Goal: Task Accomplishment & Management: Complete application form

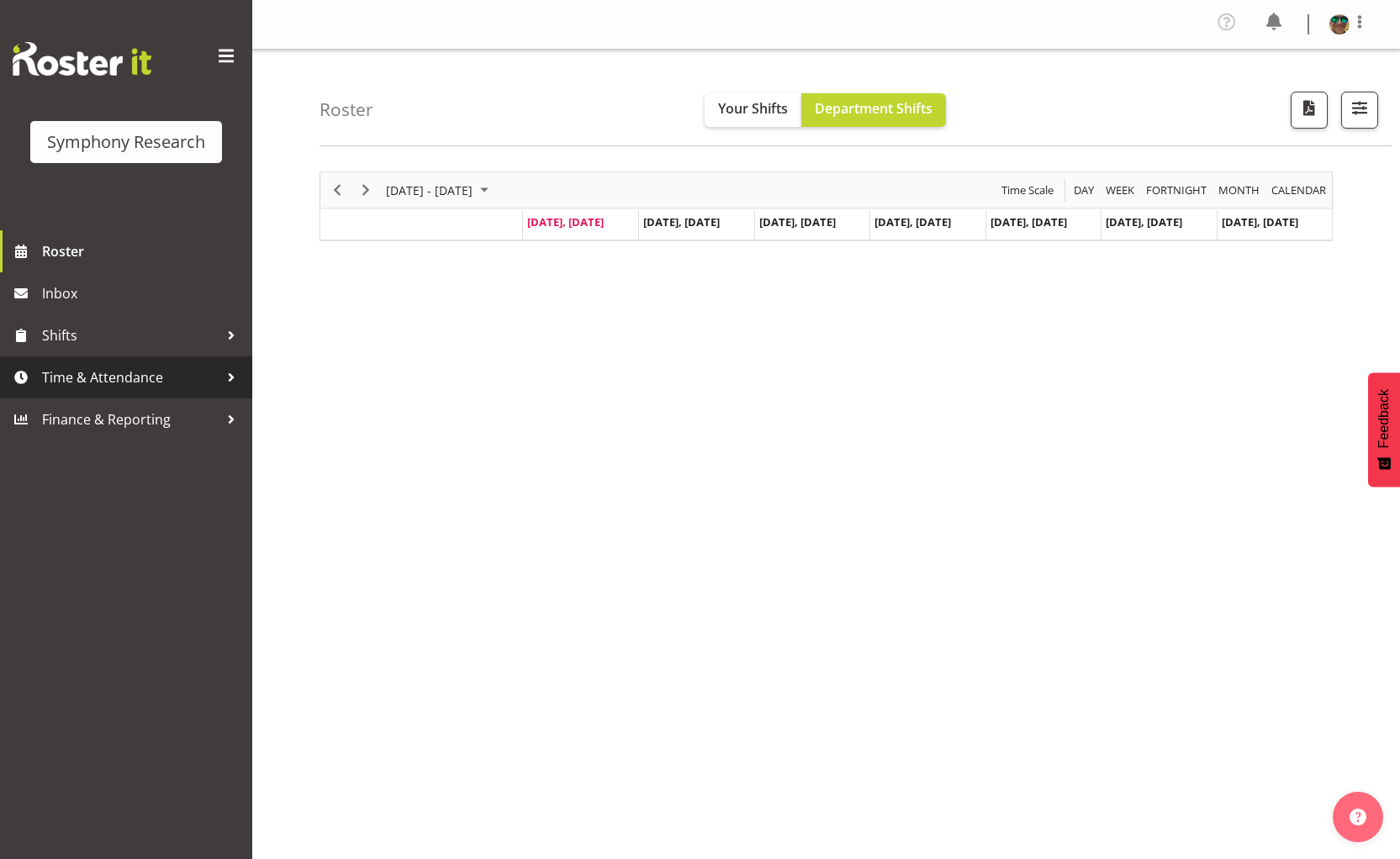
click at [52, 385] on span "Time & Attendance" at bounding box center [130, 377] width 177 height 25
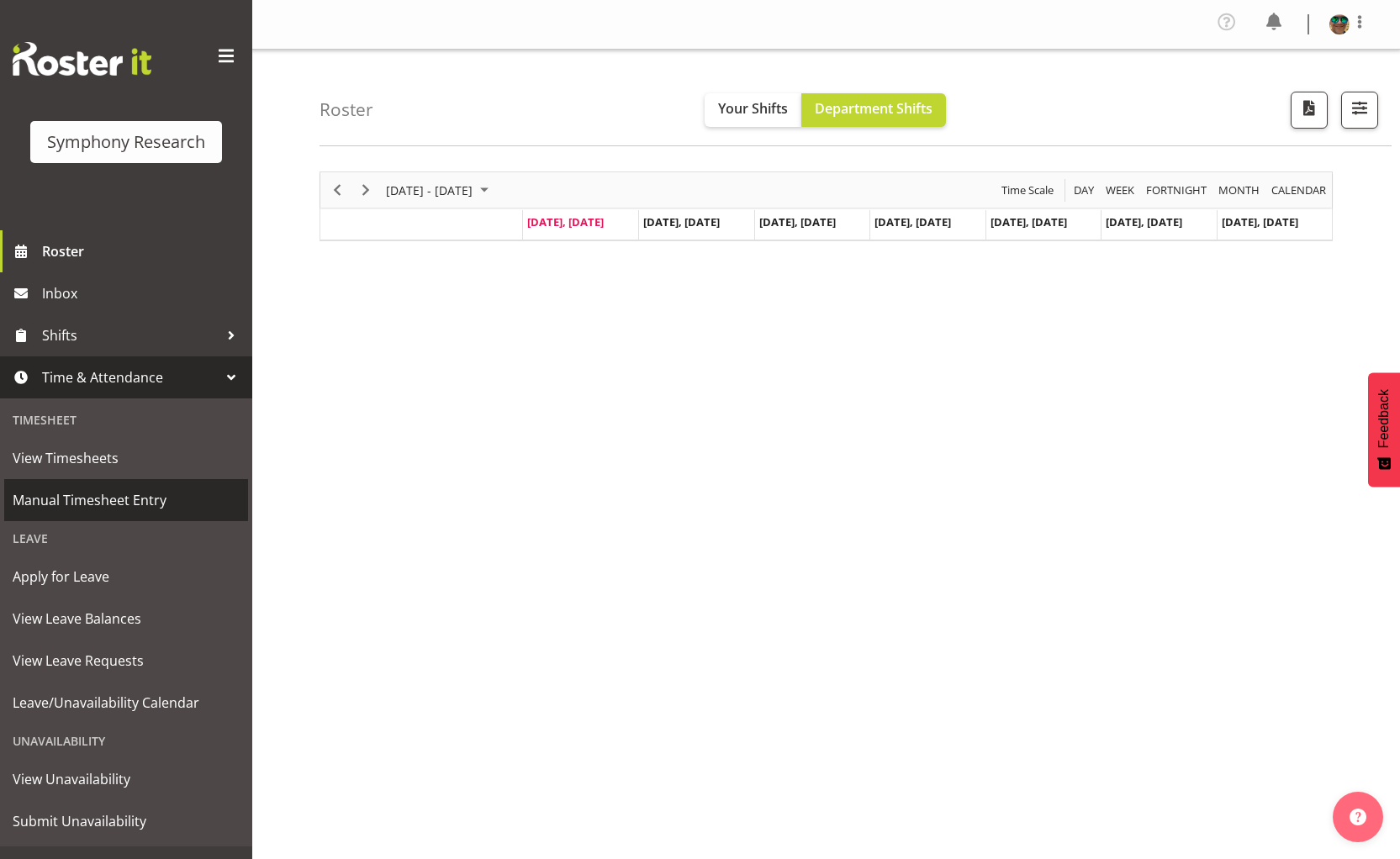
click at [83, 488] on span "Manual Timesheet Entry" at bounding box center [126, 501] width 227 height 25
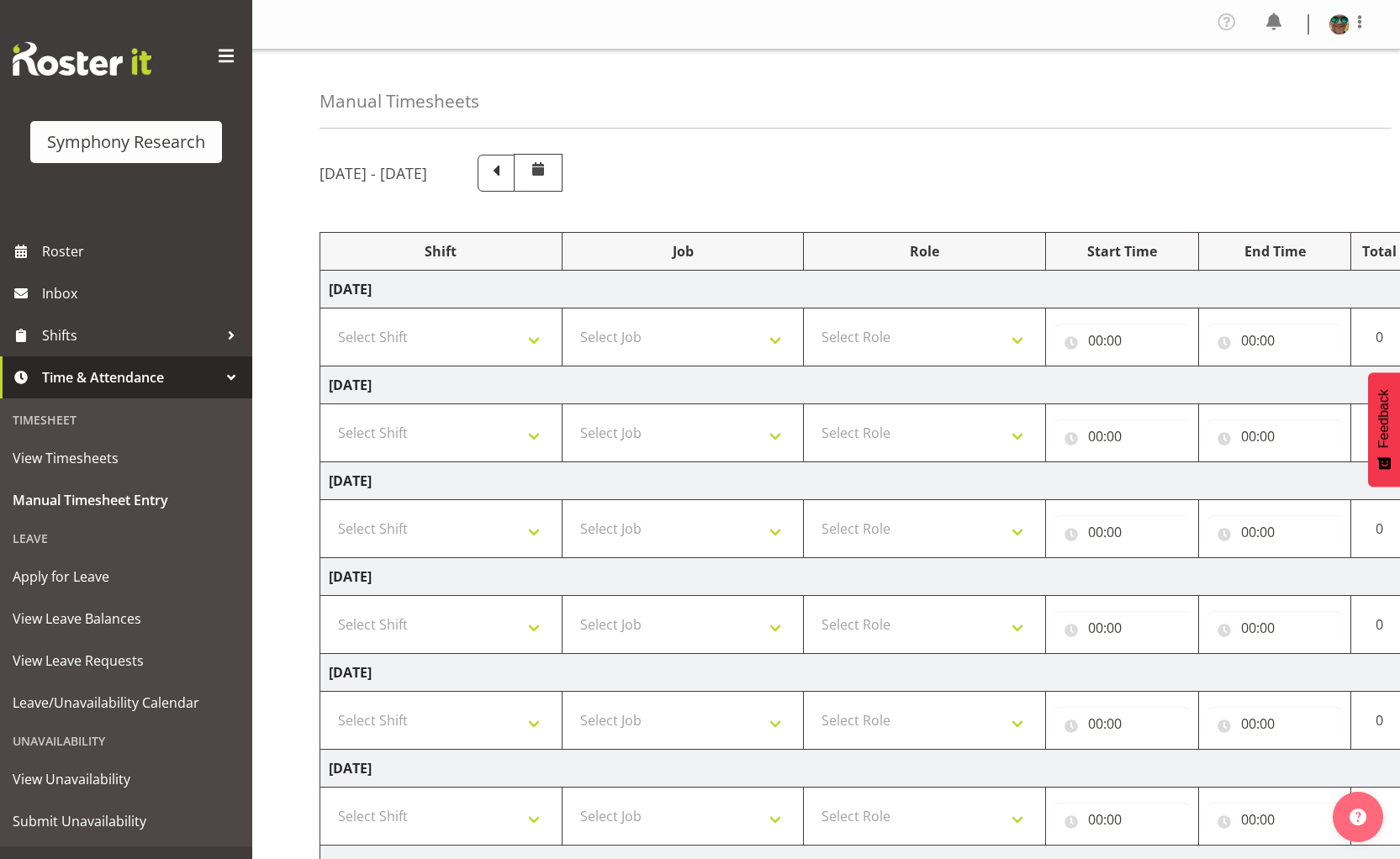
scroll to position [84, 0]
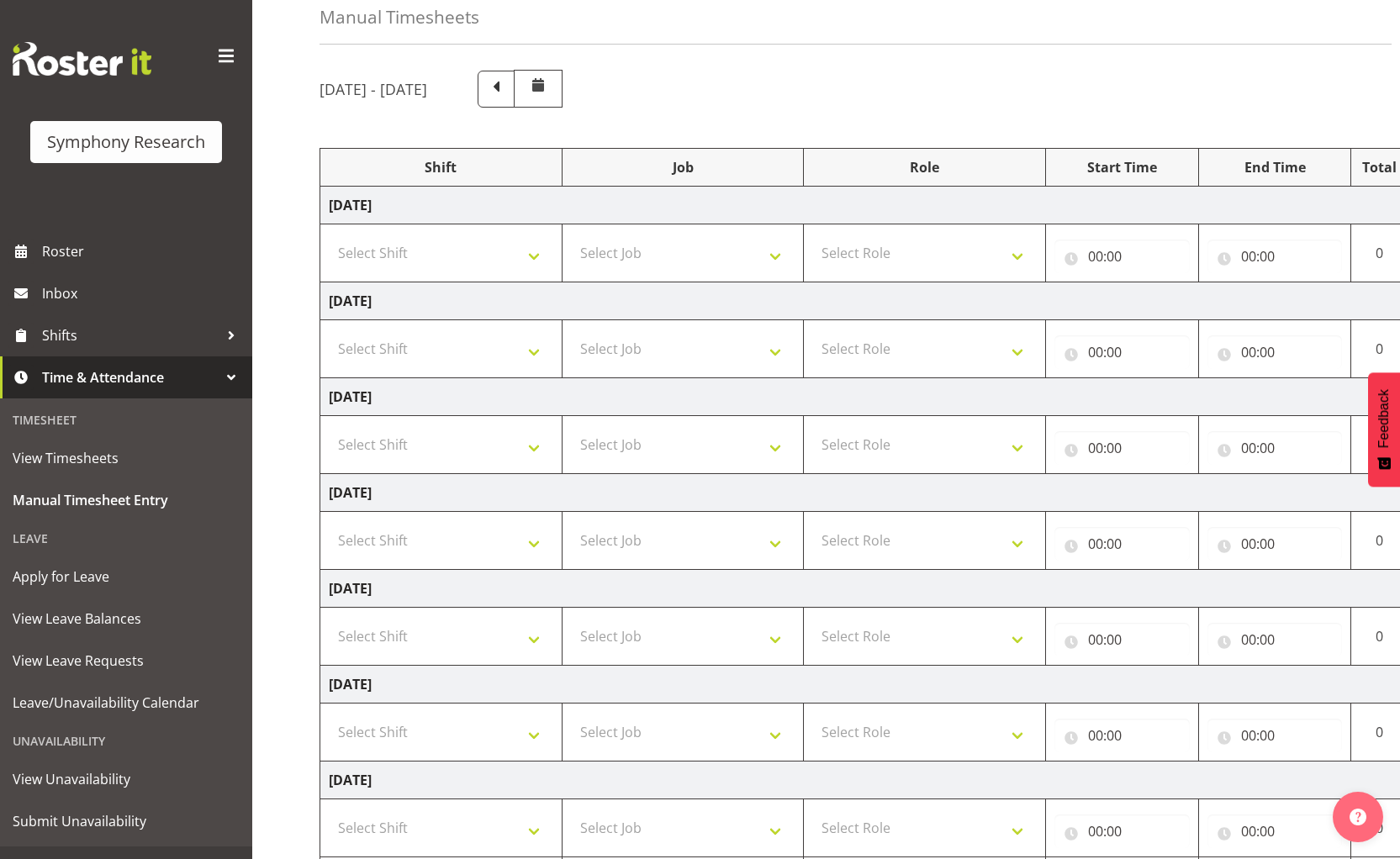
click at [922, 561] on td "Select Role Supervisor Briefing Interviewing" at bounding box center [925, 541] width 242 height 58
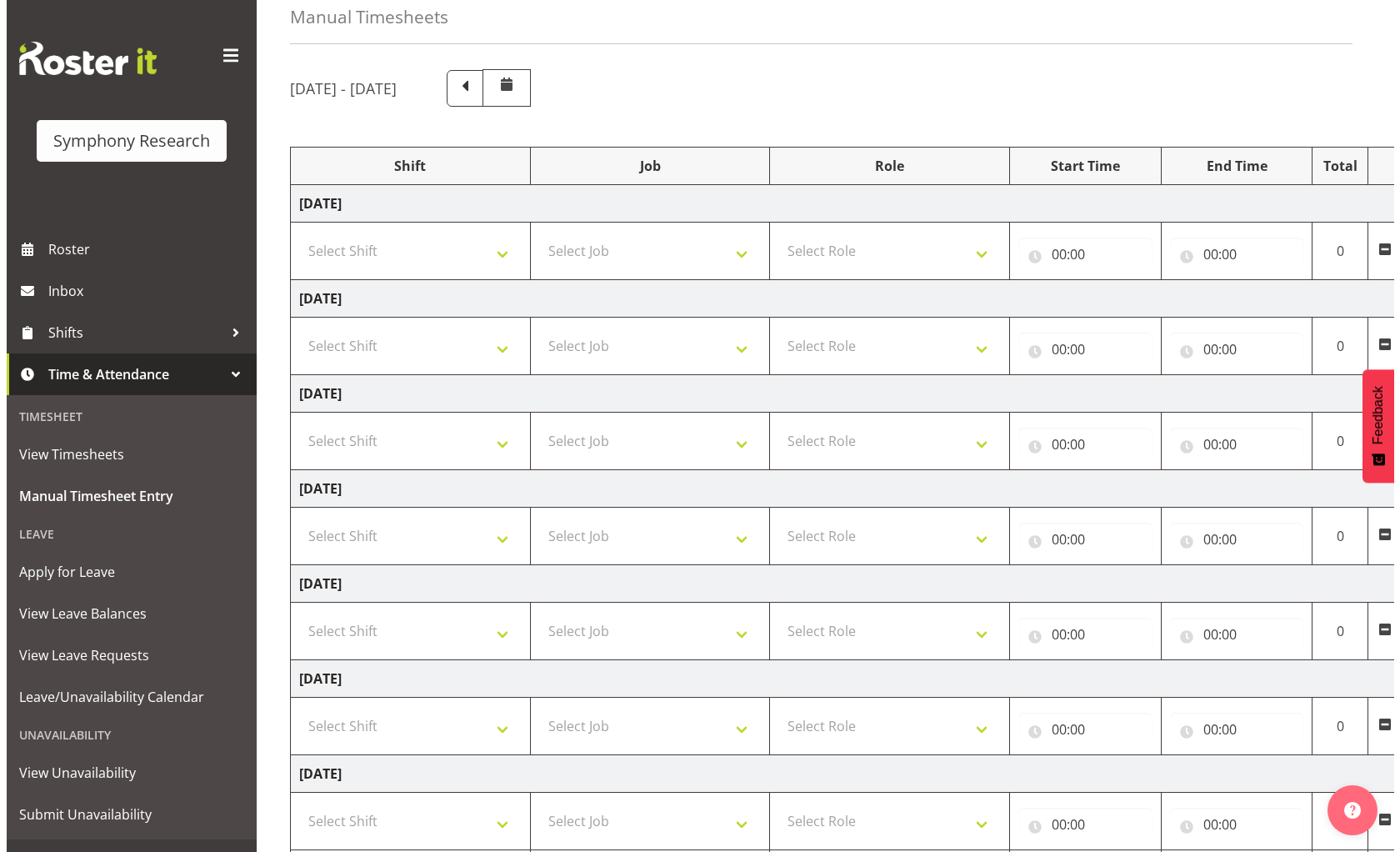
scroll to position [0, 96]
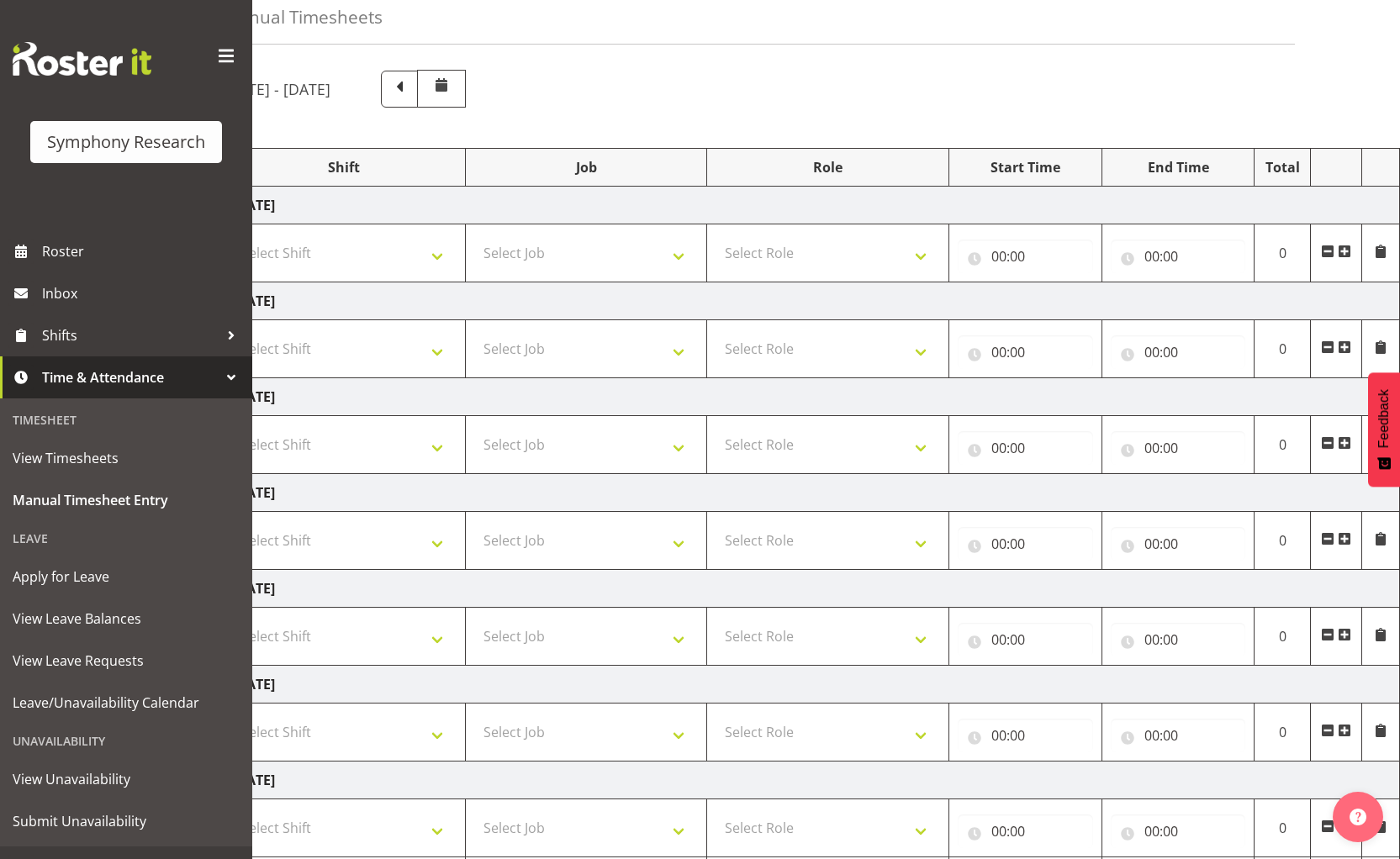
click at [1346, 251] on span at bounding box center [1344, 251] width 14 height 14
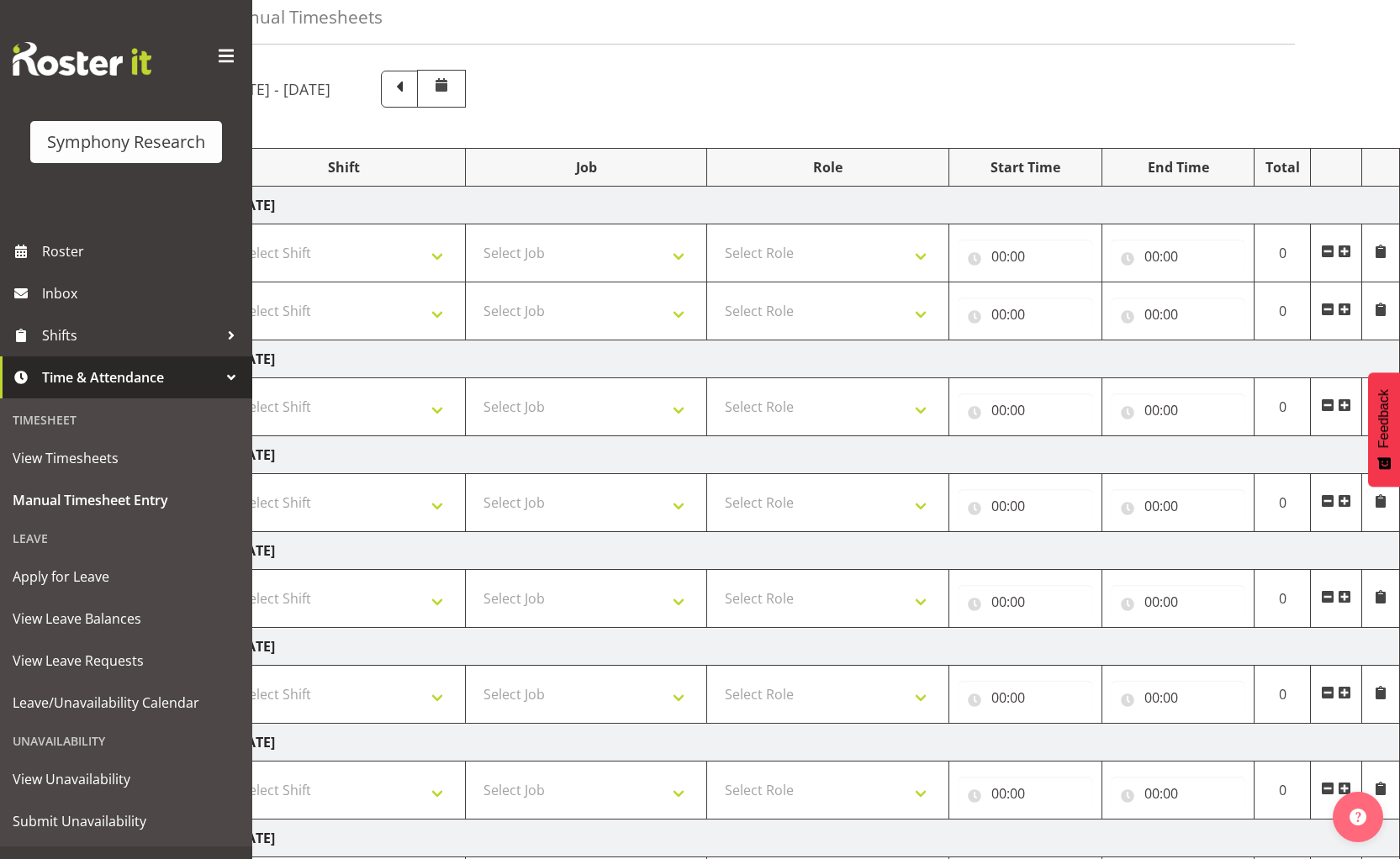
click at [1349, 307] on span at bounding box center [1344, 309] width 14 height 14
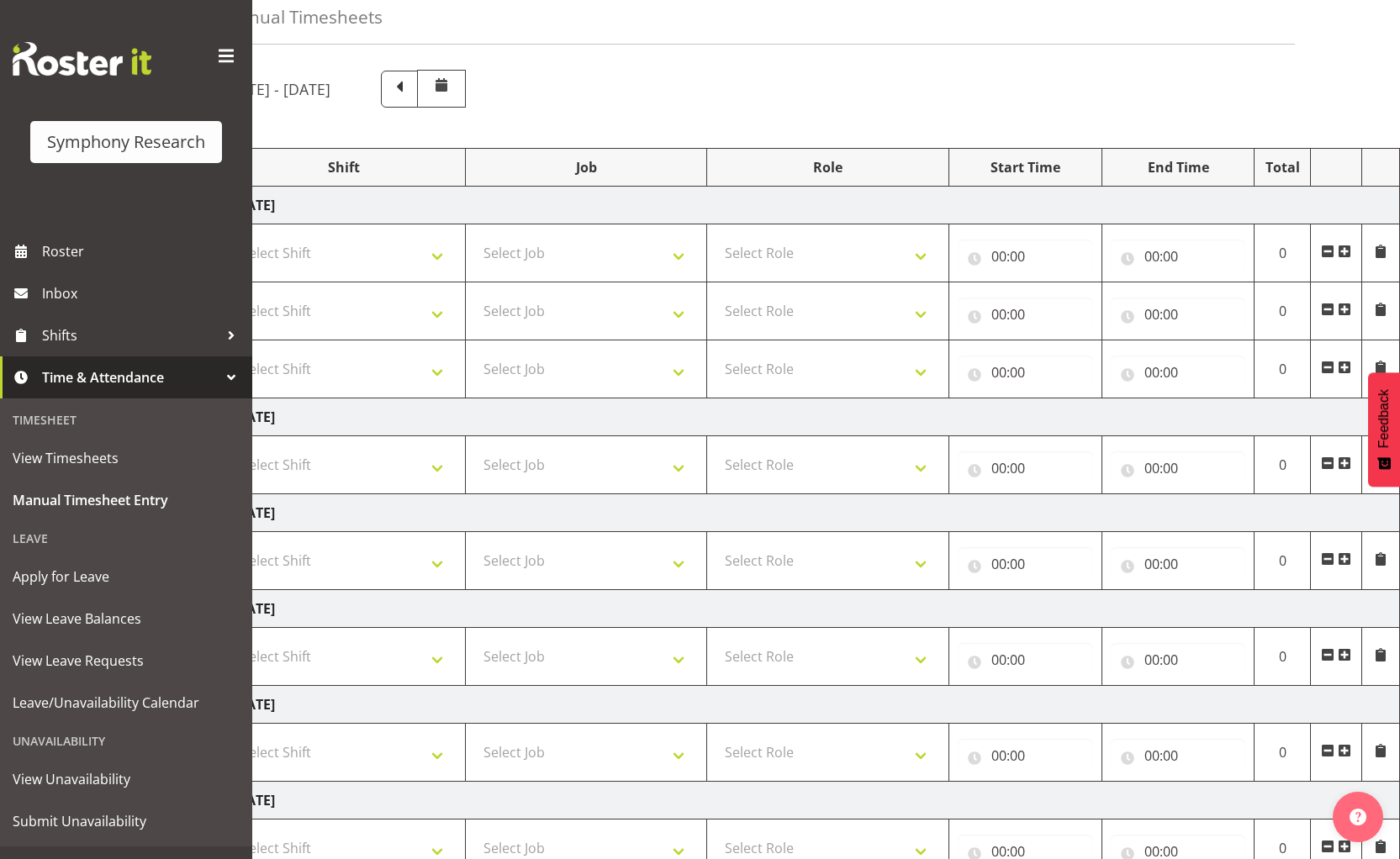
click at [1346, 369] on span at bounding box center [1344, 367] width 14 height 14
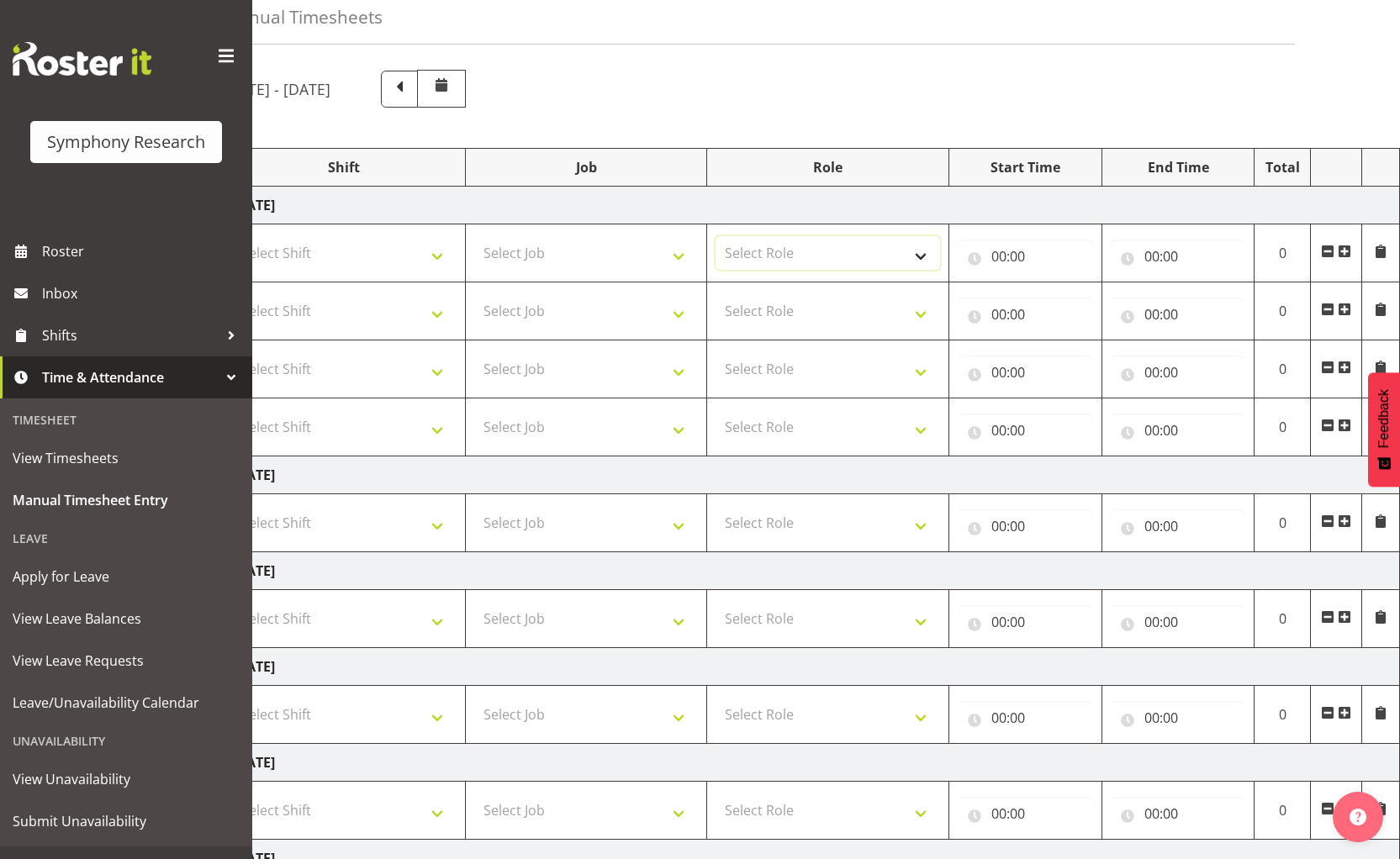
drag, startPoint x: 758, startPoint y: 257, endPoint x: 764, endPoint y: 268, distance: 12.5
click at [758, 257] on select "Select Role Supervisor Briefing Interviewing" at bounding box center [827, 252] width 224 height 34
select select "45"
click at [716, 236] on select "Select Role Supervisor Briefing Interviewing" at bounding box center [827, 252] width 224 height 34
click at [769, 303] on select "Select Role Supervisor Briefing Interviewing" at bounding box center [827, 310] width 224 height 34
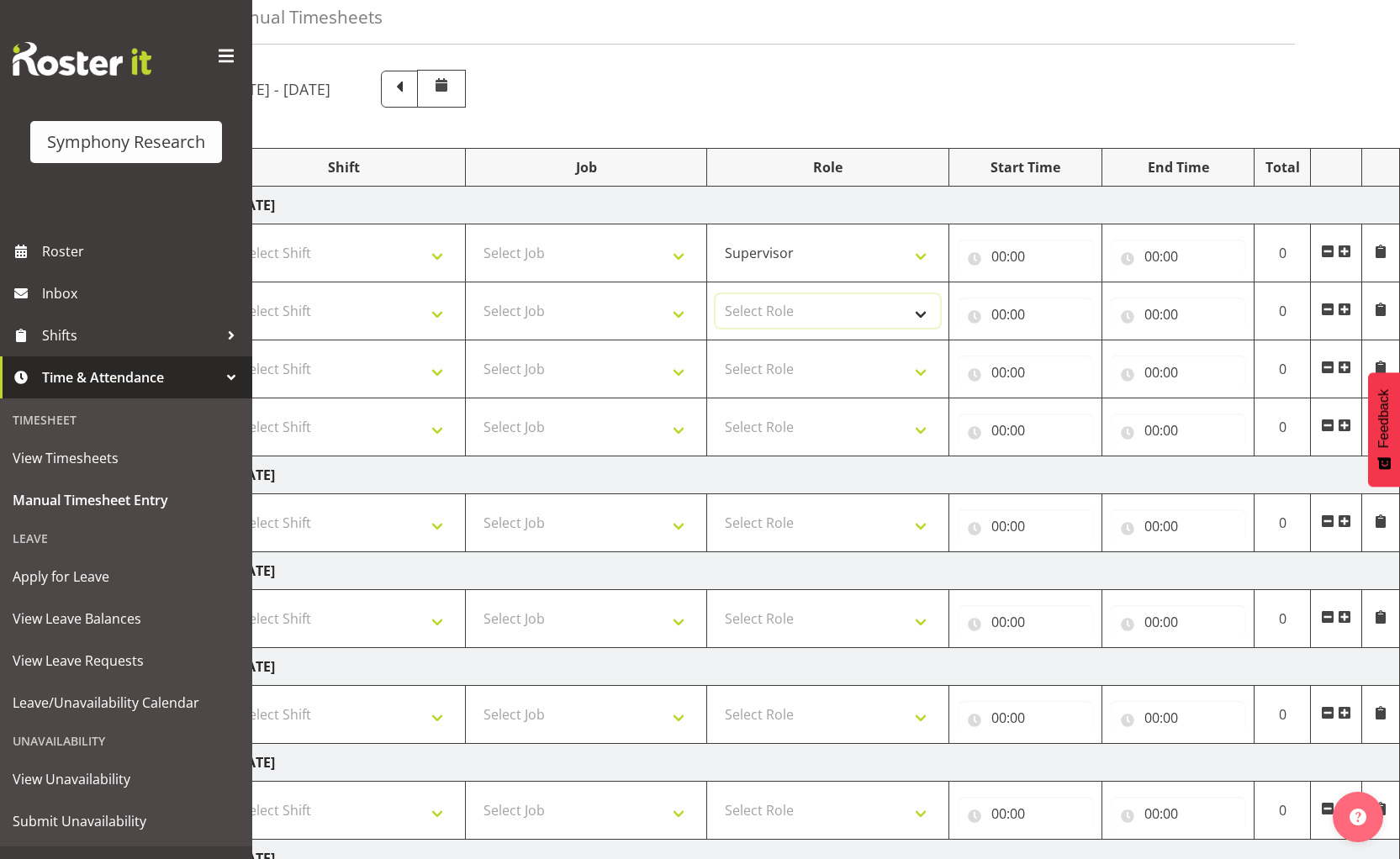
select select "45"
click at [716, 294] on select "Select Role Supervisor Briefing Interviewing" at bounding box center [827, 310] width 224 height 34
drag, startPoint x: 769, startPoint y: 368, endPoint x: 769, endPoint y: 385, distance: 17.0
click at [769, 368] on select "Select Role Supervisor Briefing Interviewing" at bounding box center [827, 368] width 224 height 34
select select "45"
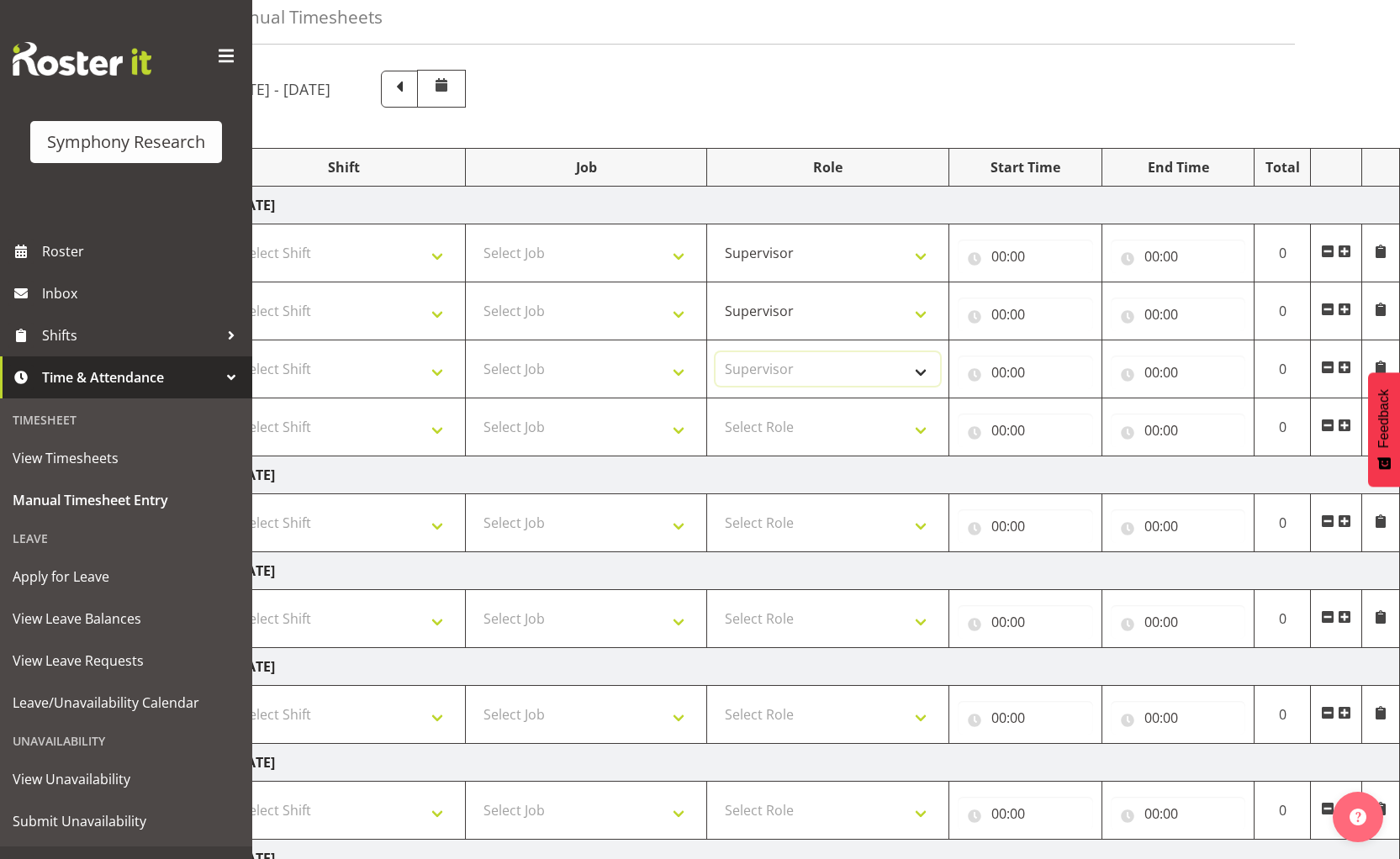
click at [716, 352] on select "Select Role Supervisor Briefing Interviewing" at bounding box center [827, 368] width 224 height 34
drag, startPoint x: 768, startPoint y: 429, endPoint x: 768, endPoint y: 443, distance: 14.0
click at [768, 429] on select "Select Role Supervisor Briefing Interviewing" at bounding box center [827, 426] width 224 height 34
select select "45"
click at [716, 410] on select "Select Role Supervisor Briefing Interviewing" at bounding box center [827, 426] width 224 height 34
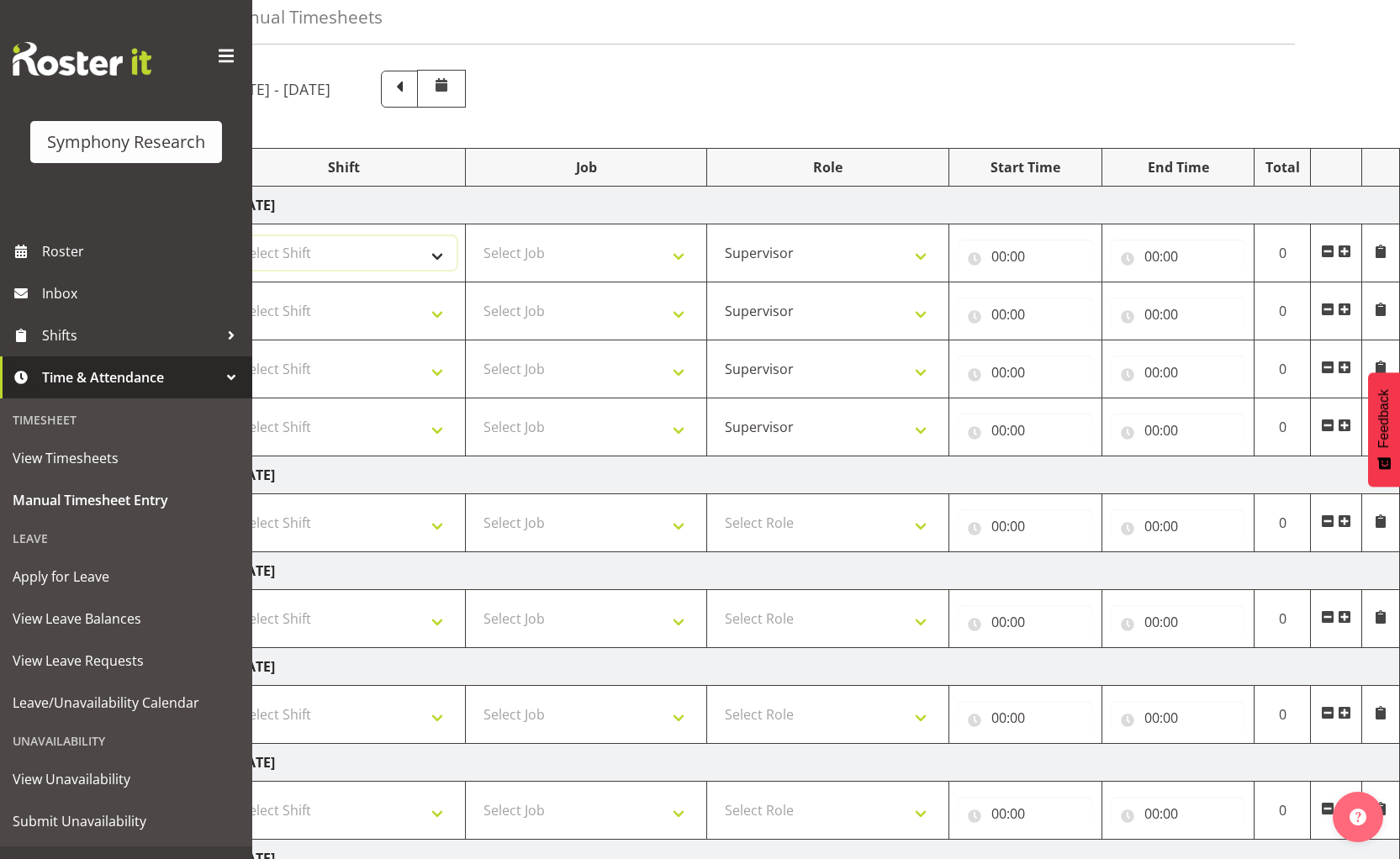
click at [430, 259] on select "Select Shift !!Weekend Residential (Roster IT Shift Label) *Business 9/10am ~ 4…" at bounding box center [344, 252] width 224 height 34
select select "19164"
click at [232, 236] on select "Select Shift !!Weekend Residential (Roster IT Shift Label) *Business 9/10am ~ 4…" at bounding box center [344, 252] width 224 height 34
click at [318, 315] on select "Select Shift !!Weekend Residential (Roster IT Shift Label) *Business 9/10am ~ 4…" at bounding box center [344, 310] width 224 height 34
select select "19164"
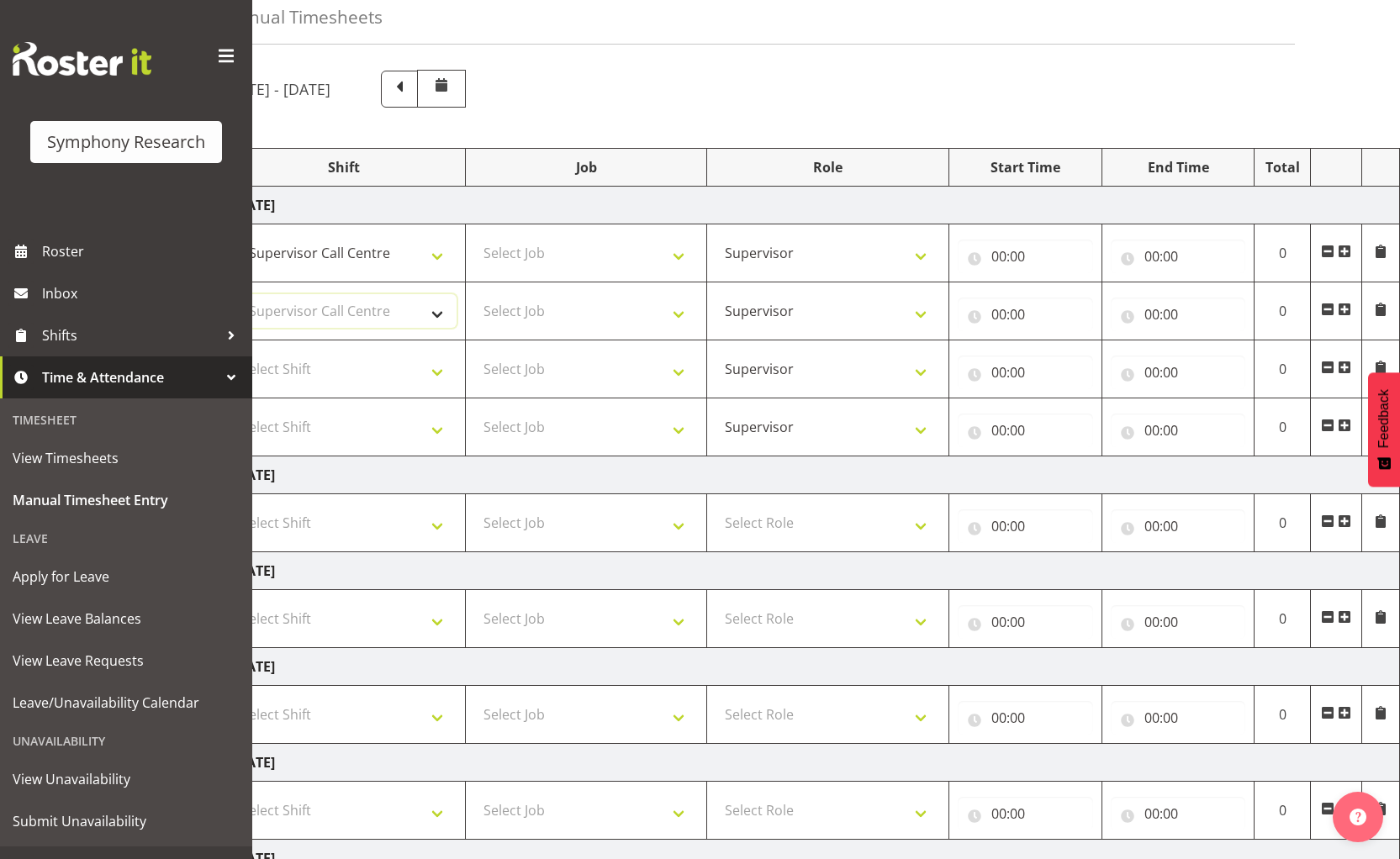
click at [232, 294] on select "Select Shift !!Weekend Residential (Roster IT Shift Label) *Business 9/10am ~ 4…" at bounding box center [344, 310] width 224 height 34
click at [319, 373] on select "Select Shift !!Weekend Residential (Roster IT Shift Label) *Business 9/10am ~ 4…" at bounding box center [344, 368] width 224 height 34
select select "19164"
click at [232, 352] on select "Select Shift !!Weekend Residential (Roster IT Shift Label) *Business 9/10am ~ 4…" at bounding box center [344, 368] width 224 height 34
click at [333, 419] on select "Select Shift !!Weekend Residential (Roster IT Shift Label) *Business 9/10am ~ 4…" at bounding box center [344, 426] width 224 height 34
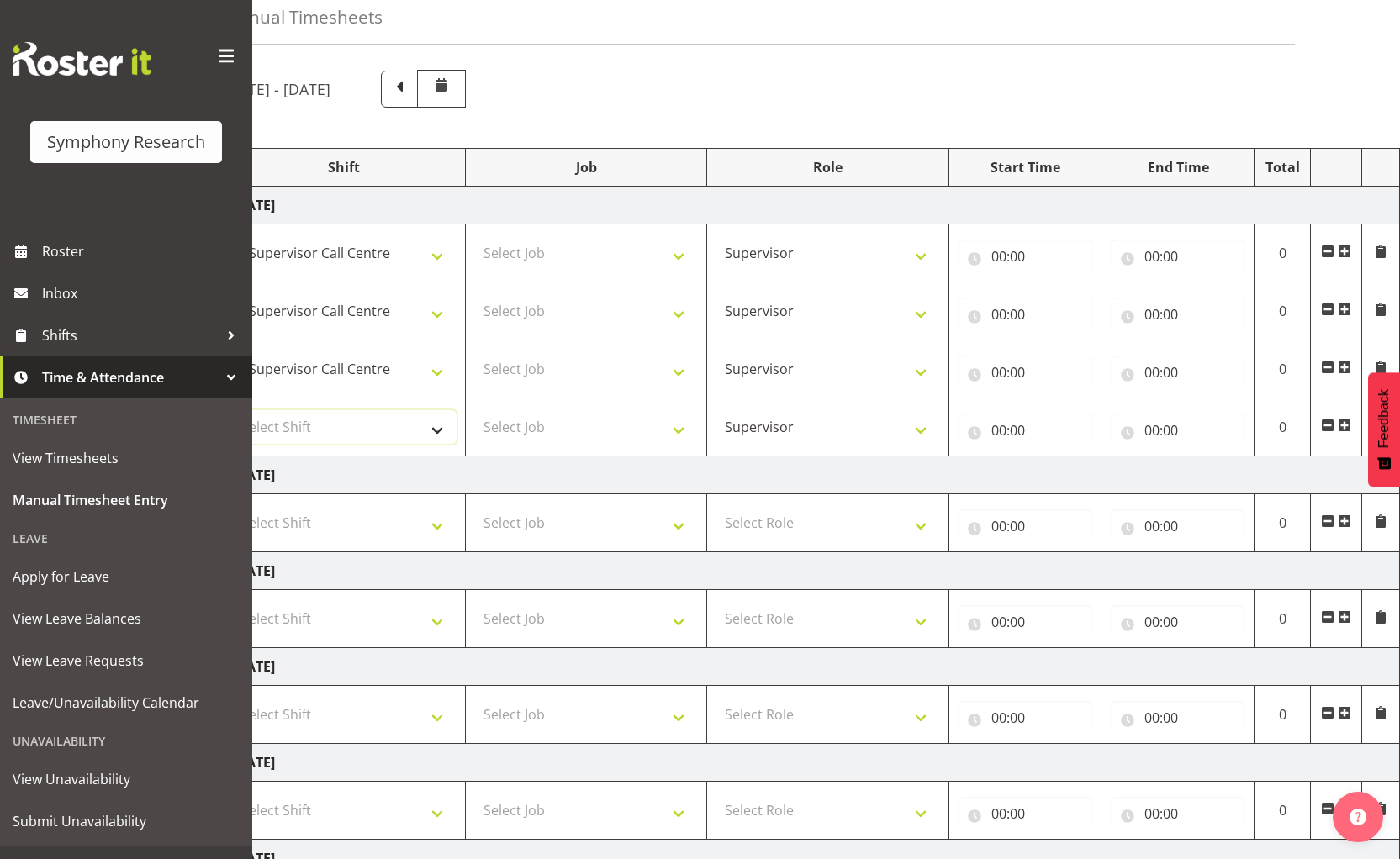
select select "19164"
click at [232, 410] on select "Select Shift !!Weekend Residential (Roster IT Shift Label) *Business 9/10am ~ 4…" at bounding box center [344, 426] width 224 height 34
click at [560, 258] on select "Select Job 550060 IF Admin 553492 World Poll Aus Wave 2 Main 2025 553493 World …" at bounding box center [586, 252] width 224 height 34
select select "743"
click at [475, 236] on select "Select Job 550060 IF Admin 553492 World Poll Aus Wave 2 Main 2025 553493 World …" at bounding box center [586, 252] width 224 height 34
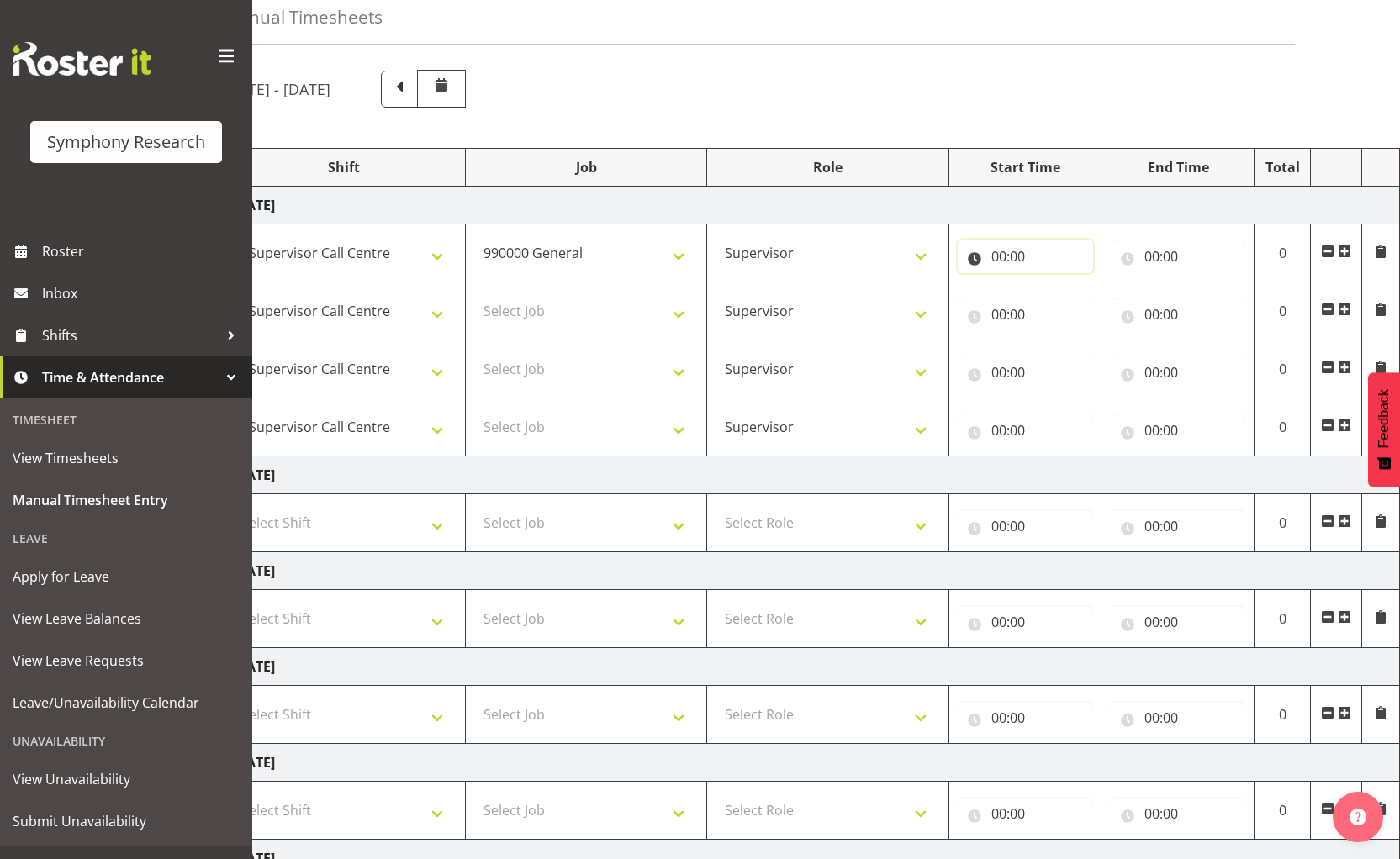
click at [995, 265] on input "00:00" at bounding box center [1025, 256] width 135 height 34
click at [1062, 304] on select "00 01 02 03 04 05 06 07 08 09 10 11 12 13 14 15 16 17 18 19 20 21 22 23" at bounding box center [1072, 299] width 38 height 34
select select "15"
click at [1053, 283] on select "00 01 02 03 04 05 06 07 08 09 10 11 12 13 14 15 16 17 18 19 20 21 22 23" at bounding box center [1072, 299] width 38 height 34
type input "15:00"
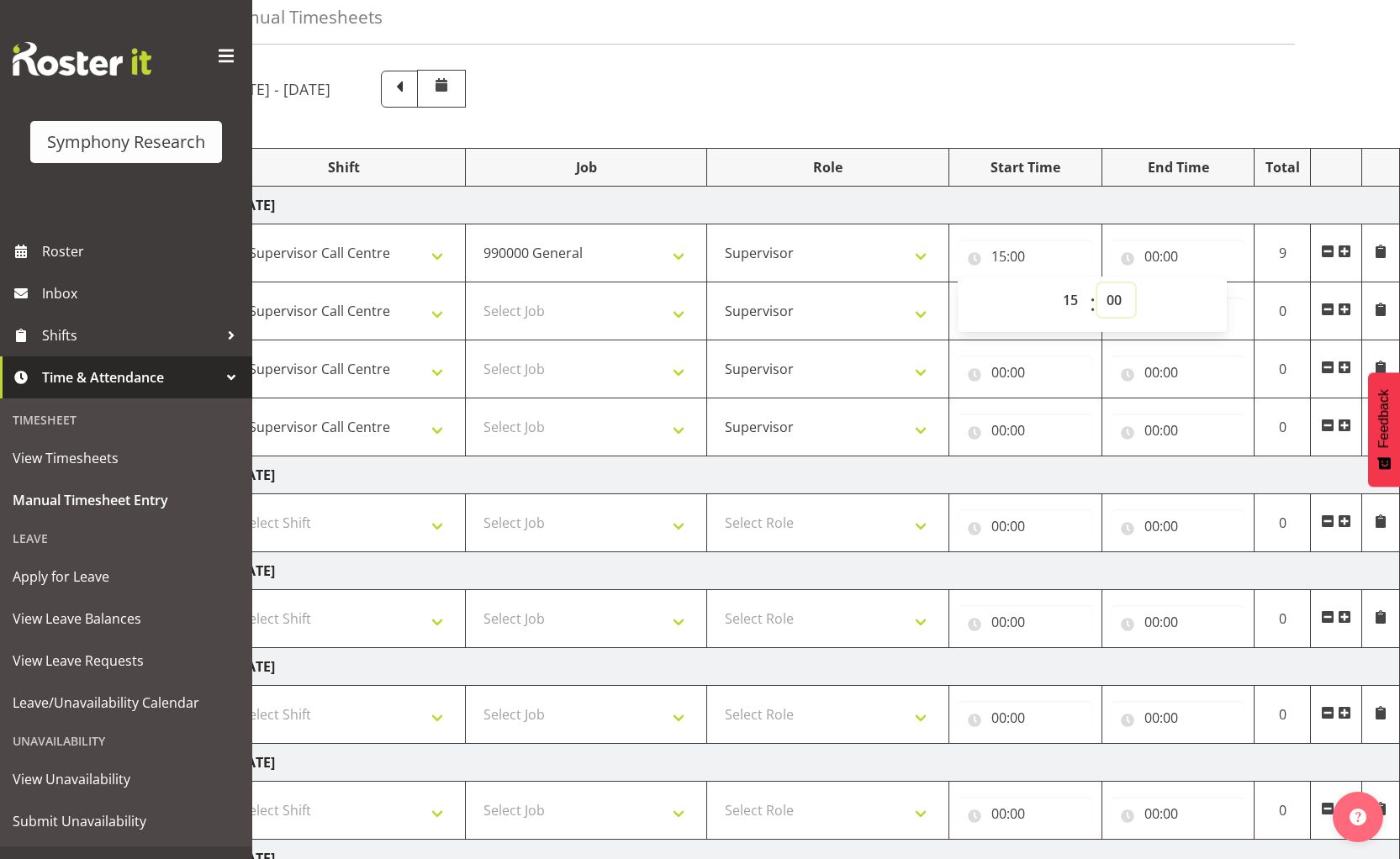
click at [1116, 299] on select "00 01 02 03 04 05 06 07 08 09 10 11 12 13 14 15 16 17 18 19 20 21 22 23 24 25 2…" at bounding box center [1116, 299] width 38 height 34
click at [1022, 259] on input "15:00" at bounding box center [1025, 256] width 135 height 34
click at [1022, 259] on input "15:00" at bounding box center [1025, 256] width 135 height 34
click at [1122, 304] on select "00 01 02 03 04 05 06 07 08 09 10 11 12 13 14 15 16 17 18 19 20 21 22 23 24 25 2…" at bounding box center [1116, 299] width 38 height 34
select select "41"
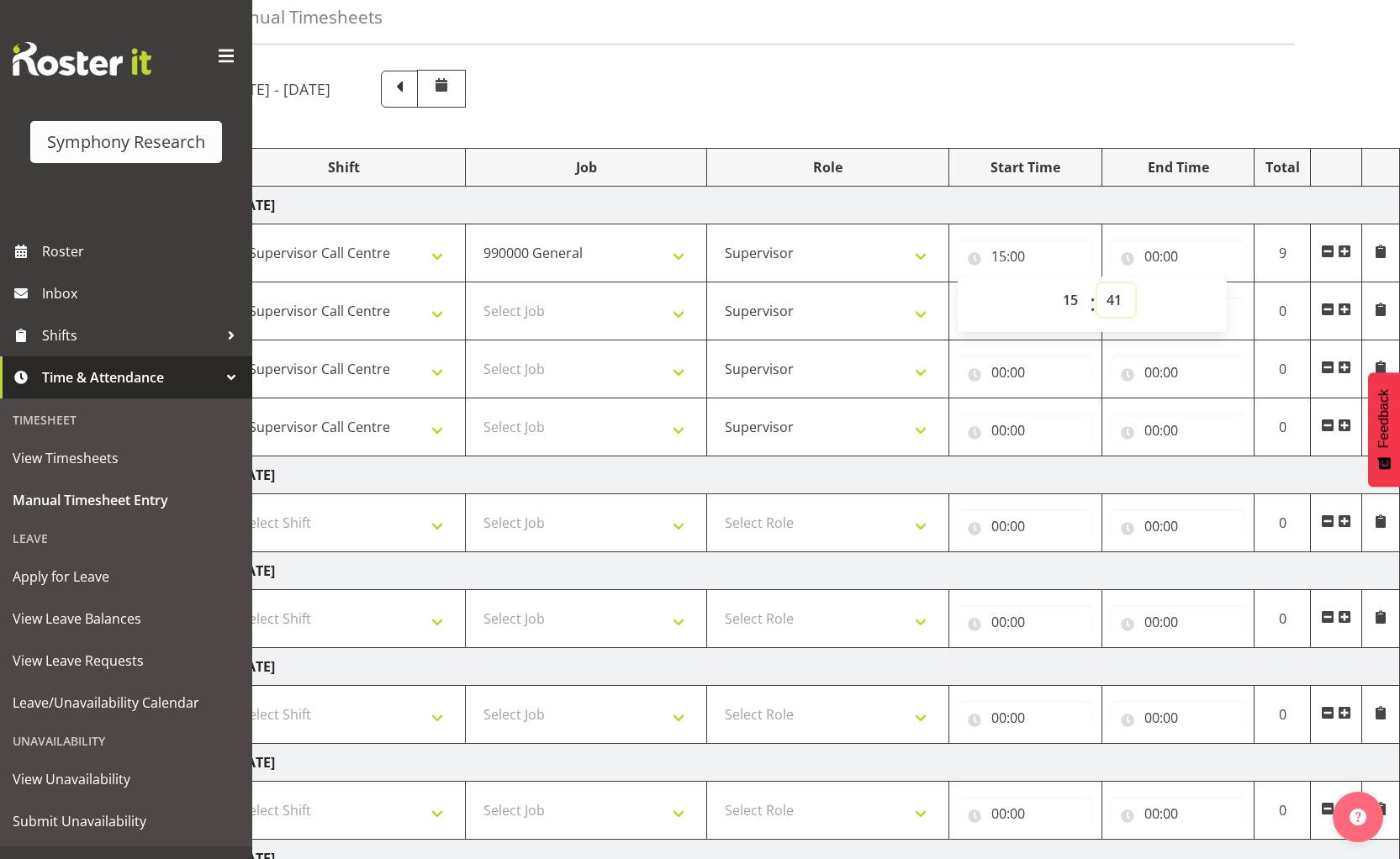
click at [1097, 283] on select "00 01 02 03 04 05 06 07 08 09 10 11 12 13 14 15 16 17 18 19 20 21 22 23 24 25 2…" at bounding box center [1116, 299] width 38 height 34
type input "15:41"
click at [1149, 252] on input "00:00" at bounding box center [1178, 256] width 135 height 34
drag, startPoint x: 1215, startPoint y: 299, endPoint x: 1215, endPoint y: 315, distance: 16.0
click at [1215, 299] on select "00 01 02 03 04 05 06 07 08 09 10 11 12 13 14 15 16 17 18 19 20 21 22 23" at bounding box center [1226, 299] width 38 height 34
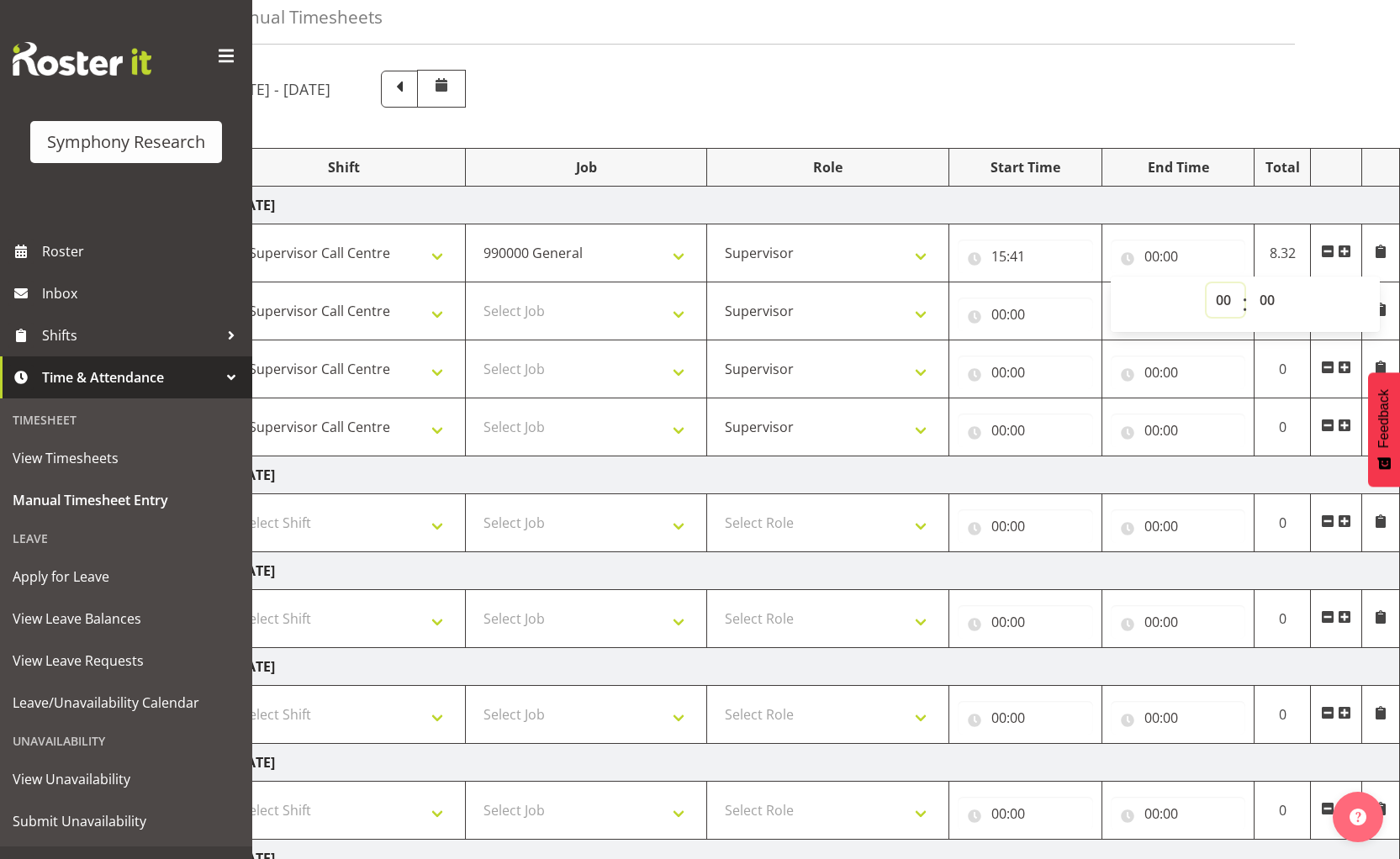
select select "16"
click at [1207, 283] on select "00 01 02 03 04 05 06 07 08 09 10 11 12 13 14 15 16 17 18 19 20 21 22 23" at bounding box center [1226, 299] width 38 height 34
type input "16:00"
click at [1275, 298] on select "00 01 02 03 04 05 06 07 08 09 10 11 12 13 14 15 16 17 18 19 20 21 22 23 24 25 2…" at bounding box center [1269, 299] width 38 height 34
select select "40"
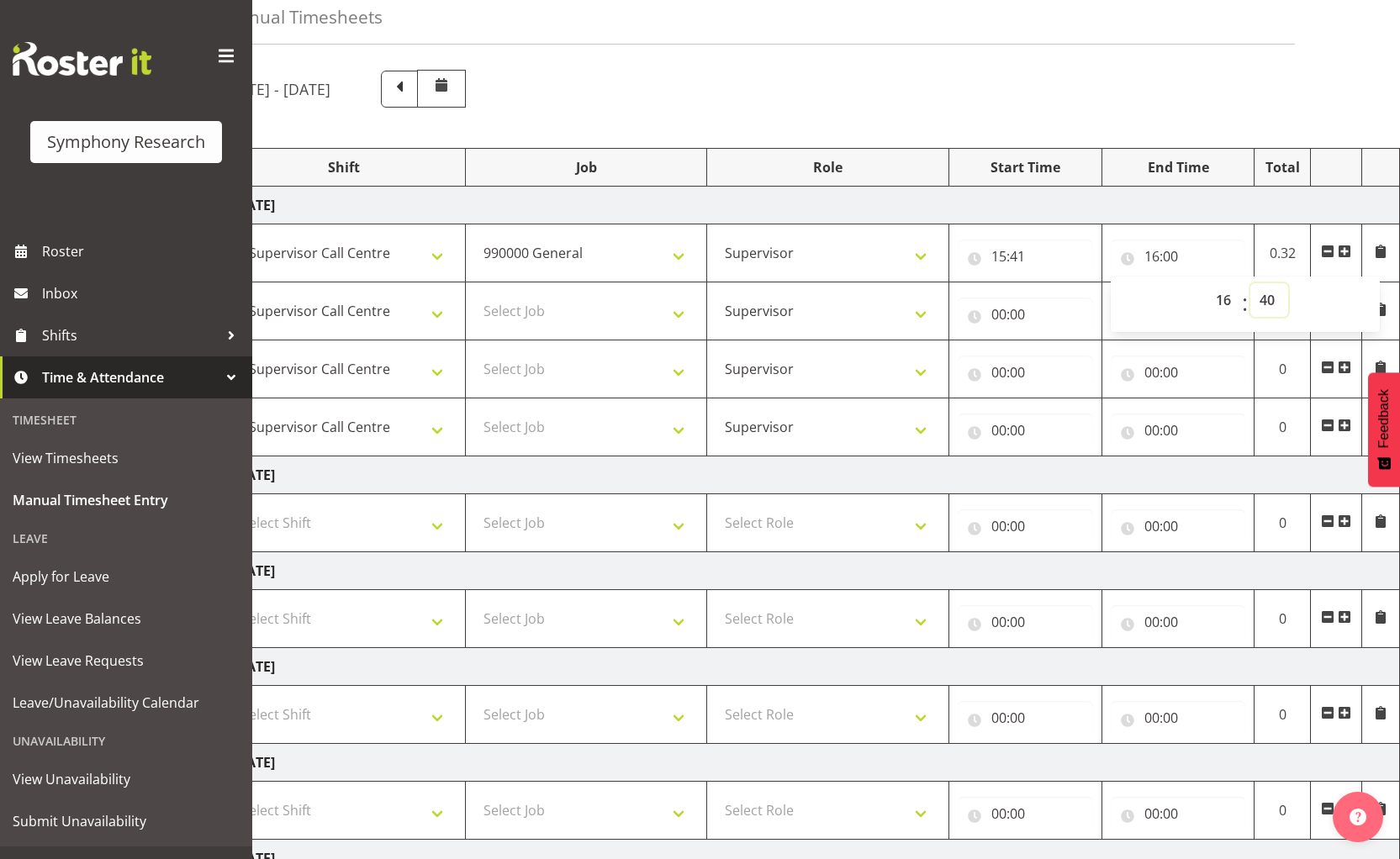
click at [1250, 283] on select "00 01 02 03 04 05 06 07 08 09 10 11 12 13 14 15 16 17 18 19 20 21 22 23 24 25 2…" at bounding box center [1269, 299] width 38 height 34
type input "16:40"
click at [894, 93] on div "[DATE] - [DATE]" at bounding box center [729, 89] width 1013 height 38
click at [1383, 249] on span at bounding box center [1380, 251] width 14 height 14
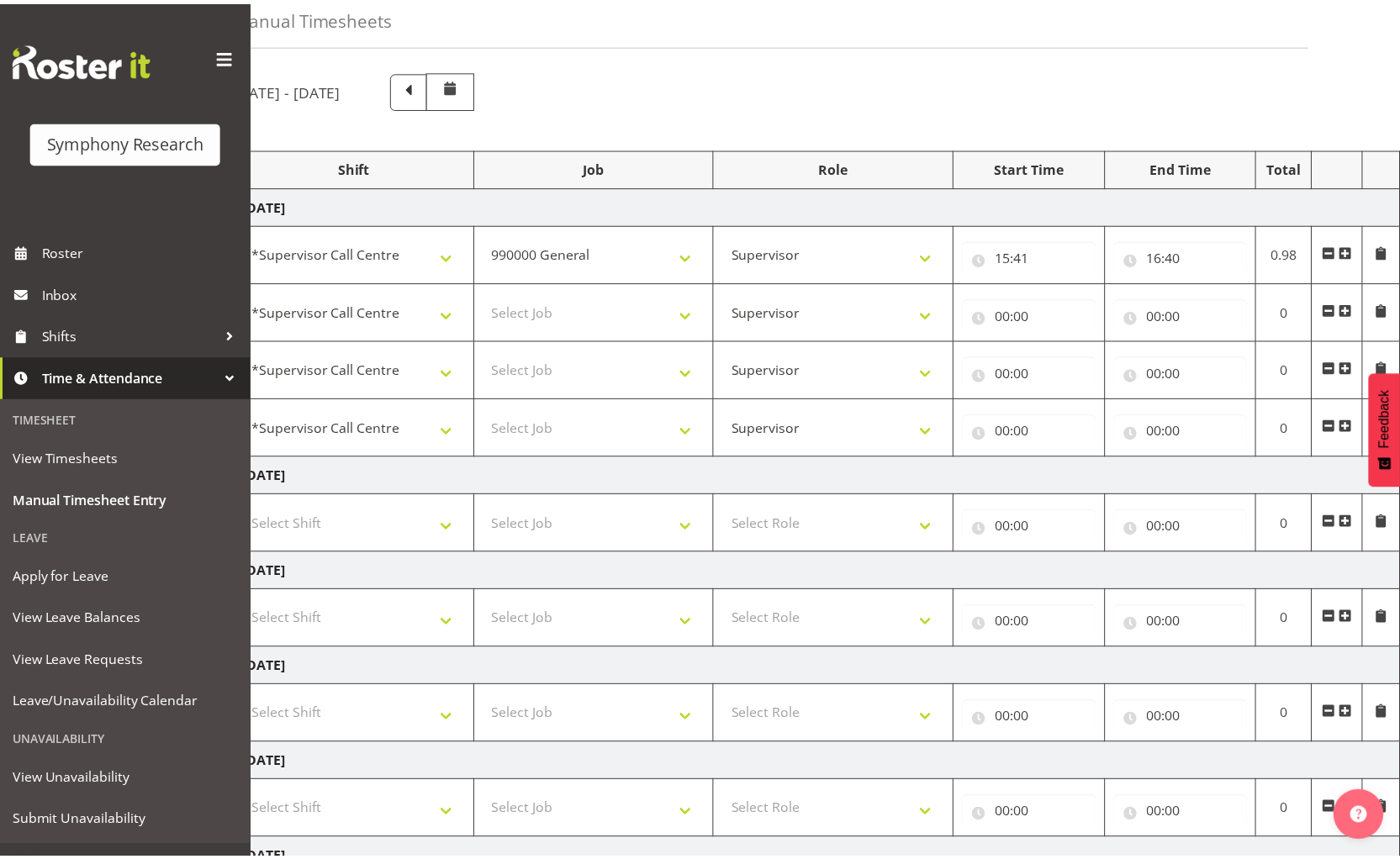
scroll to position [0, 84]
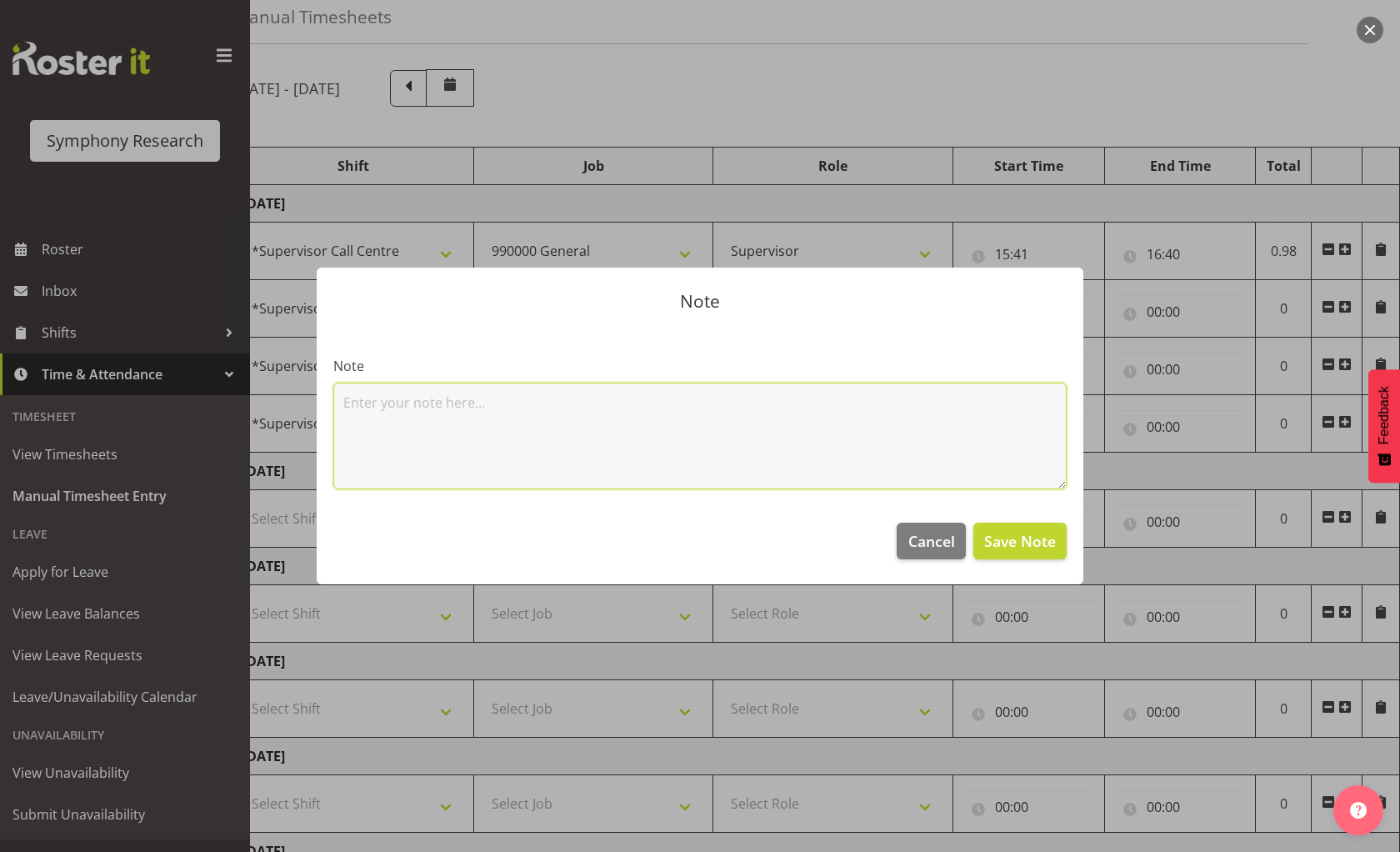
click at [586, 422] on textarea at bounding box center [700, 435] width 734 height 107
type textarea "Set up"
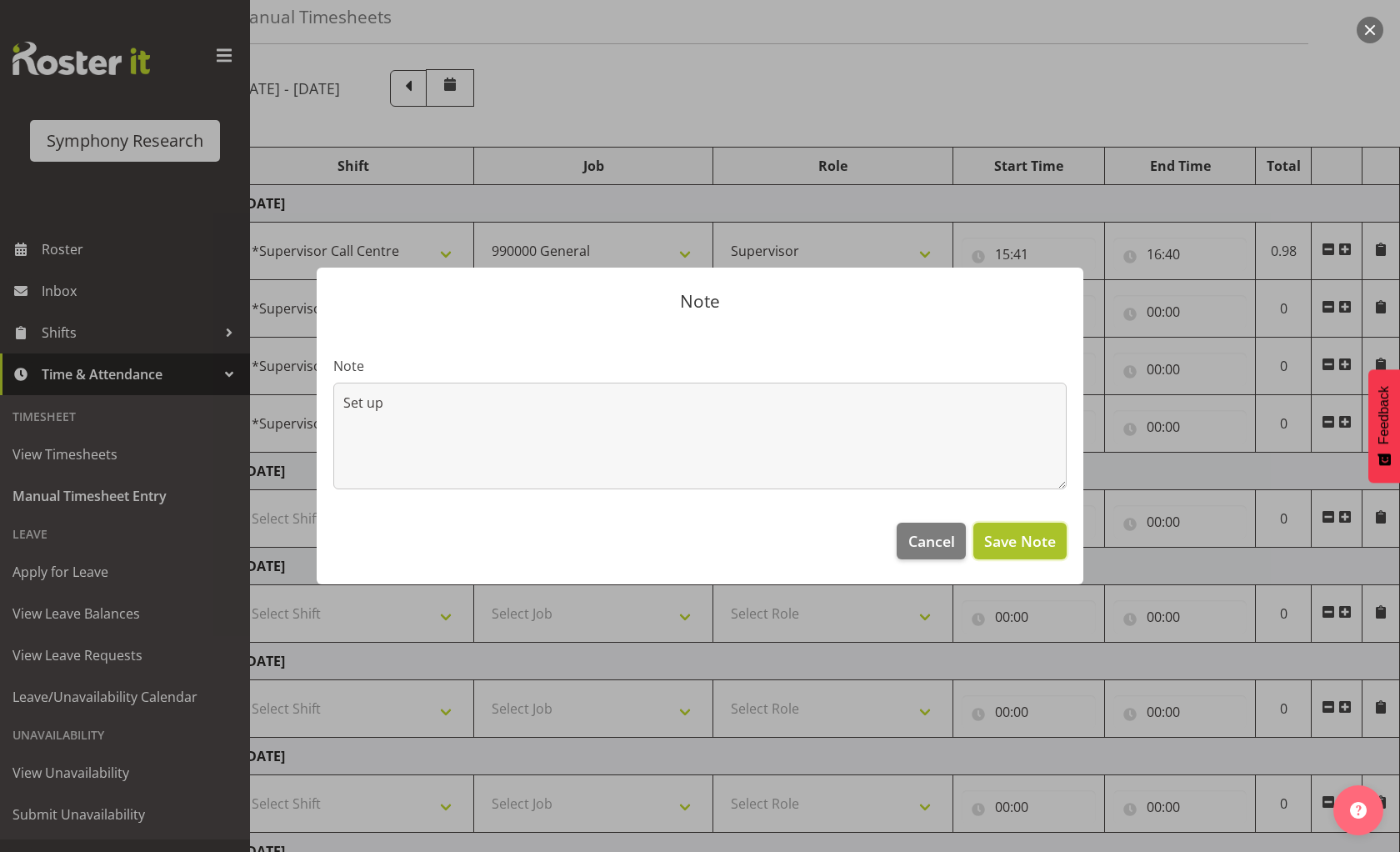
drag, startPoint x: 1015, startPoint y: 548, endPoint x: 1021, endPoint y: 524, distance: 24.7
click at [1019, 541] on span "Save Note" at bounding box center [1021, 541] width 72 height 22
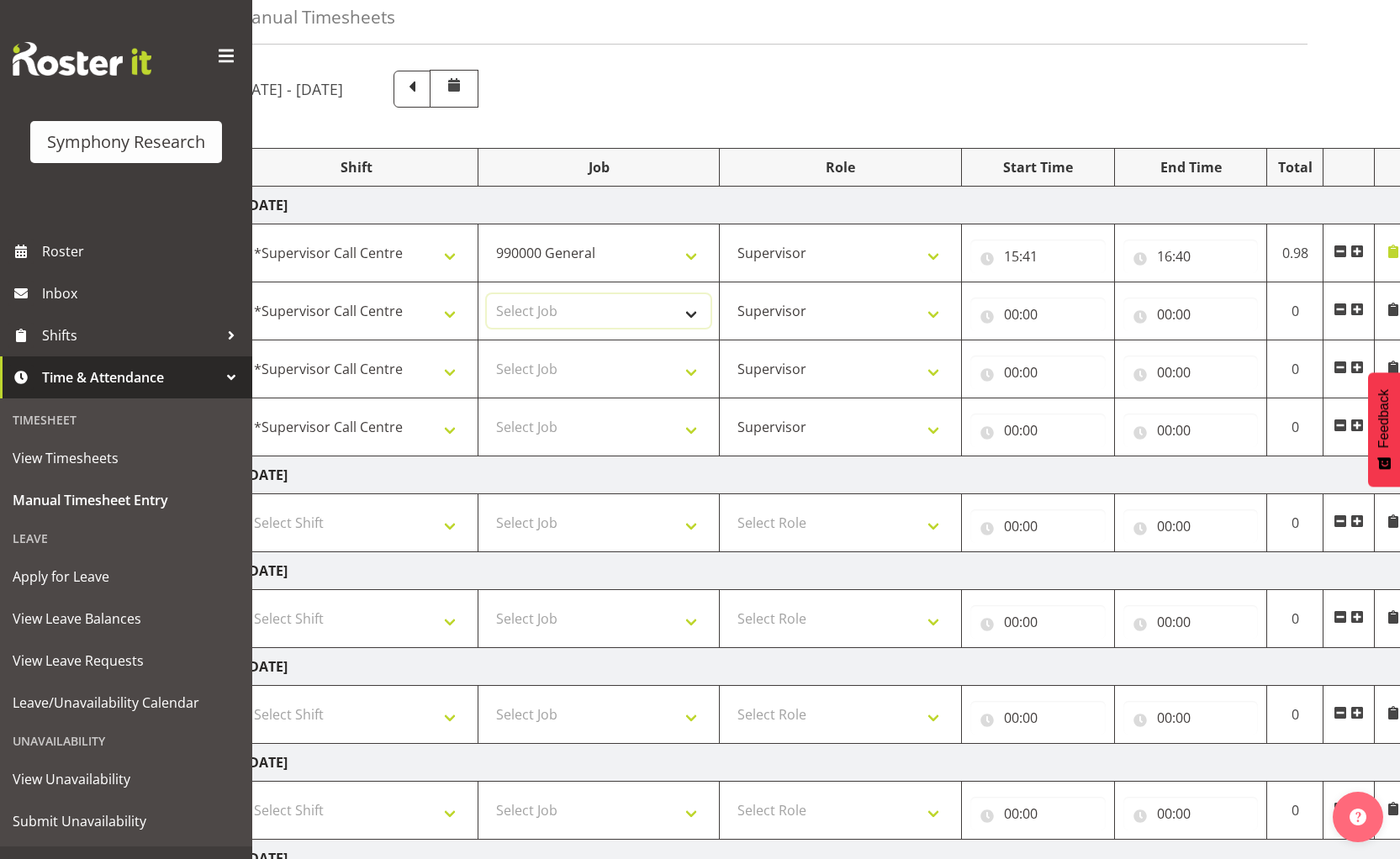
click at [534, 308] on select "Select Job 550060 IF Admin 553492 World Poll Aus Wave 2 Main 2025 553493 World …" at bounding box center [599, 310] width 224 height 34
select select "10242"
click at [487, 294] on select "Select Job 550060 IF Admin 553492 World Poll Aus Wave 2 Main 2025 553493 World …" at bounding box center [599, 310] width 224 height 34
click at [543, 373] on select "Select Job 550060 IF Admin 553492 World Poll Aus Wave 2 Main 2025 553493 World …" at bounding box center [599, 368] width 224 height 34
select select "10242"
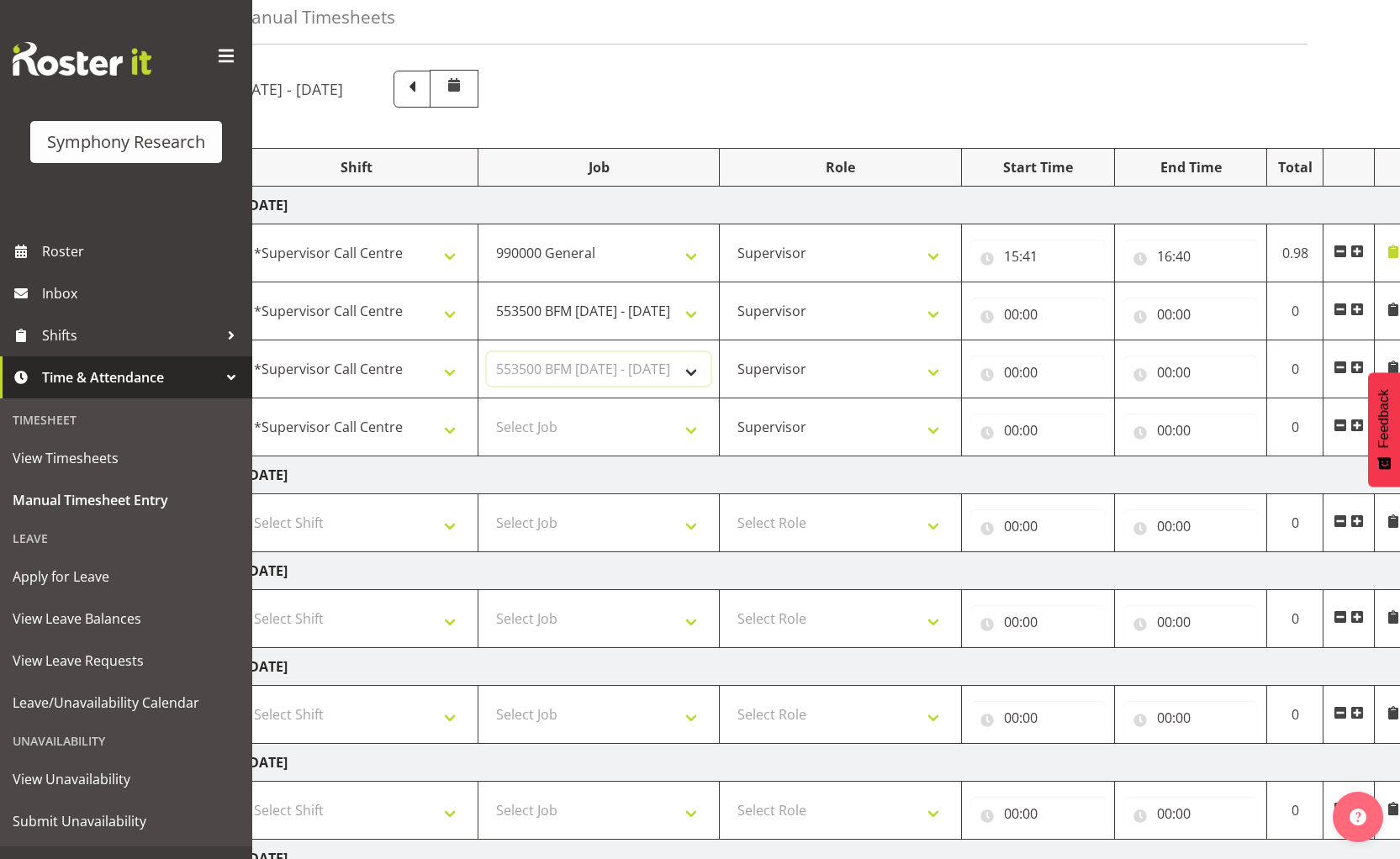
click at [487, 352] on select "Select Job 550060 IF Admin 553492 World Poll Aus Wave 2 Main 2025 553493 World …" at bounding box center [599, 368] width 224 height 34
click at [1013, 314] on input "00:00" at bounding box center [1037, 314] width 135 height 34
click at [1085, 366] on select "00 01 02 03 04 05 06 07 08 09 10 11 12 13 14 15 16 17 18 19 20 21 22 23" at bounding box center [1085, 357] width 38 height 34
select select "16"
click at [1066, 341] on select "00 01 02 03 04 05 06 07 08 09 10 11 12 13 14 15 16 17 18 19 20 21 22 23" at bounding box center [1085, 357] width 38 height 34
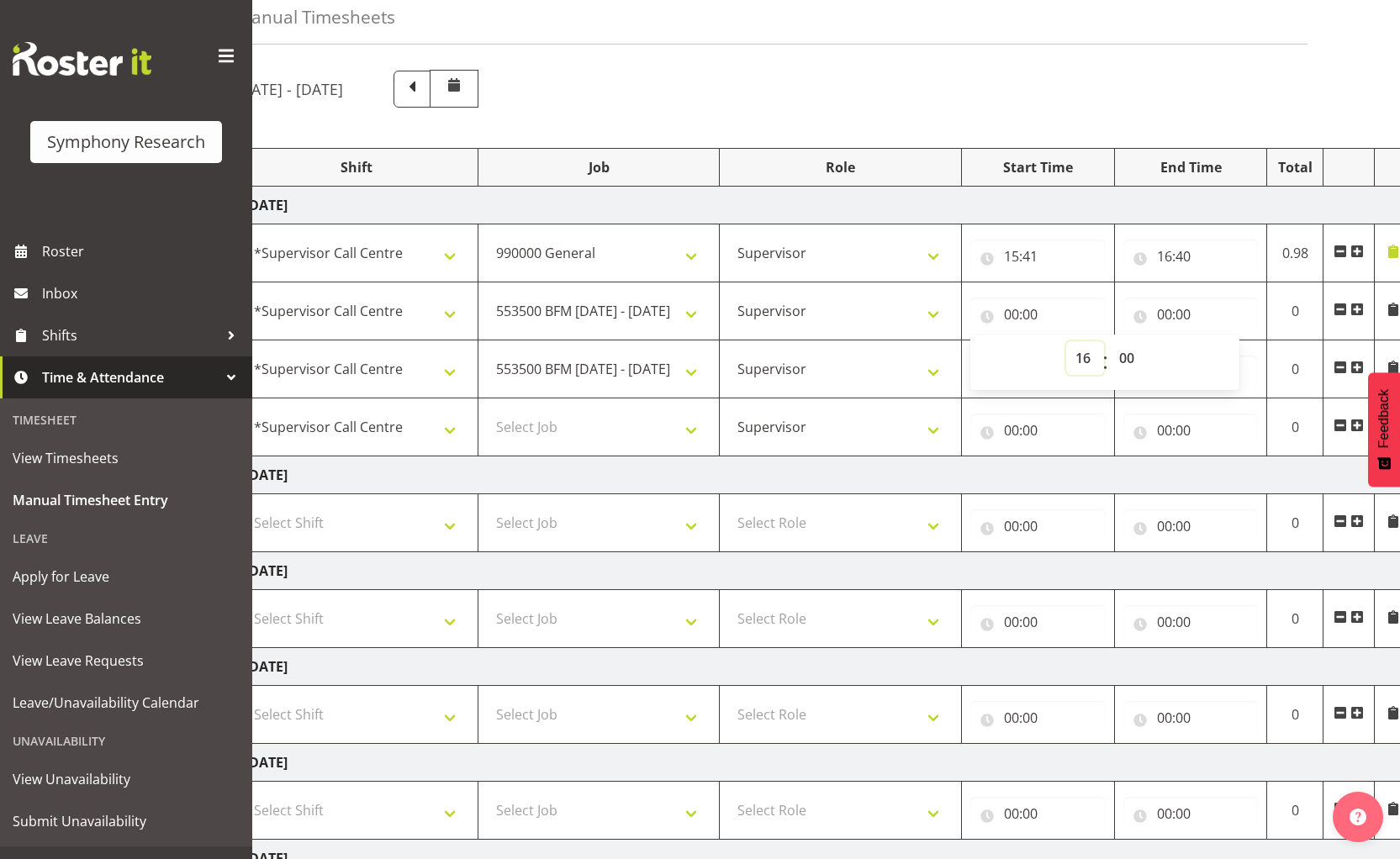
type input "16:00"
click at [1131, 350] on select "00 01 02 03 04 05 06 07 08 09 10 11 12 13 14 15 16 17 18 19 20 21 22 23 24 25 2…" at bounding box center [1129, 357] width 38 height 34
select select "40"
click at [1110, 341] on select "00 01 02 03 04 05 06 07 08 09 10 11 12 13 14 15 16 17 18 19 20 21 22 23 24 25 2…" at bounding box center [1129, 357] width 38 height 34
type input "16:40"
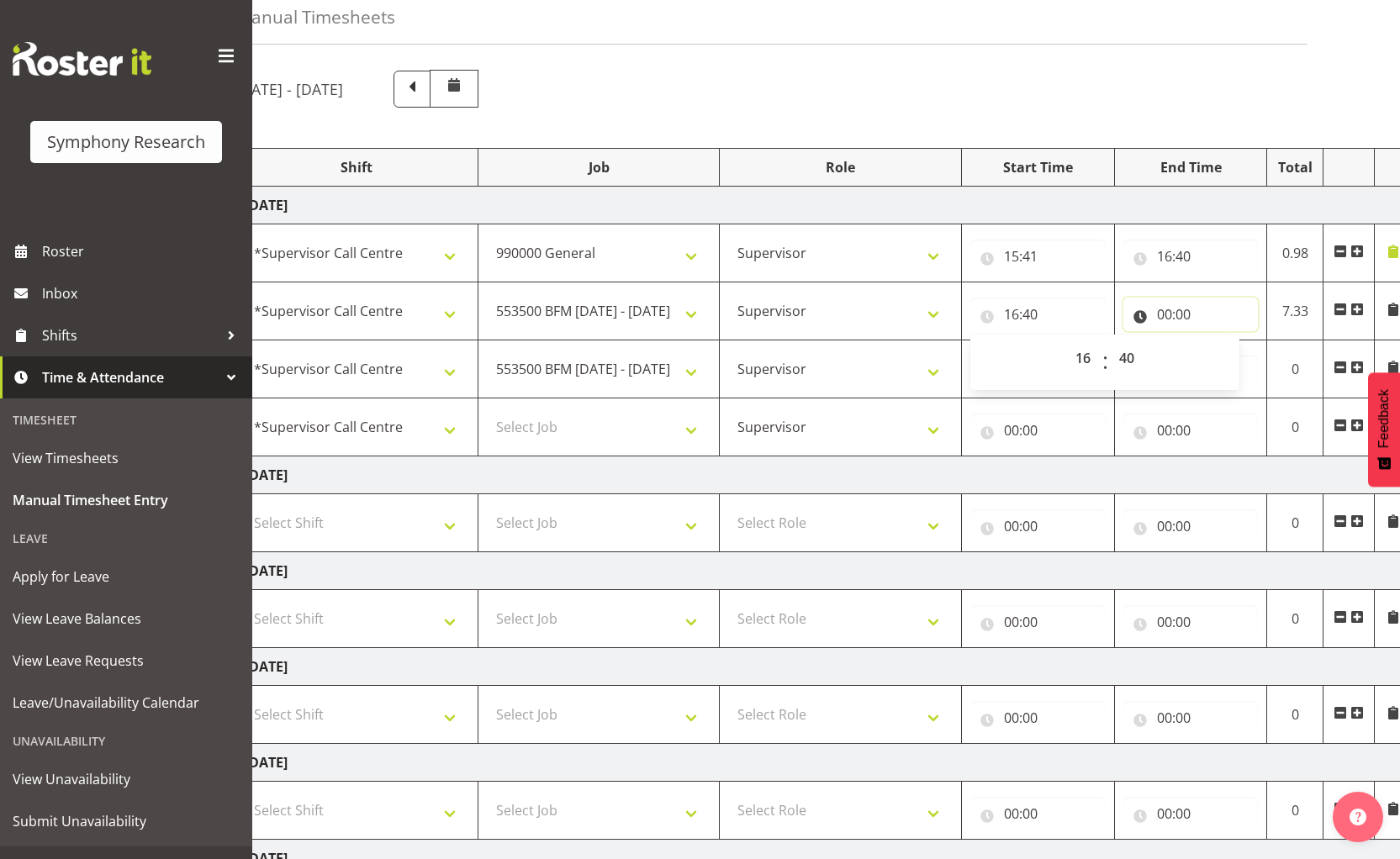
click at [1163, 317] on input "00:00" at bounding box center [1190, 314] width 135 height 34
click at [1228, 359] on select "00 01 02 03 04 05 06 07 08 09 10 11 12 13 14 15 16 17 18 19 20 21 22 23" at bounding box center [1238, 357] width 38 height 34
select select "16"
click at [1219, 341] on select "00 01 02 03 04 05 06 07 08 09 10 11 12 13 14 15 16 17 18 19 20 21 22 23" at bounding box center [1238, 357] width 38 height 34
type input "16:00"
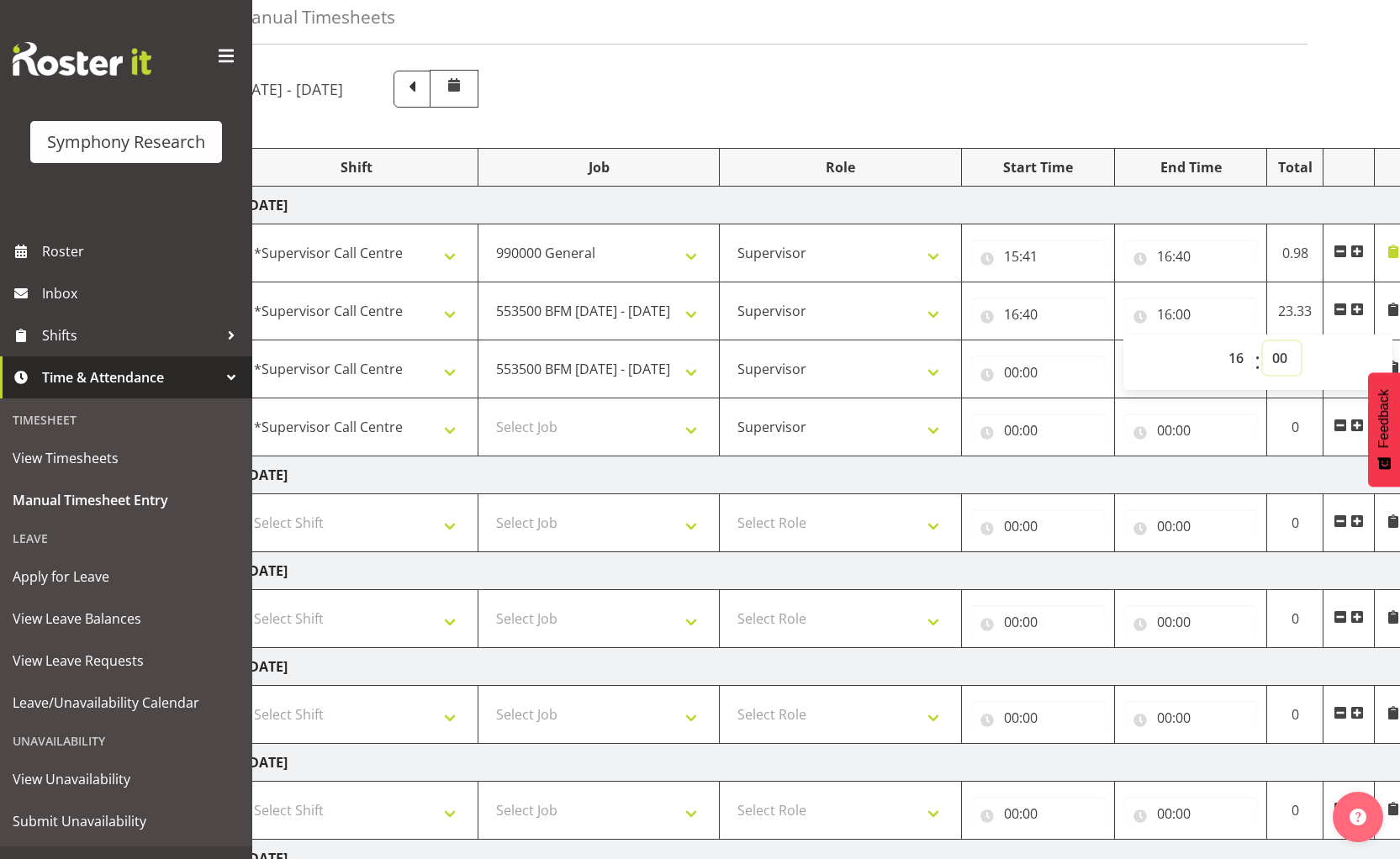
click at [1280, 358] on select "00 01 02 03 04 05 06 07 08 09 10 11 12 13 14 15 16 17 18 19 20 21 22 23 24 25 2…" at bounding box center [1282, 357] width 38 height 34
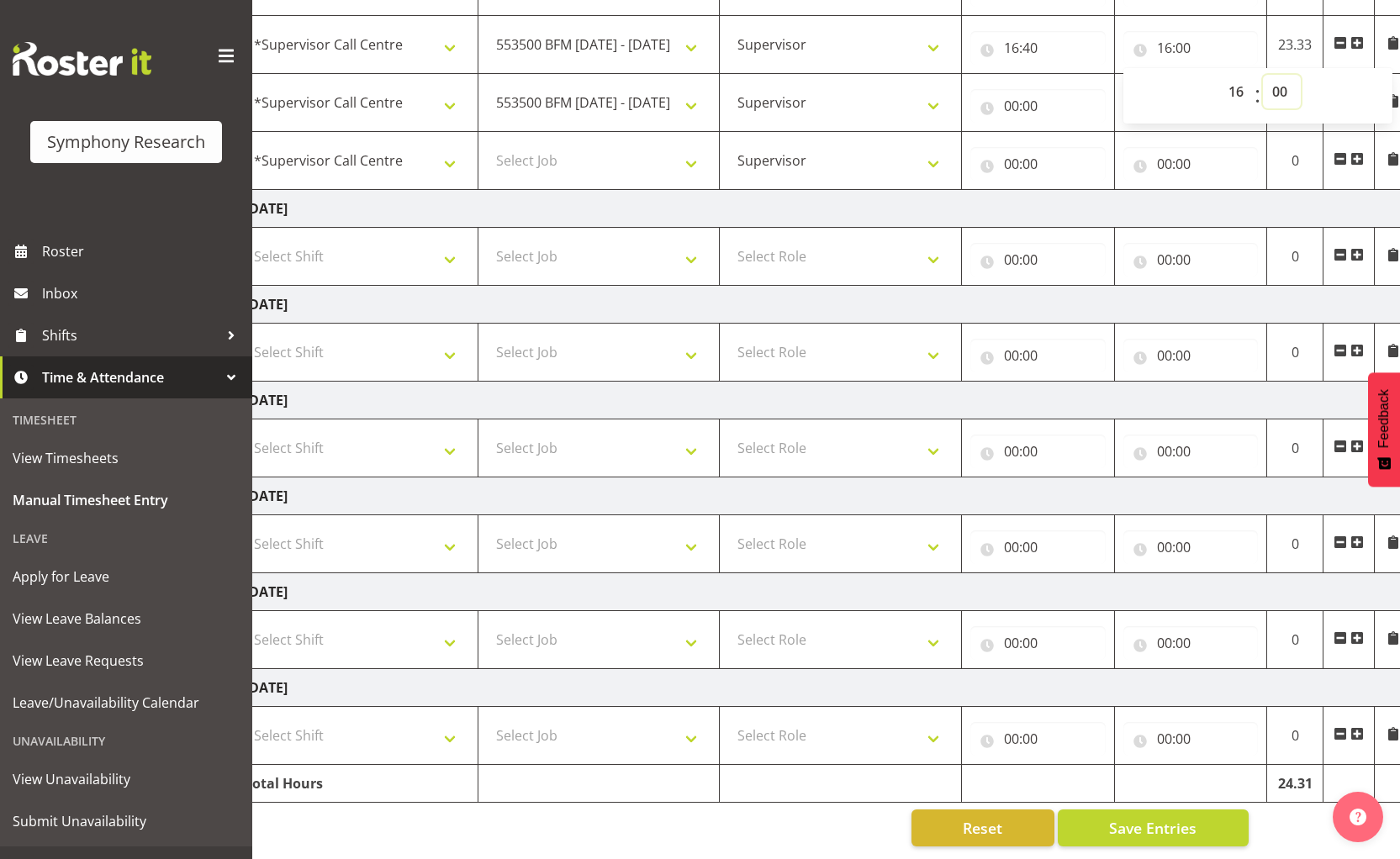
scroll to position [195, 0]
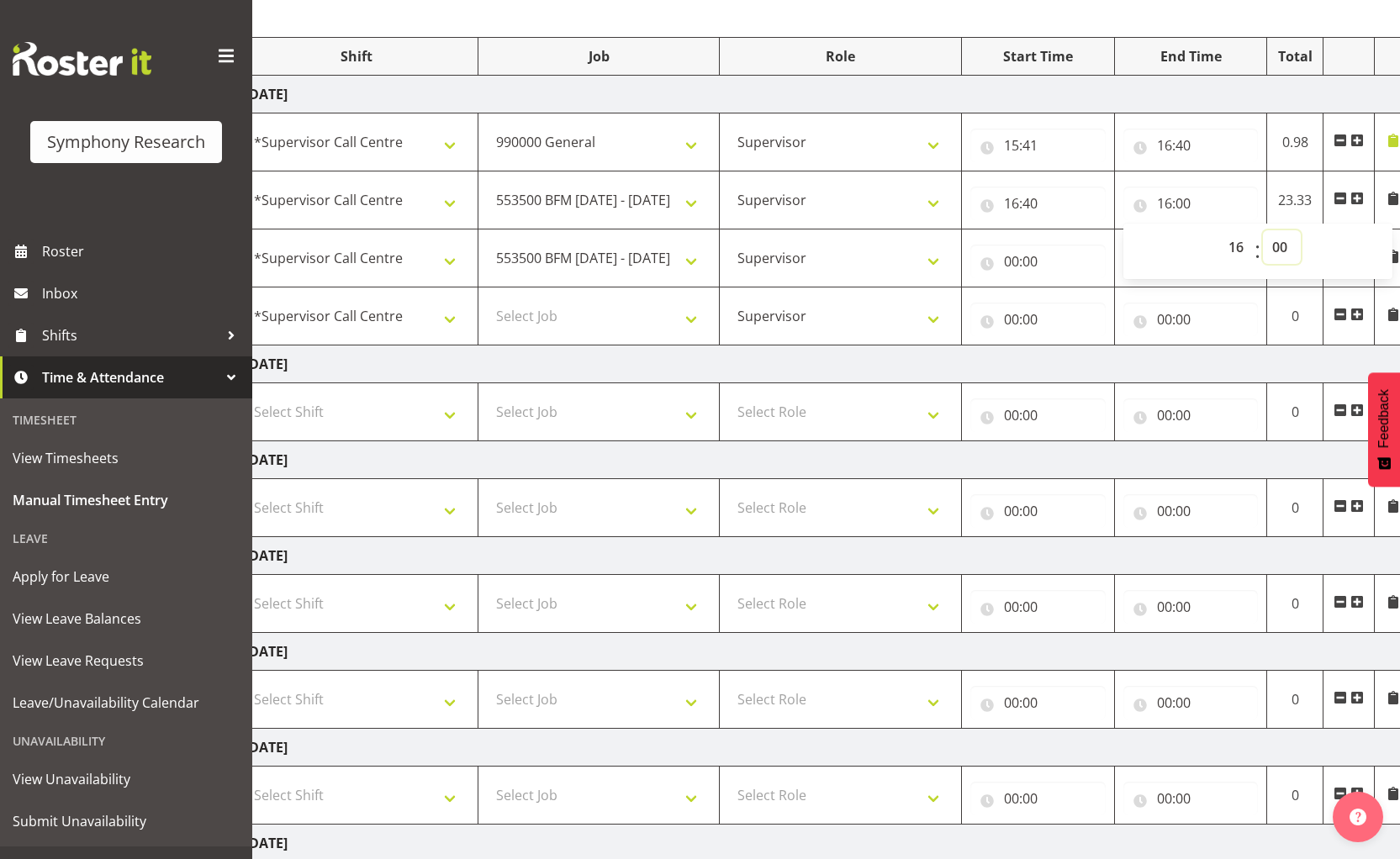
drag, startPoint x: 1280, startPoint y: 250, endPoint x: 1253, endPoint y: 317, distance: 72.2
click at [1280, 250] on select "00 01 02 03 04 05 06 07 08 09 10 11 12 13 14 15 16 17 18 19 20 21 22 23 24 25 2…" at bounding box center [1282, 247] width 38 height 34
select select "45"
click at [1263, 230] on select "00 01 02 03 04 05 06 07 08 09 10 11 12 13 14 15 16 17 18 19 20 21 22 23 24 25 2…" at bounding box center [1282, 247] width 38 height 34
type input "16:45"
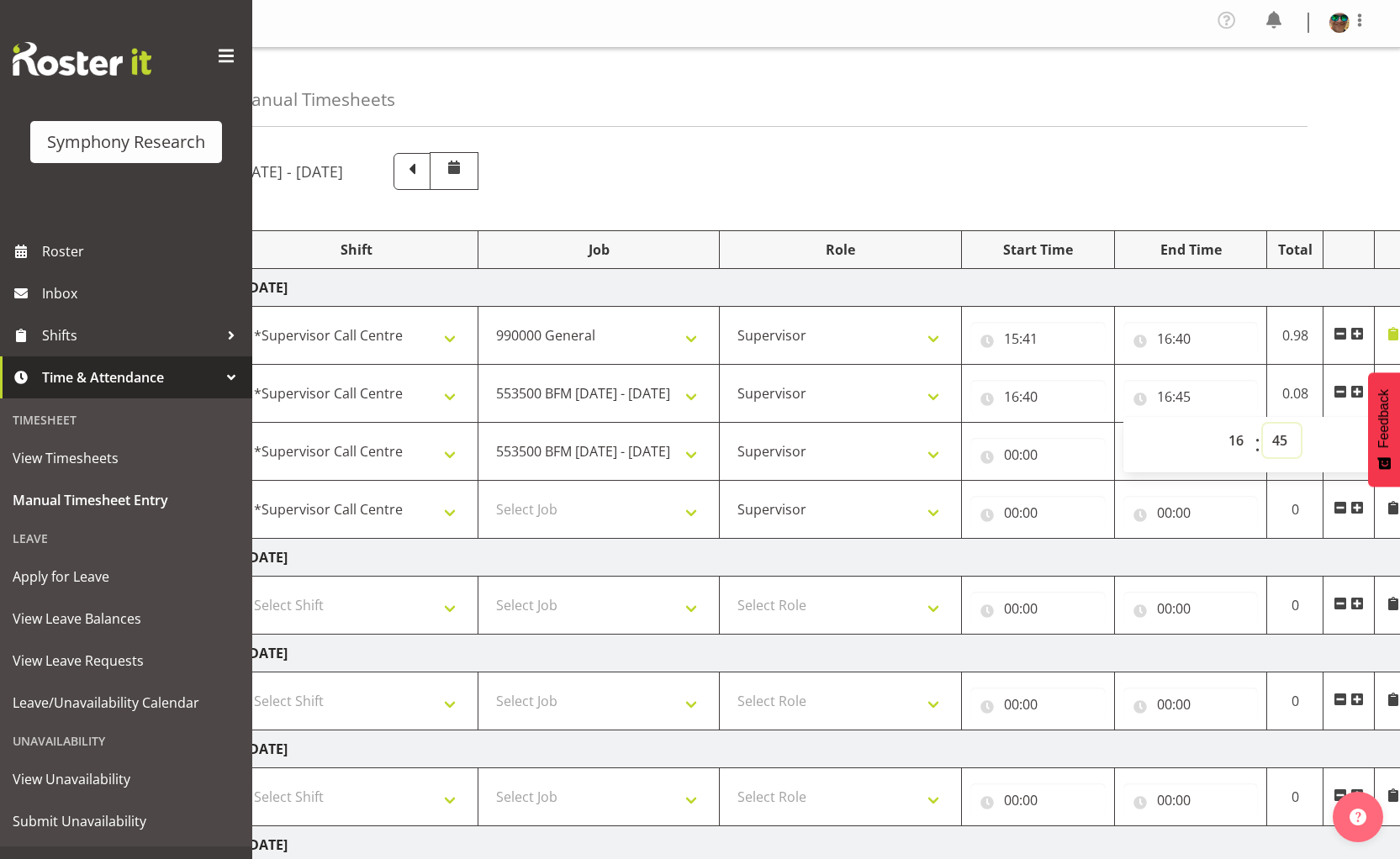
scroll to position [0, 0]
click at [1003, 458] on input "00:00" at bounding box center [1037, 456] width 135 height 34
drag, startPoint x: 1079, startPoint y: 503, endPoint x: 1056, endPoint y: 482, distance: 31.1
click at [1079, 503] on select "00 01 02 03 04 05 06 07 08 09 10 11 12 13 14 15 16 17 18 19 20 21 22 23" at bounding box center [1085, 500] width 38 height 34
select select "16"
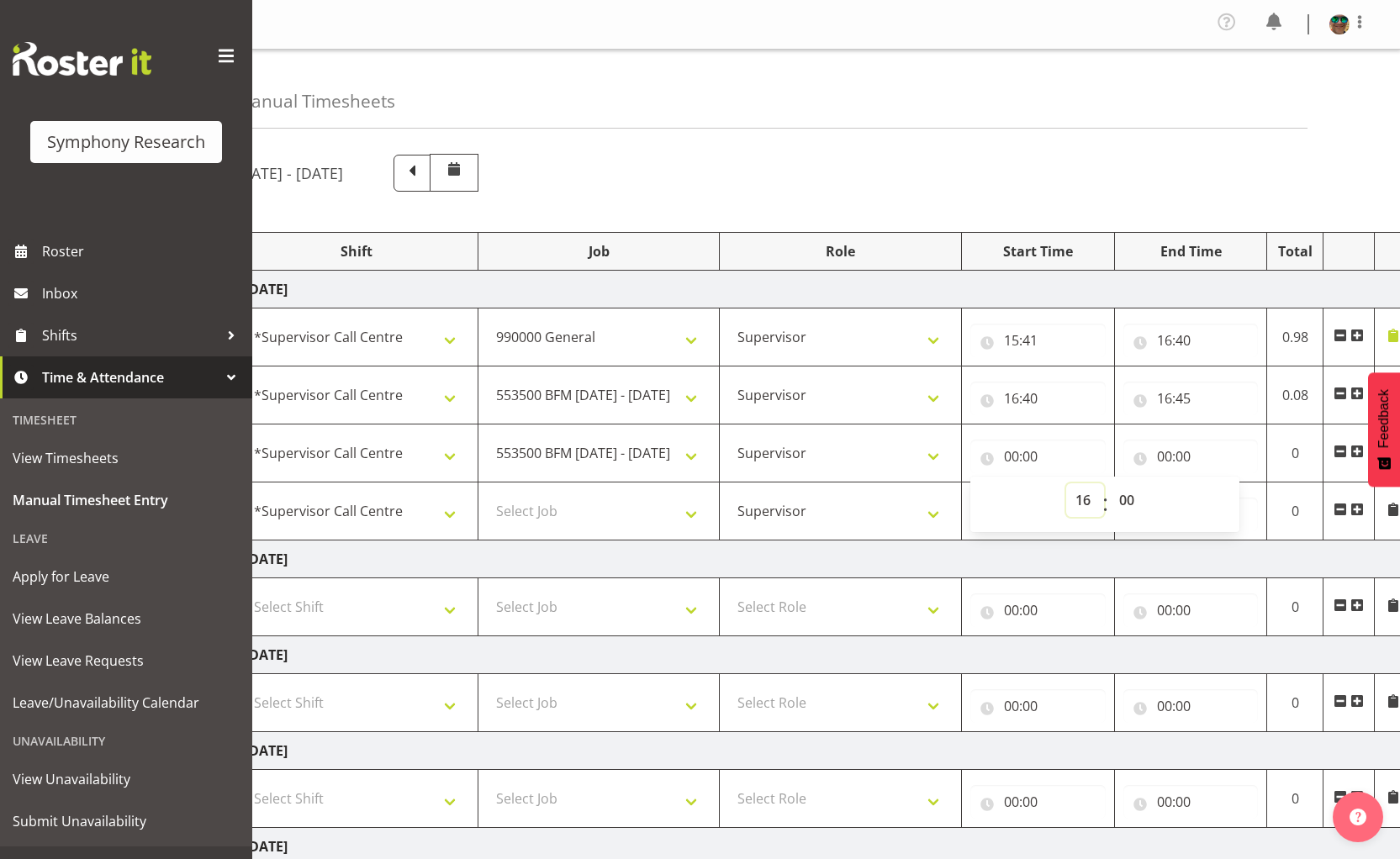
click at [1066, 483] on select "00 01 02 03 04 05 06 07 08 09 10 11 12 13 14 15 16 17 18 19 20 21 22 23" at bounding box center [1085, 500] width 38 height 34
type input "16:00"
drag, startPoint x: 1121, startPoint y: 493, endPoint x: 1109, endPoint y: 350, distance: 143.5
click at [1121, 493] on select "00 01 02 03 04 05 06 07 08 09 10 11 12 13 14 15 16 17 18 19 20 21 22 23 24 25 2…" at bounding box center [1129, 500] width 38 height 34
select select "45"
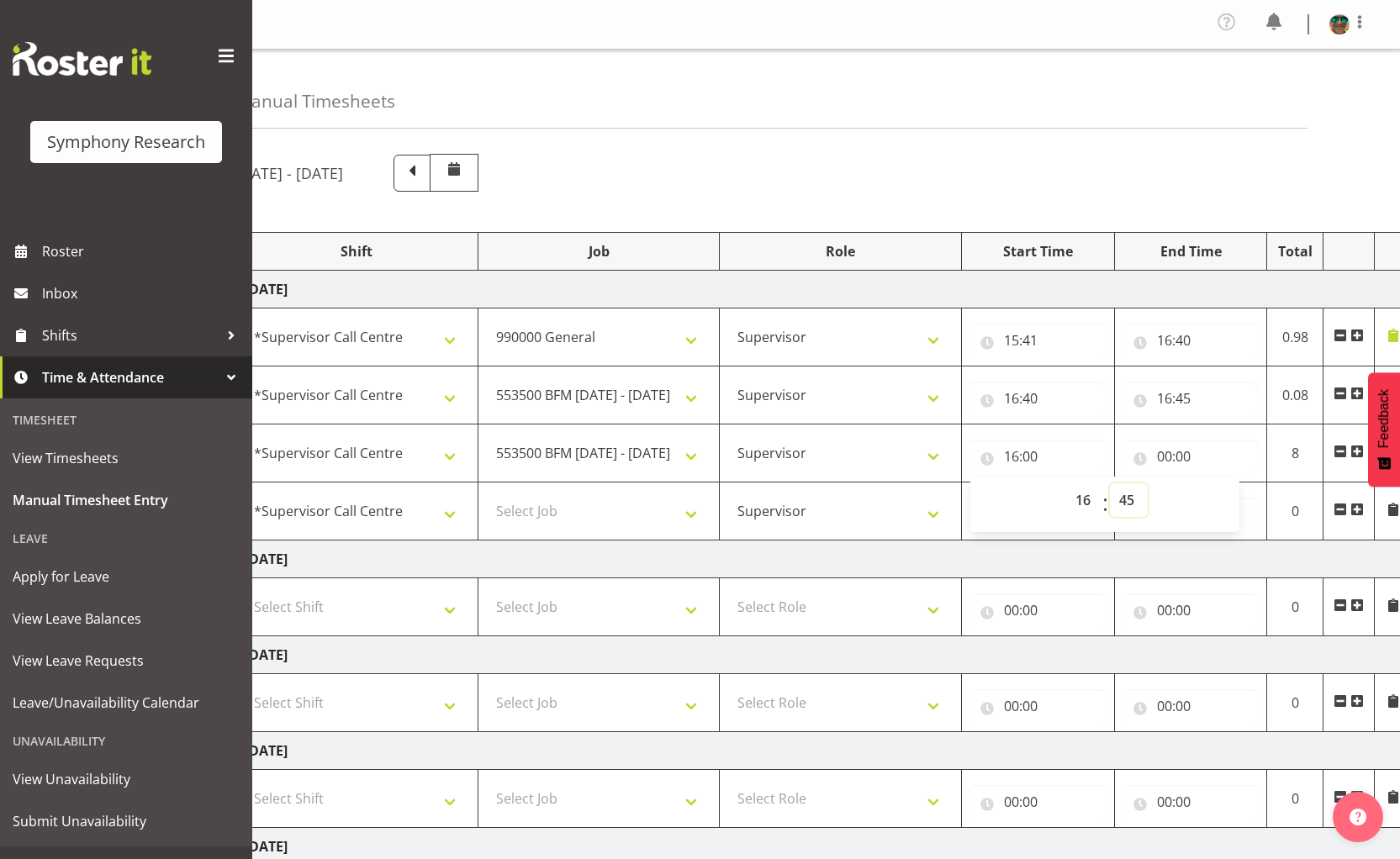
click at [1110, 483] on select "00 01 02 03 04 05 06 07 08 09 10 11 12 13 14 15 16 17 18 19 20 21 22 23 24 25 2…" at bounding box center [1129, 500] width 38 height 34
type input "16:45"
click at [1165, 464] on input "00:00" at bounding box center [1190, 456] width 135 height 34
drag, startPoint x: 1226, startPoint y: 505, endPoint x: 1234, endPoint y: 499, distance: 10.0
click at [1228, 505] on select "00 01 02 03 04 05 06 07 08 09 10 11 12 13 14 15 16 17 18 19 20 21 22 23" at bounding box center [1238, 500] width 38 height 34
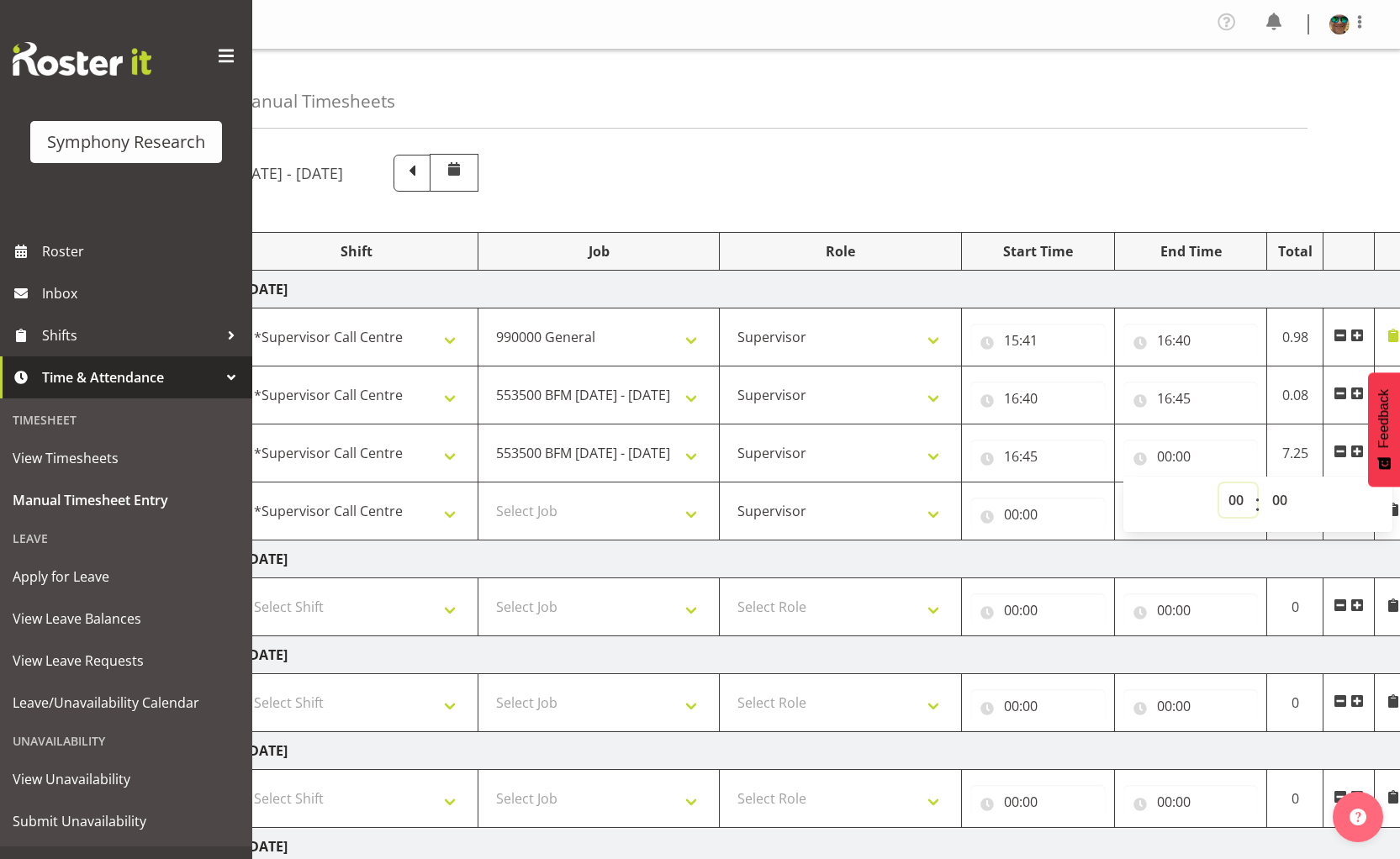
select select "17"
click at [1219, 483] on select "00 01 02 03 04 05 06 07 08 09 10 11 12 13 14 15 16 17 18 19 20 21 22 23" at bounding box center [1238, 500] width 38 height 34
type input "17:00"
drag, startPoint x: 1279, startPoint y: 504, endPoint x: 1272, endPoint y: 485, distance: 20.2
click at [1279, 504] on select "00 01 02 03 04 05 06 07 08 09 10 11 12 13 14 15 16 17 18 19 20 21 22 23 24 25 2…" at bounding box center [1282, 500] width 38 height 34
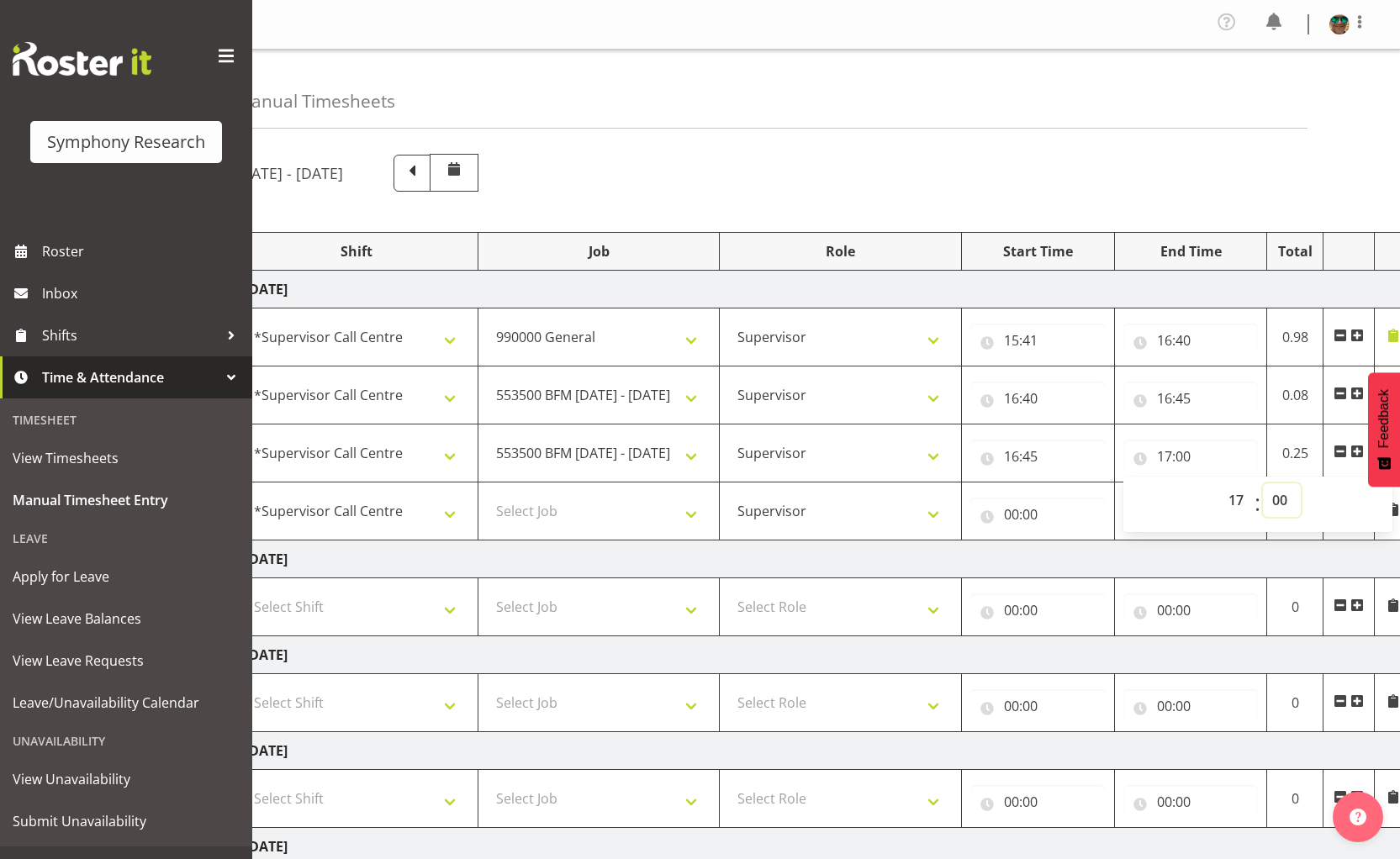
select select "30"
click at [1263, 483] on select "00 01 02 03 04 05 06 07 08 09 10 11 12 13 14 15 16 17 18 19 20 21 22 23 24 25 2…" at bounding box center [1282, 500] width 38 height 34
type input "17:30"
click at [776, 205] on div "[DATE] - [DATE] Shift Job Role Start Time End Time Total [DATE] !!Weekend Resid…" at bounding box center [775, 676] width 1081 height 1069
click at [550, 514] on select "Select Job 550060 IF Admin 553492 World Poll Aus Wave 2 Main 2025 553493 World …" at bounding box center [599, 511] width 224 height 34
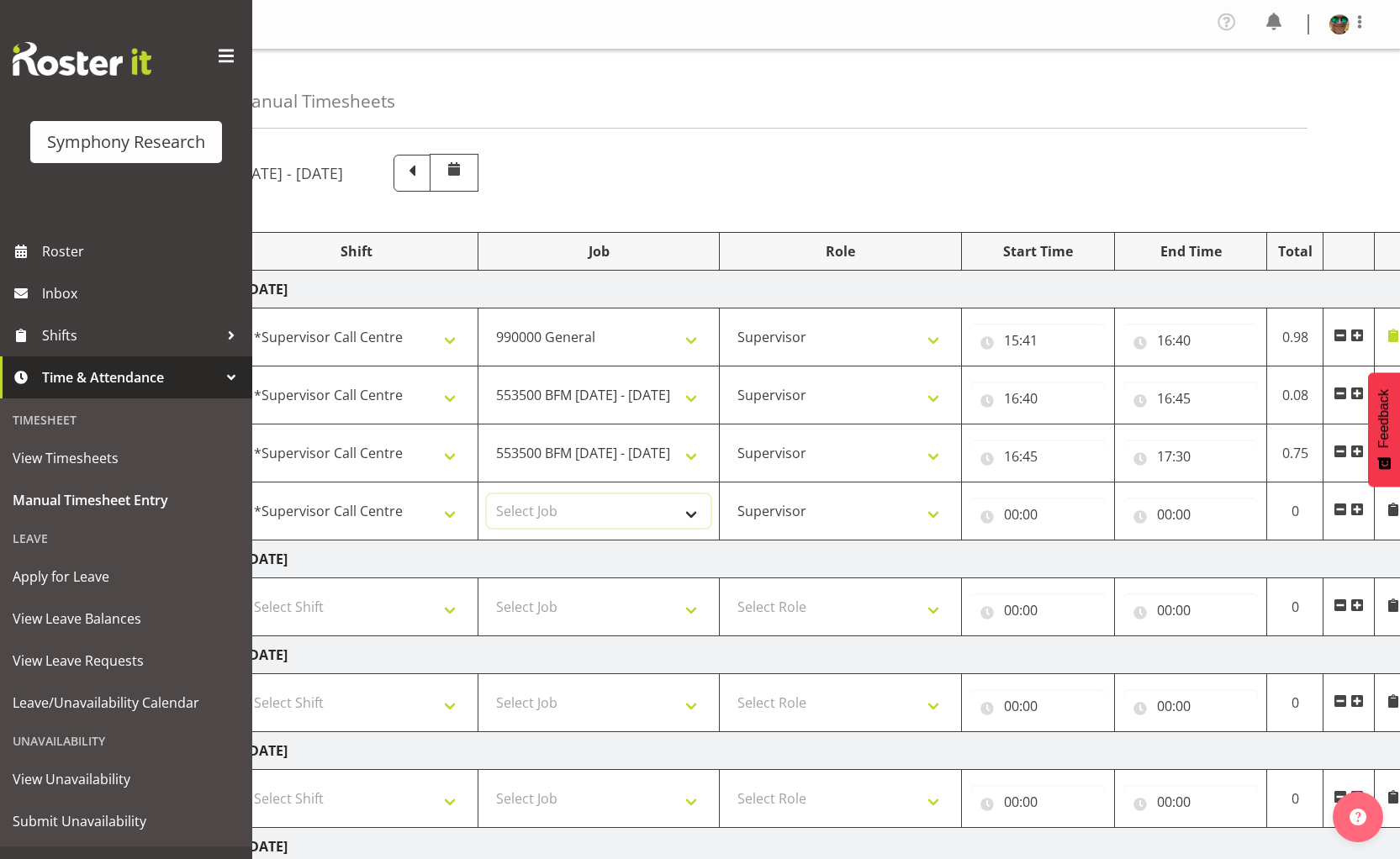
select select "10576"
click at [487, 494] on select "Select Job 550060 IF Admin 553492 World Poll Aus Wave 2 Main 2025 553493 World …" at bounding box center [599, 511] width 224 height 34
click at [1016, 518] on input "00:00" at bounding box center [1037, 514] width 135 height 34
click at [1083, 561] on select "00 01 02 03 04 05 06 07 08 09 10 11 12 13 14 15 16 17 18 19 20 21 22 23" at bounding box center [1085, 558] width 38 height 34
select select "17"
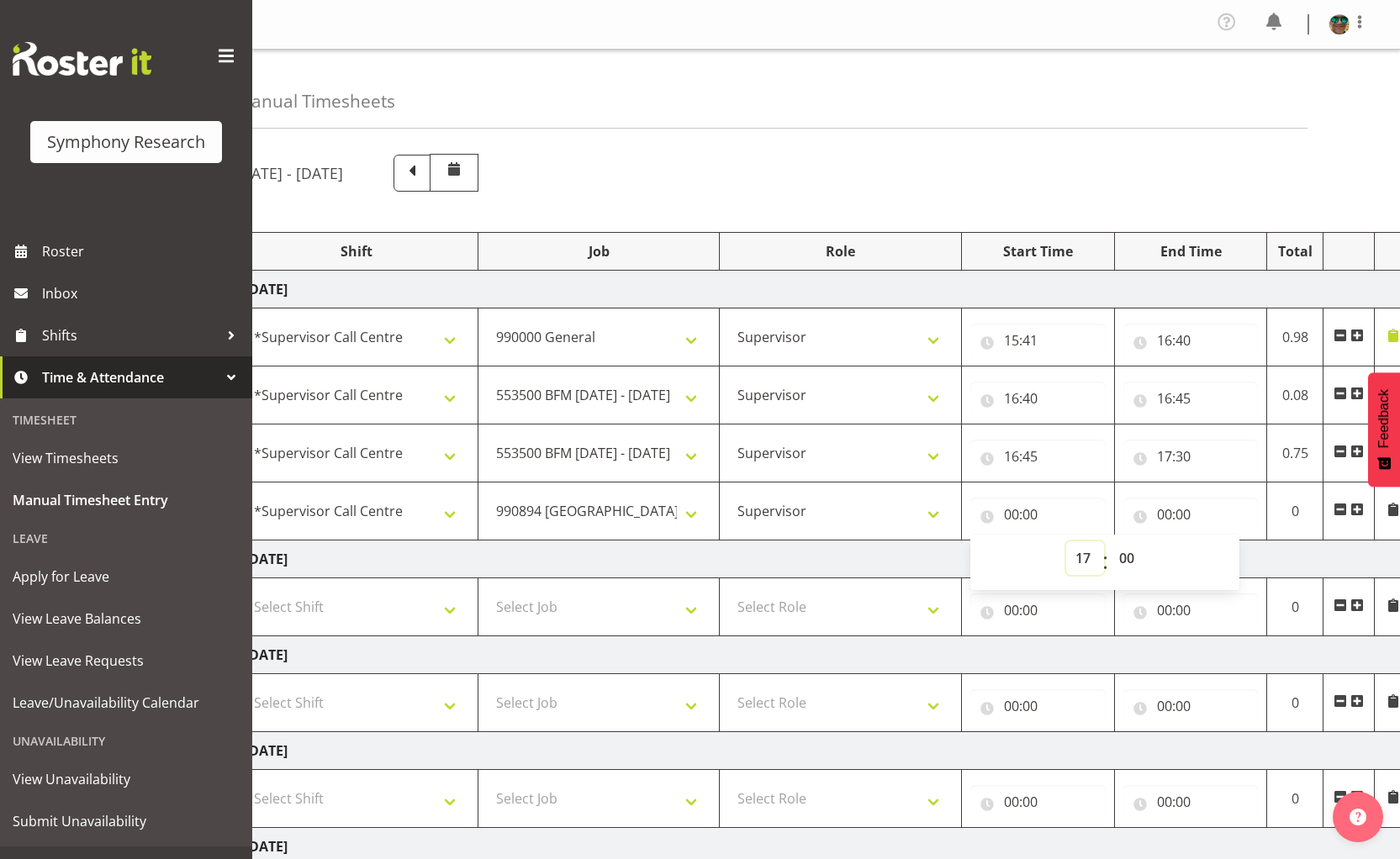
click at [1066, 542] on select "00 01 02 03 04 05 06 07 08 09 10 11 12 13 14 15 16 17 18 19 20 21 22 23" at bounding box center [1085, 558] width 38 height 34
type input "17:00"
drag, startPoint x: 1123, startPoint y: 562, endPoint x: 1123, endPoint y: 544, distance: 18.0
click at [1123, 562] on select "00 01 02 03 04 05 06 07 08 09 10 11 12 13 14 15 16 17 18 19 20 21 22 23 24 25 2…" at bounding box center [1129, 558] width 38 height 34
select select "30"
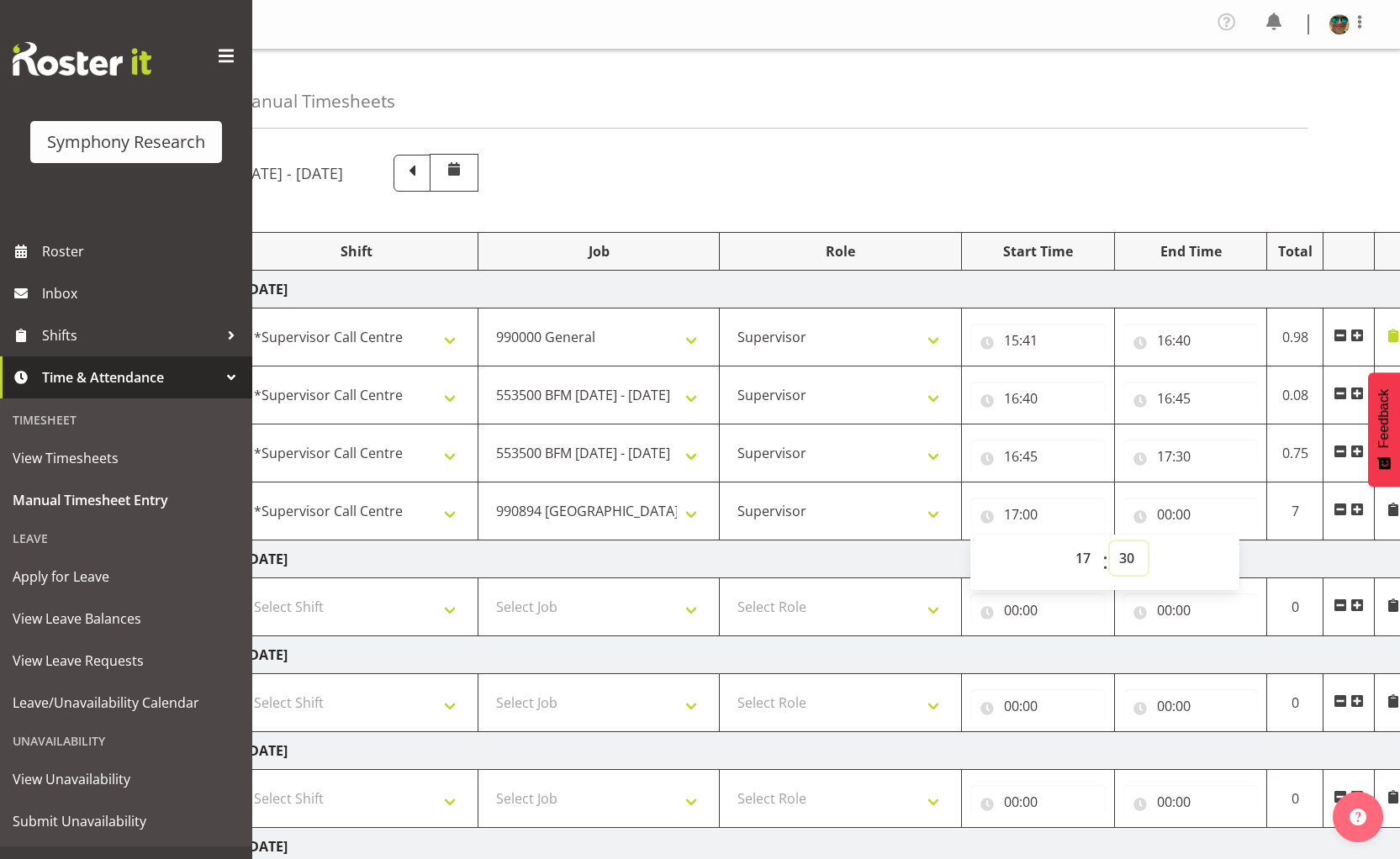
click at [1110, 542] on select "00 01 02 03 04 05 06 07 08 09 10 11 12 13 14 15 16 17 18 19 20 21 22 23 24 25 2…" at bounding box center [1129, 558] width 38 height 34
type input "17:30"
drag, startPoint x: 1163, startPoint y: 514, endPoint x: 1180, endPoint y: 529, distance: 22.7
click at [1164, 514] on input "00:00" at bounding box center [1190, 514] width 135 height 34
drag, startPoint x: 1228, startPoint y: 563, endPoint x: 1248, endPoint y: 542, distance: 29.0
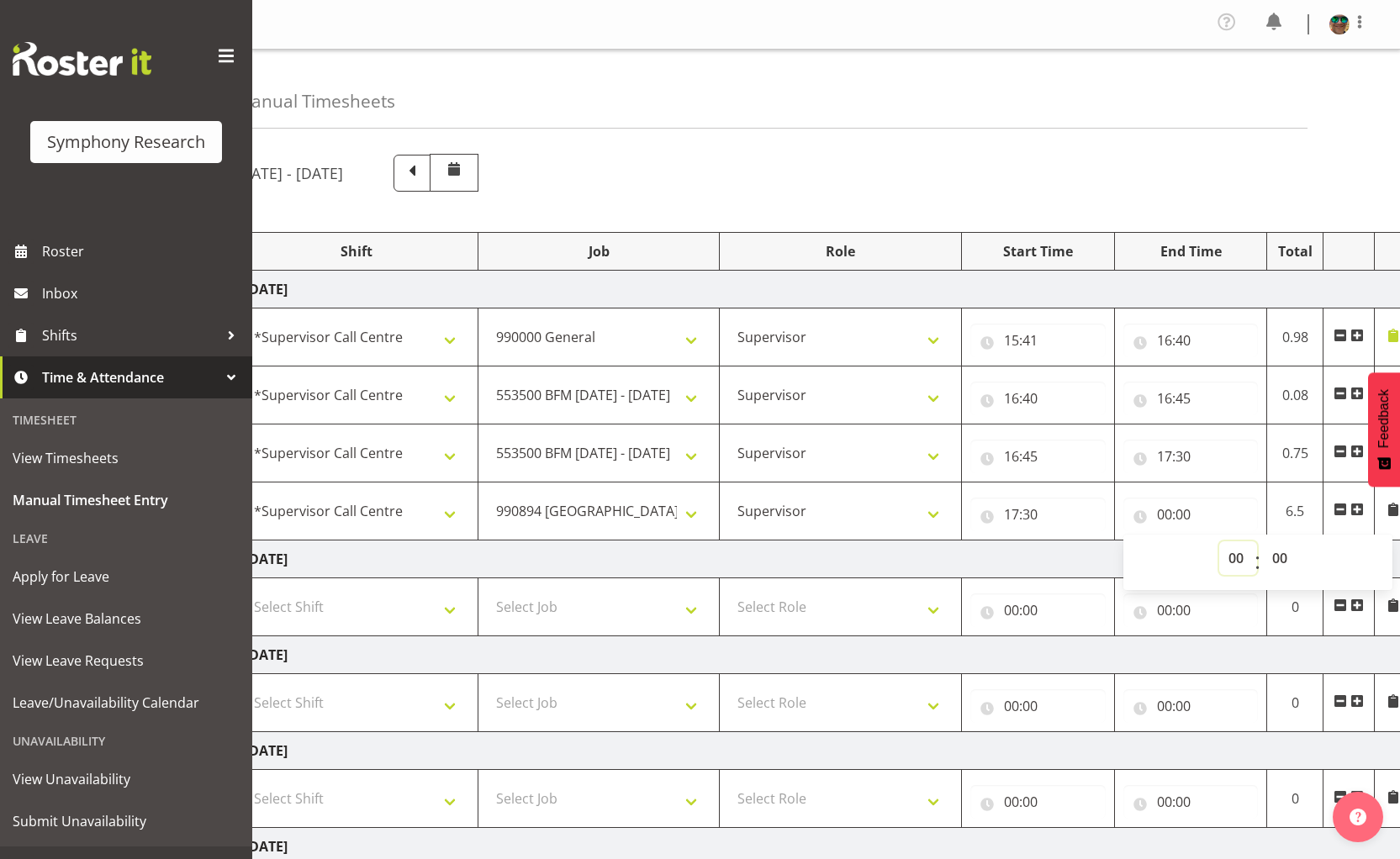
click at [1228, 563] on select "00 01 02 03 04 05 06 07 08 09 10 11 12 13 14 15 16 17 18 19 20 21 22 23" at bounding box center [1238, 558] width 38 height 34
select select "17"
click at [1219, 542] on select "00 01 02 03 04 05 06 07 08 09 10 11 12 13 14 15 16 17 18 19 20 21 22 23" at bounding box center [1238, 558] width 38 height 34
type input "17:00"
drag, startPoint x: 1280, startPoint y: 566, endPoint x: 1260, endPoint y: 464, distance: 103.9
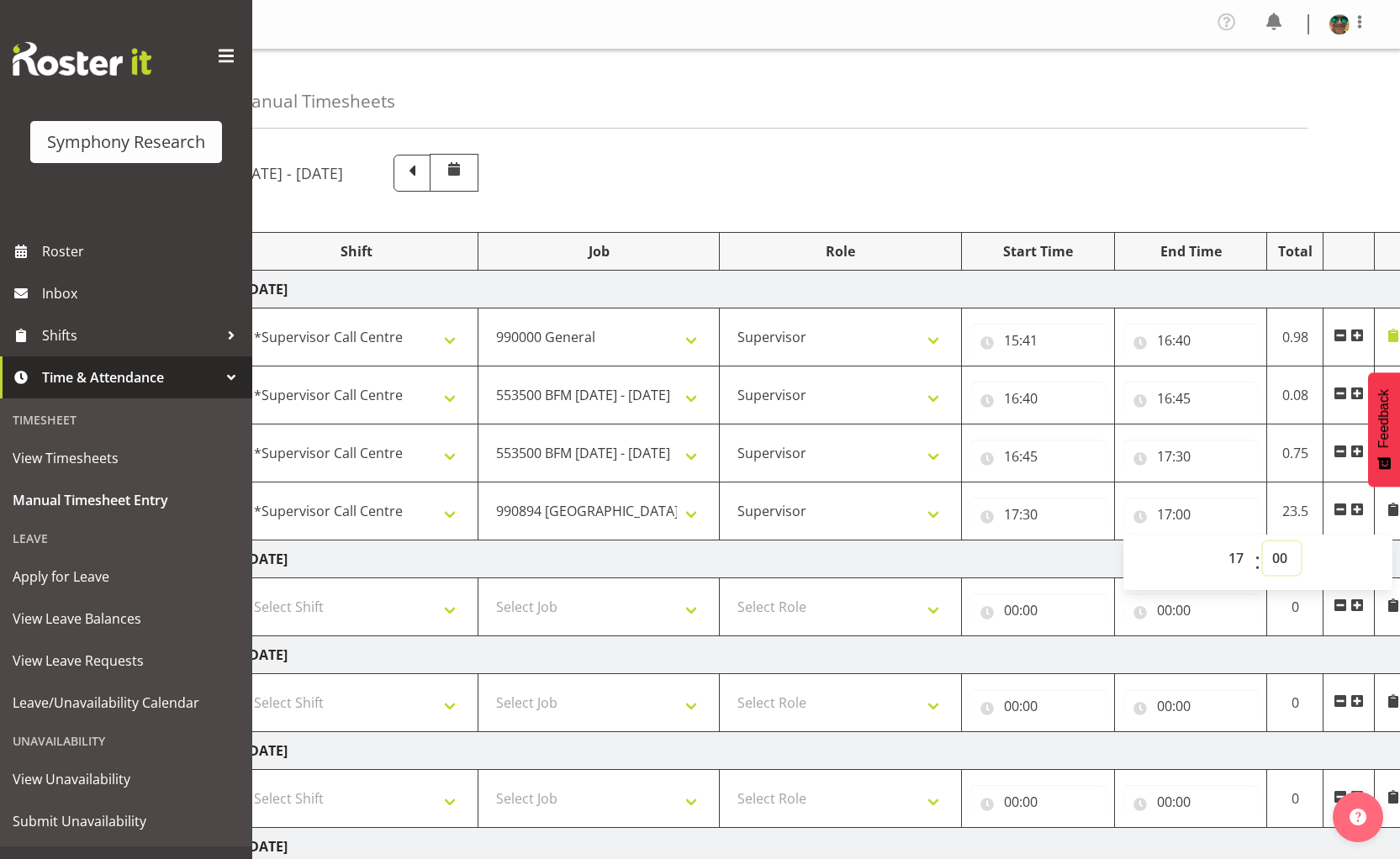
click at [1278, 560] on select "00 01 02 03 04 05 06 07 08 09 10 11 12 13 14 15 16 17 18 19 20 21 22 23 24 25 2…" at bounding box center [1282, 558] width 38 height 34
select select "35"
click at [1263, 542] on select "00 01 02 03 04 05 06 07 08 09 10 11 12 13 14 15 16 17 18 19 20 21 22 23 24 25 2…" at bounding box center [1282, 558] width 38 height 34
type input "17:35"
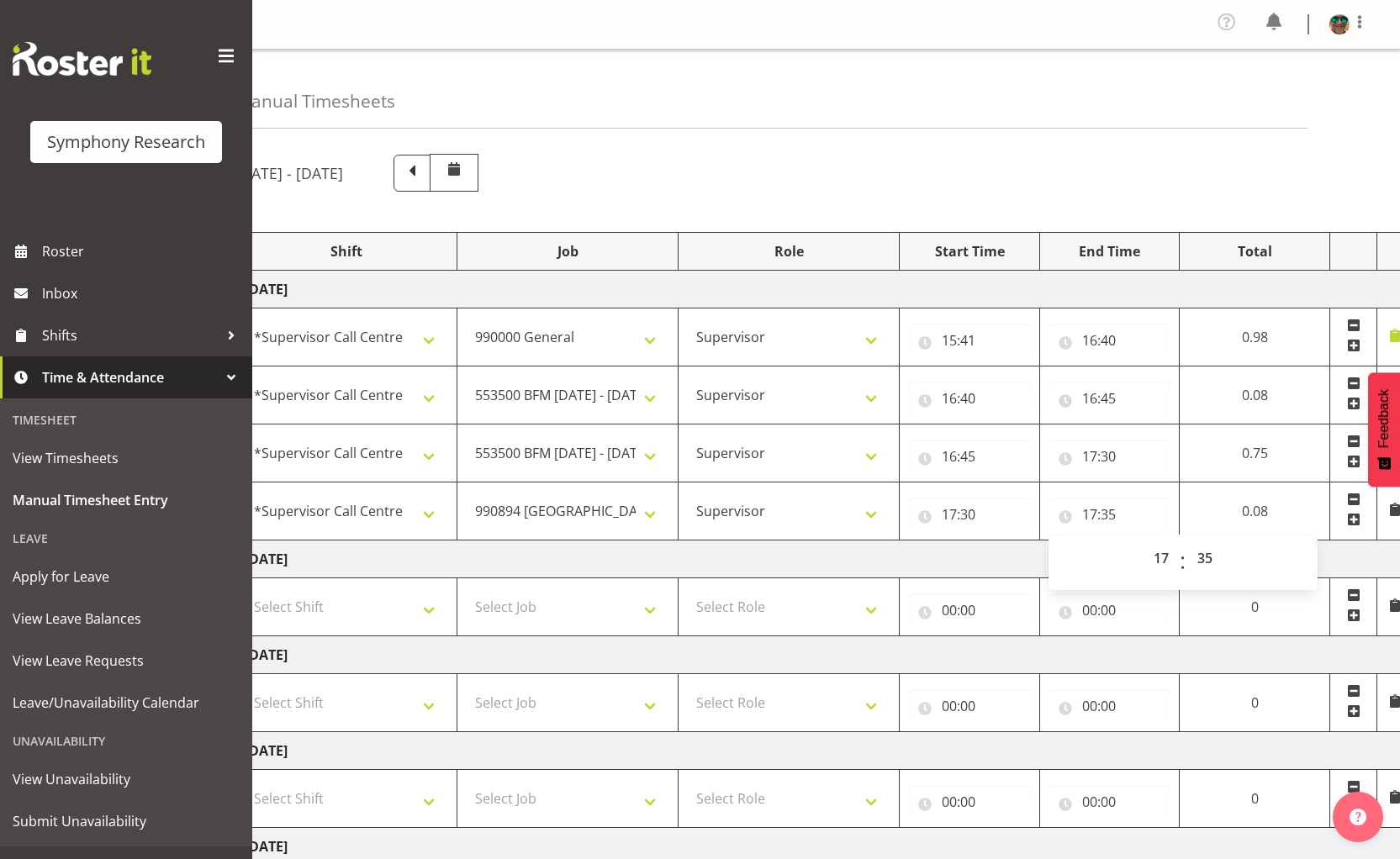
click at [1349, 520] on span at bounding box center [1354, 519] width 14 height 14
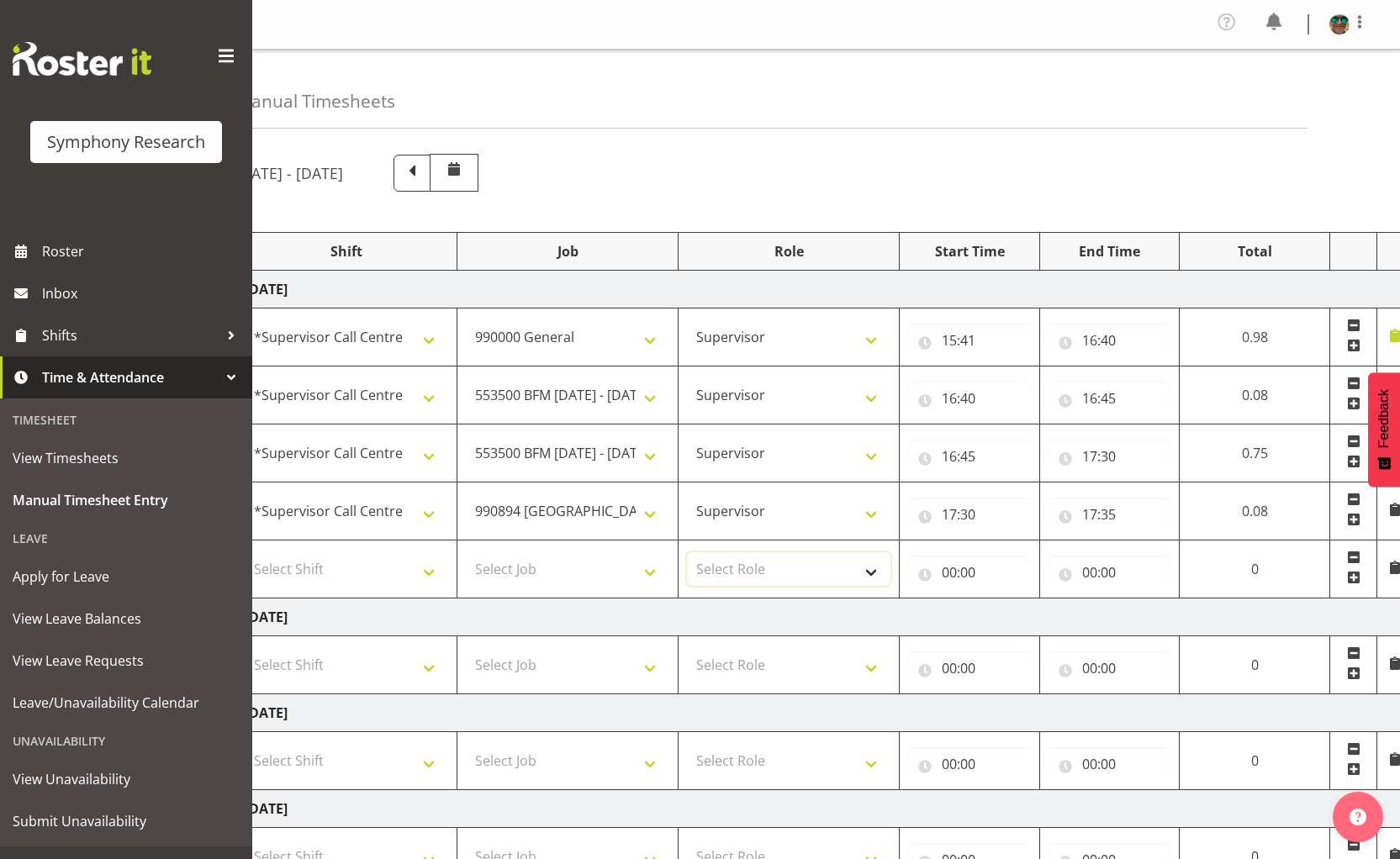
click at [717, 571] on select "Select Role Supervisor Briefing Interviewing" at bounding box center [788, 569] width 203 height 34
select select "45"
click at [687, 552] on select "Select Role Supervisor Briefing Interviewing" at bounding box center [788, 569] width 203 height 34
click at [520, 576] on select "Select Job 550060 IF Admin 553492 World Poll Aus Wave 2 Main 2025 553493 World …" at bounding box center [567, 569] width 203 height 34
select select "9426"
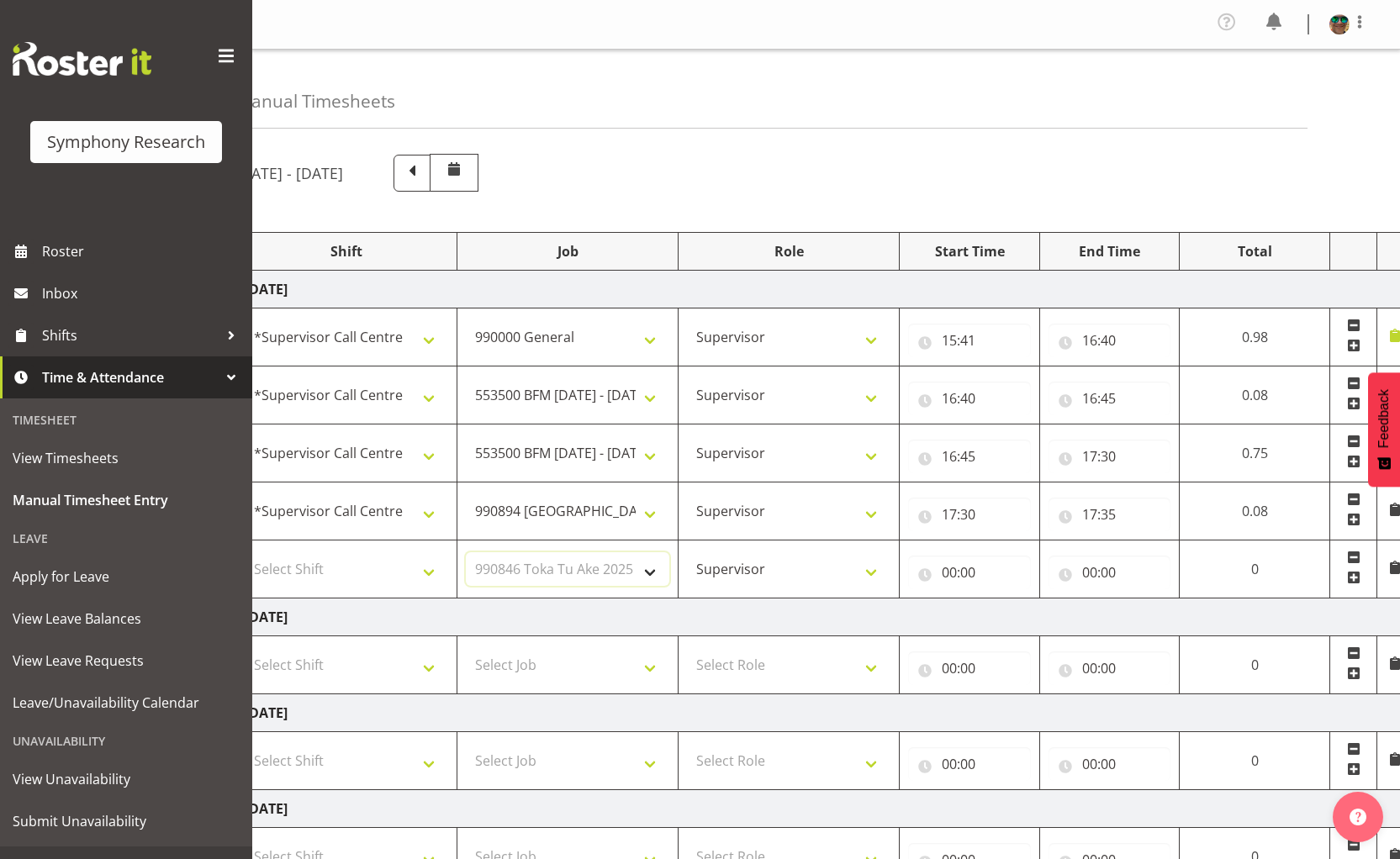
click at [465, 552] on select "Select Job 550060 IF Admin 553492 World Poll Aus Wave 2 Main 2025 553493 World …" at bounding box center [567, 569] width 203 height 34
click at [337, 565] on select "Select Shift !!Weekend Residential (Roster IT Shift Label) *Business 9/10am ~ 4…" at bounding box center [347, 569] width 203 height 34
select select "19164"
click at [245, 552] on select "Select Shift !!Weekend Residential (Roster IT Shift Label) *Business 9/10am ~ 4…" at bounding box center [347, 569] width 203 height 34
click at [949, 568] on input "00:00" at bounding box center [969, 572] width 122 height 34
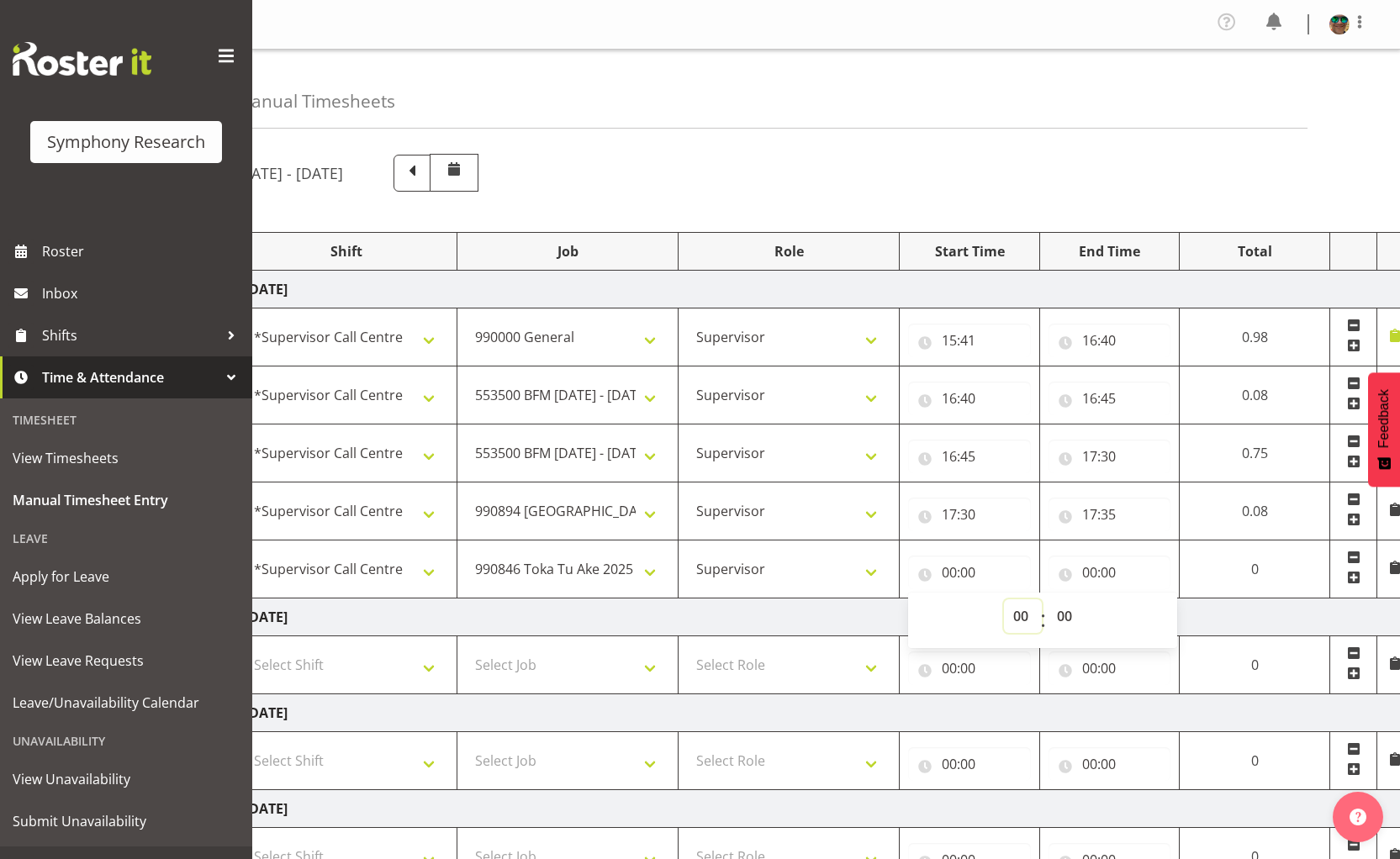
drag, startPoint x: 1016, startPoint y: 618, endPoint x: 1016, endPoint y: 607, distance: 11.0
click at [1016, 618] on select "00 01 02 03 04 05 06 07 08 09 10 11 12 13 14 15 16 17 18 19 20 21 22 23" at bounding box center [1023, 616] width 38 height 34
select select "17"
click at [1042, 600] on select "00 01 02 03 04 05 06 07 08 09 10 11 12 13 14 15 16 17 18 19 20 21 22 23" at bounding box center [1023, 616] width 38 height 34
type input "17:00"
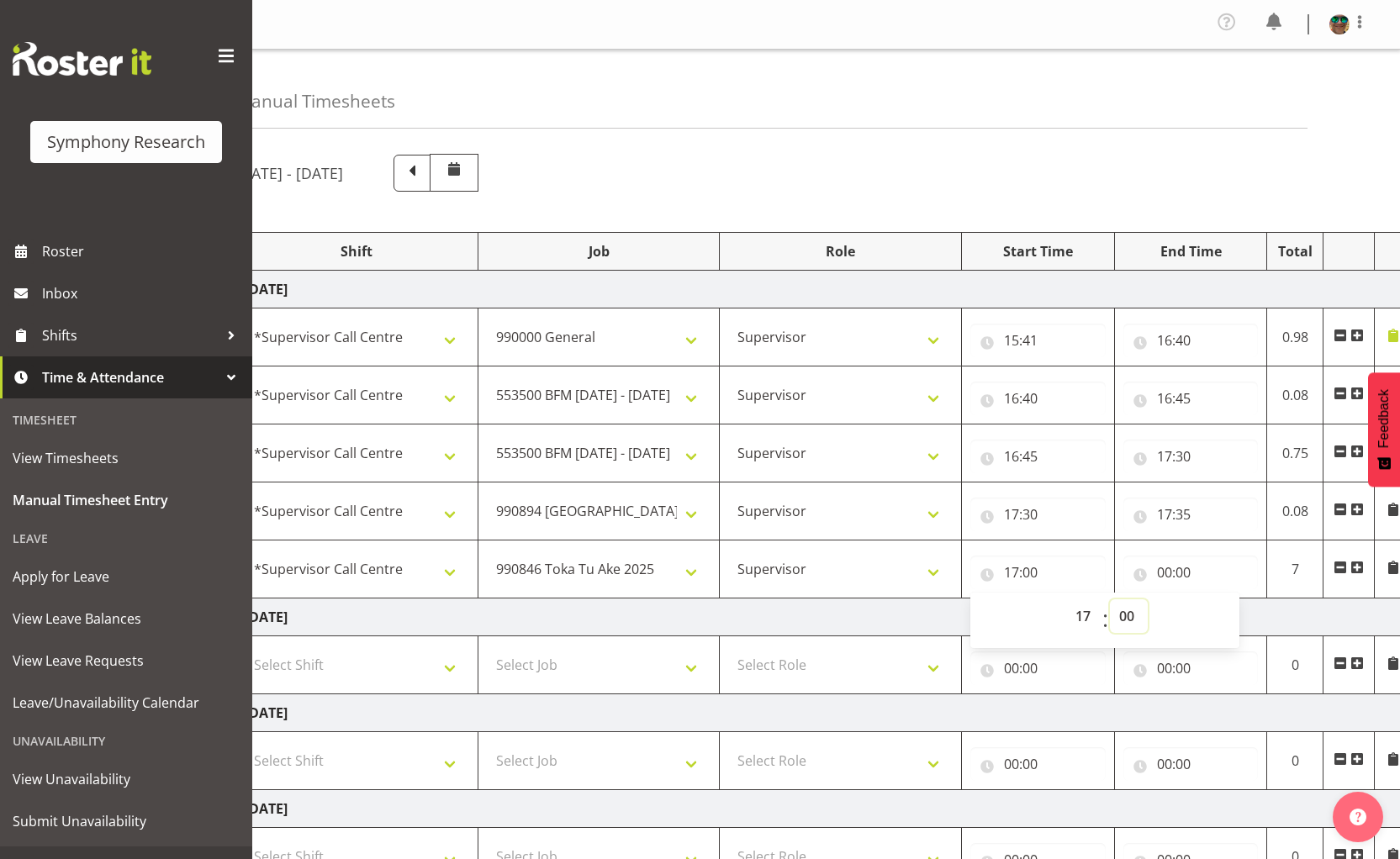
drag, startPoint x: 1131, startPoint y: 617, endPoint x: 1130, endPoint y: 602, distance: 15.0
click at [1131, 617] on select "00 01 02 03 04 05 06 07 08 09 10 11 12 13 14 15 16 17 18 19 20 21 22 23 24 25 2…" at bounding box center [1129, 616] width 38 height 34
select select "35"
click at [1110, 600] on select "00 01 02 03 04 05 06 07 08 09 10 11 12 13 14 15 16 17 18 19 20 21 22 23 24 25 2…" at bounding box center [1129, 616] width 38 height 34
type input "17:35"
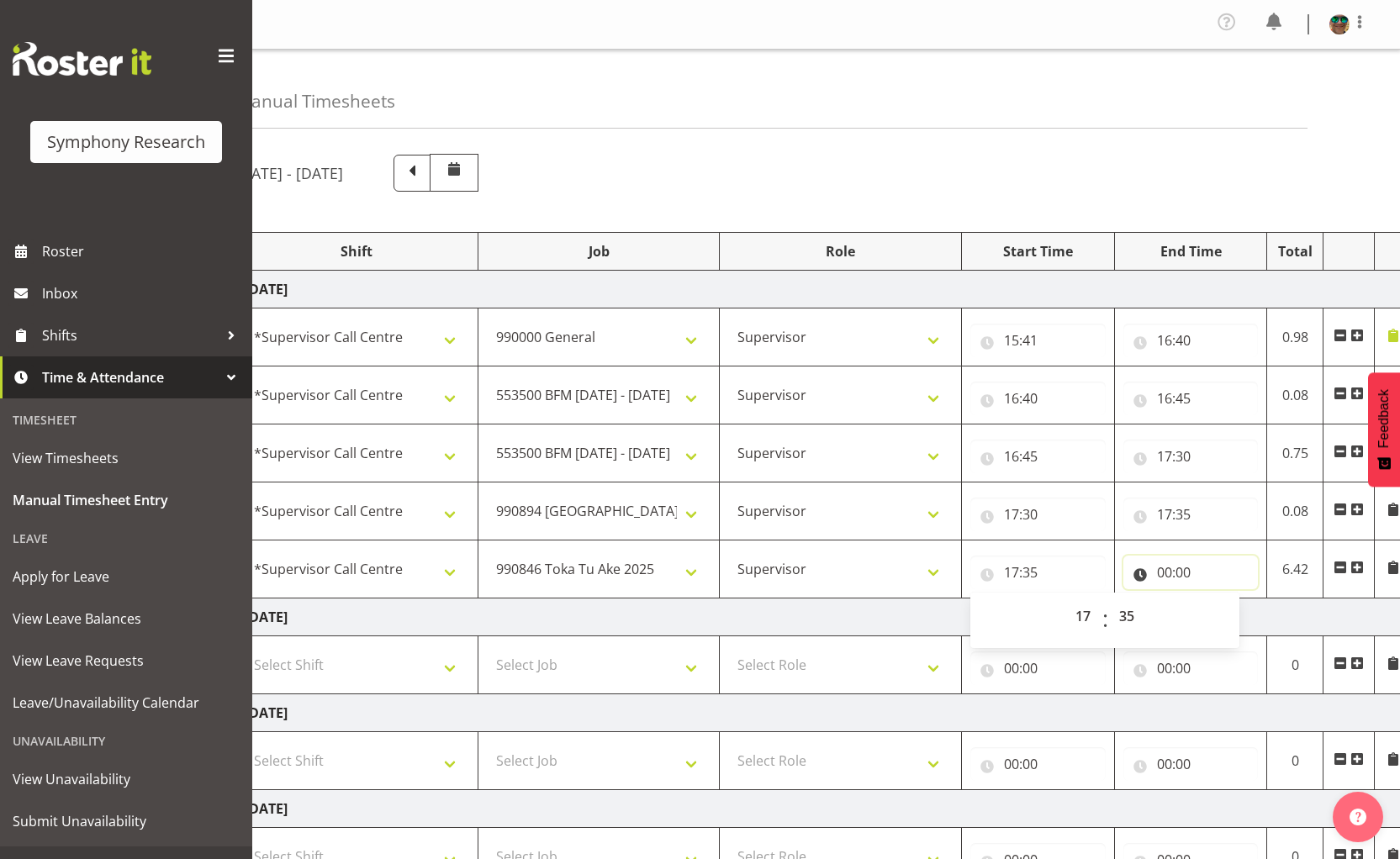
click at [1164, 571] on input "00:00" at bounding box center [1190, 572] width 135 height 34
drag, startPoint x: 1227, startPoint y: 615, endPoint x: 1227, endPoint y: 601, distance: 14.0
click at [1227, 615] on select "00 01 02 03 04 05 06 07 08 09 10 11 12 13 14 15 16 17 18 19 20 21 22 23" at bounding box center [1238, 616] width 38 height 34
select select "17"
click at [1219, 600] on select "00 01 02 03 04 05 06 07 08 09 10 11 12 13 14 15 16 17 18 19 20 21 22 23" at bounding box center [1238, 616] width 38 height 34
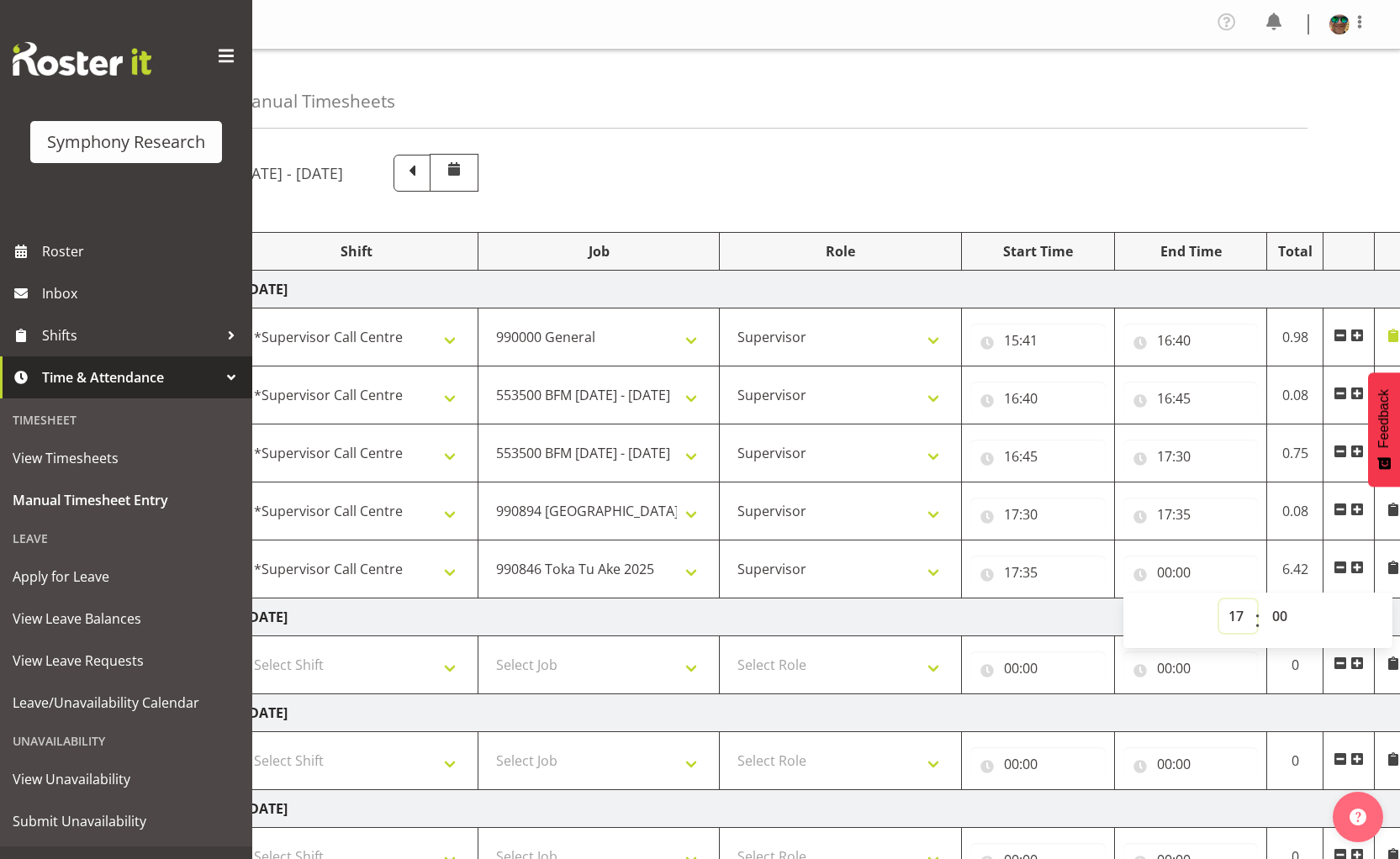
type input "17:00"
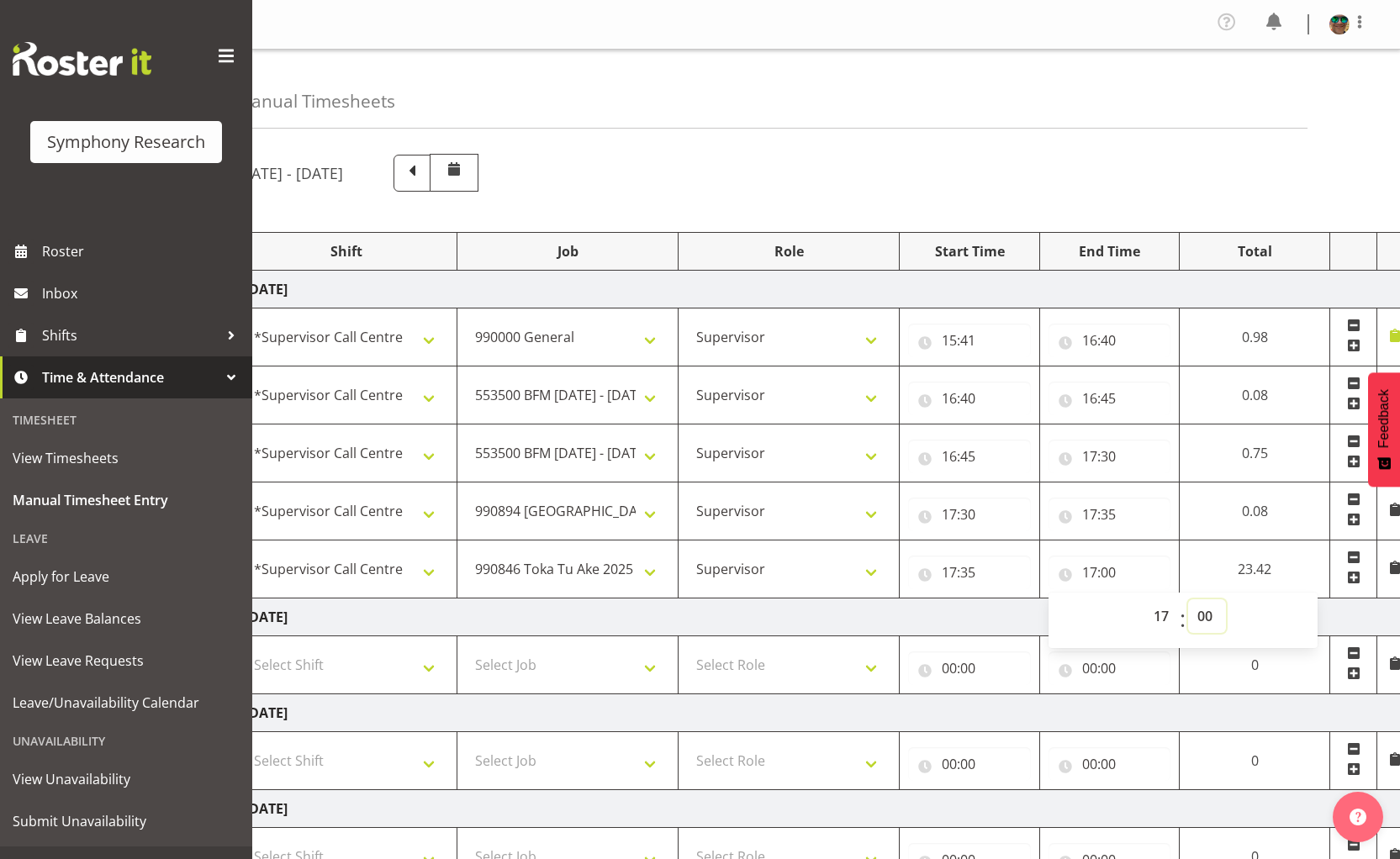
click at [1204, 616] on select "00 01 02 03 04 05 06 07 08 09 10 11 12 13 14 15 16 17 18 19 20 21 22 23 24 25 2…" at bounding box center [1208, 616] width 38 height 34
select select "40"
click at [1189, 600] on select "00 01 02 03 04 05 06 07 08 09 10 11 12 13 14 15 16 17 18 19 20 21 22 23 24 25 2…" at bounding box center [1208, 616] width 38 height 34
type input "17:40"
click at [900, 178] on div "[DATE] - [DATE]" at bounding box center [741, 173] width 1013 height 38
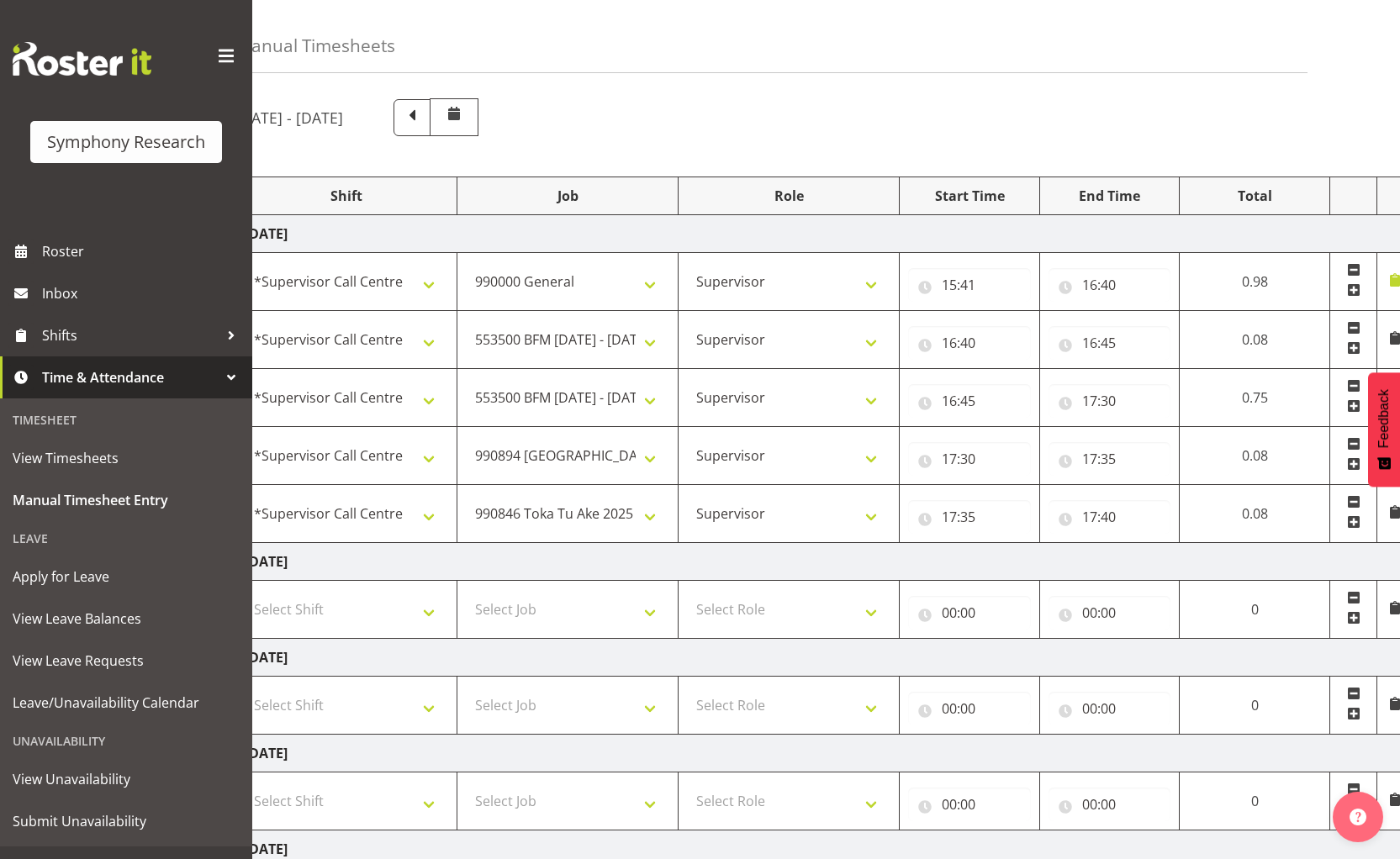
scroll to position [252, 0]
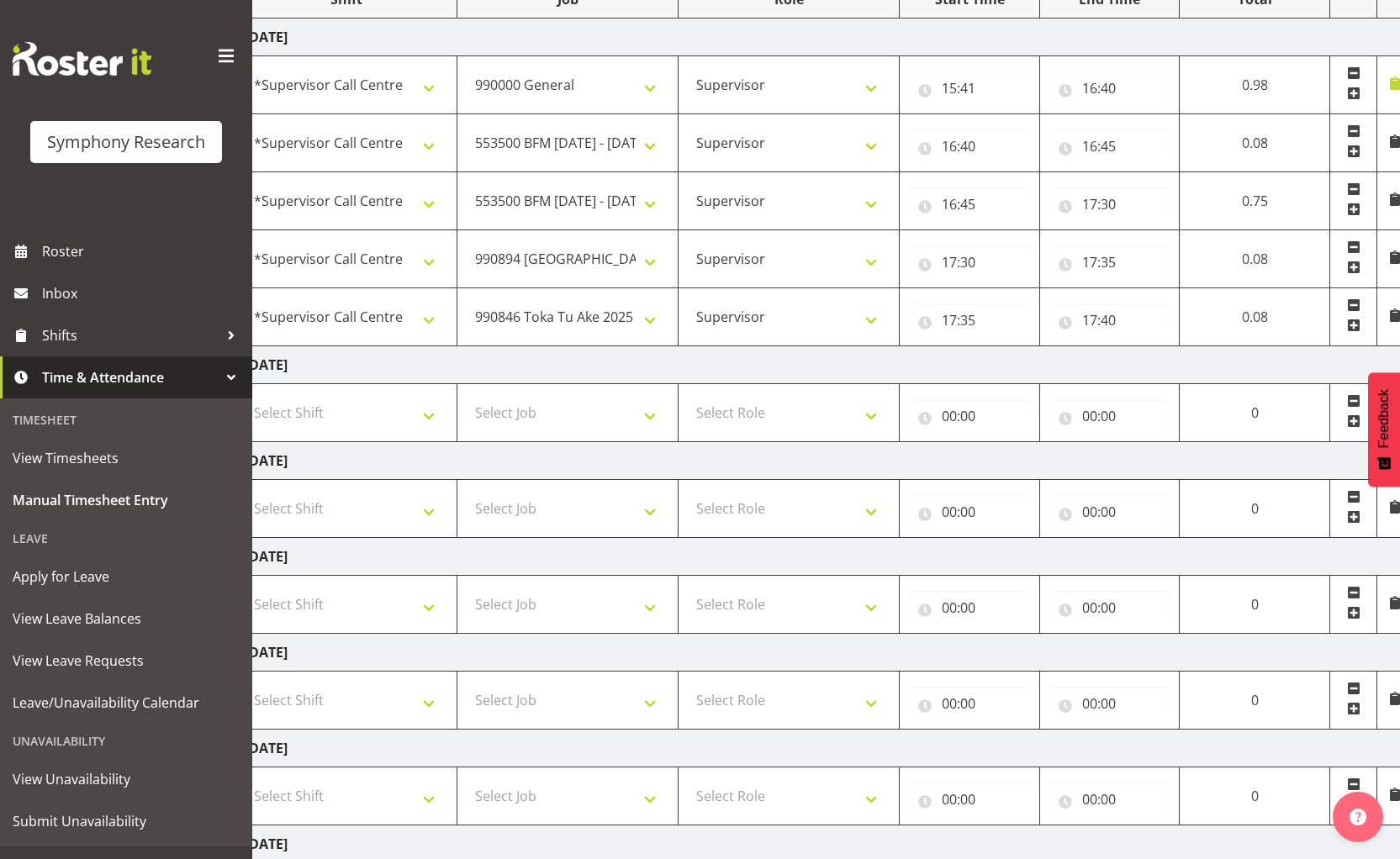
click at [1354, 325] on span at bounding box center [1354, 325] width 14 height 14
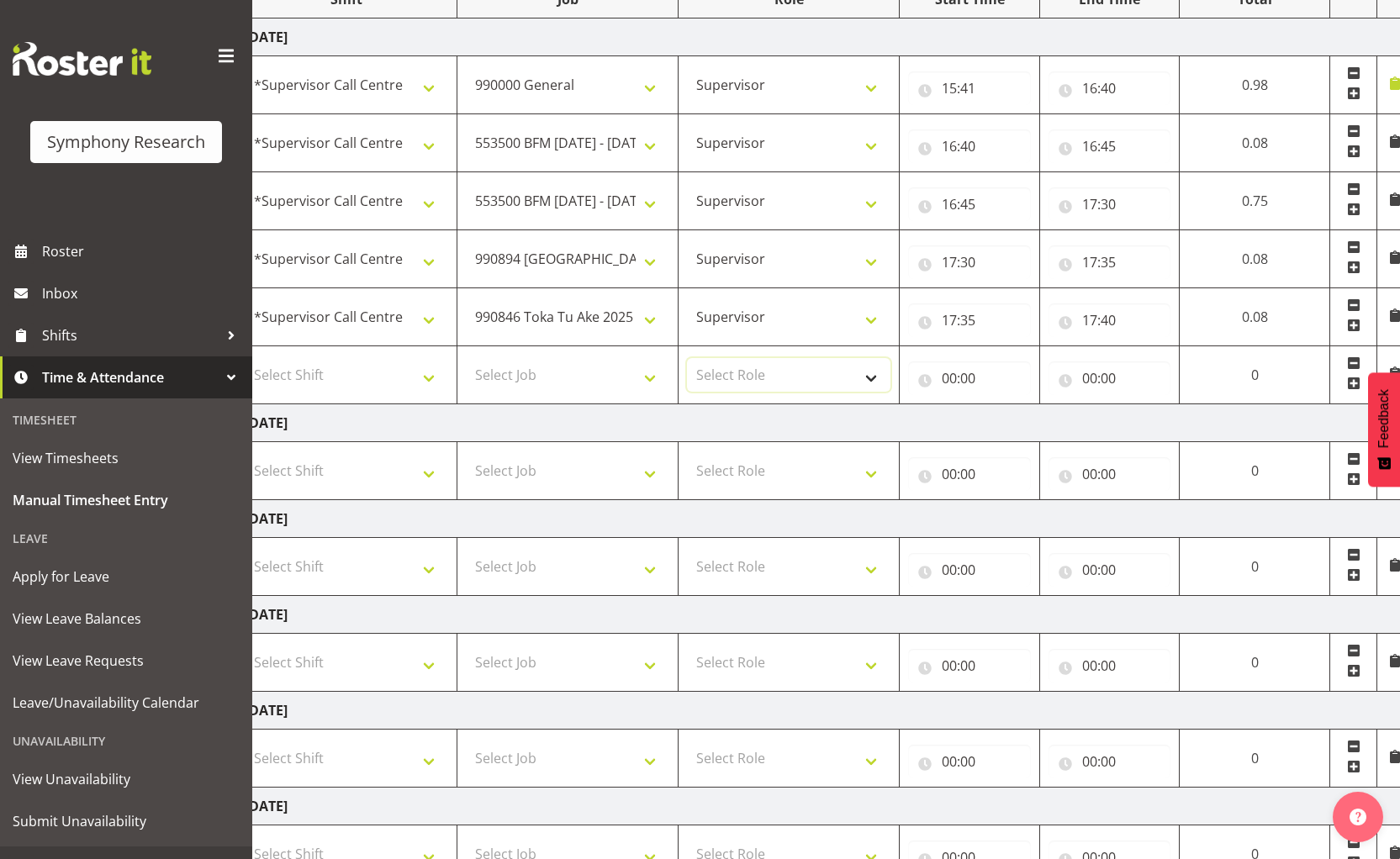
click at [707, 365] on select "Select Role Supervisor Briefing Interviewing" at bounding box center [788, 375] width 203 height 34
select select "45"
click at [687, 358] on select "Select Role Supervisor Briefing Interviewing" at bounding box center [788, 375] width 203 height 34
click at [335, 383] on select "Select Shift !!Weekend Residential (Roster IT Shift Label) *Business 9/10am ~ 4…" at bounding box center [347, 375] width 203 height 34
select select "19164"
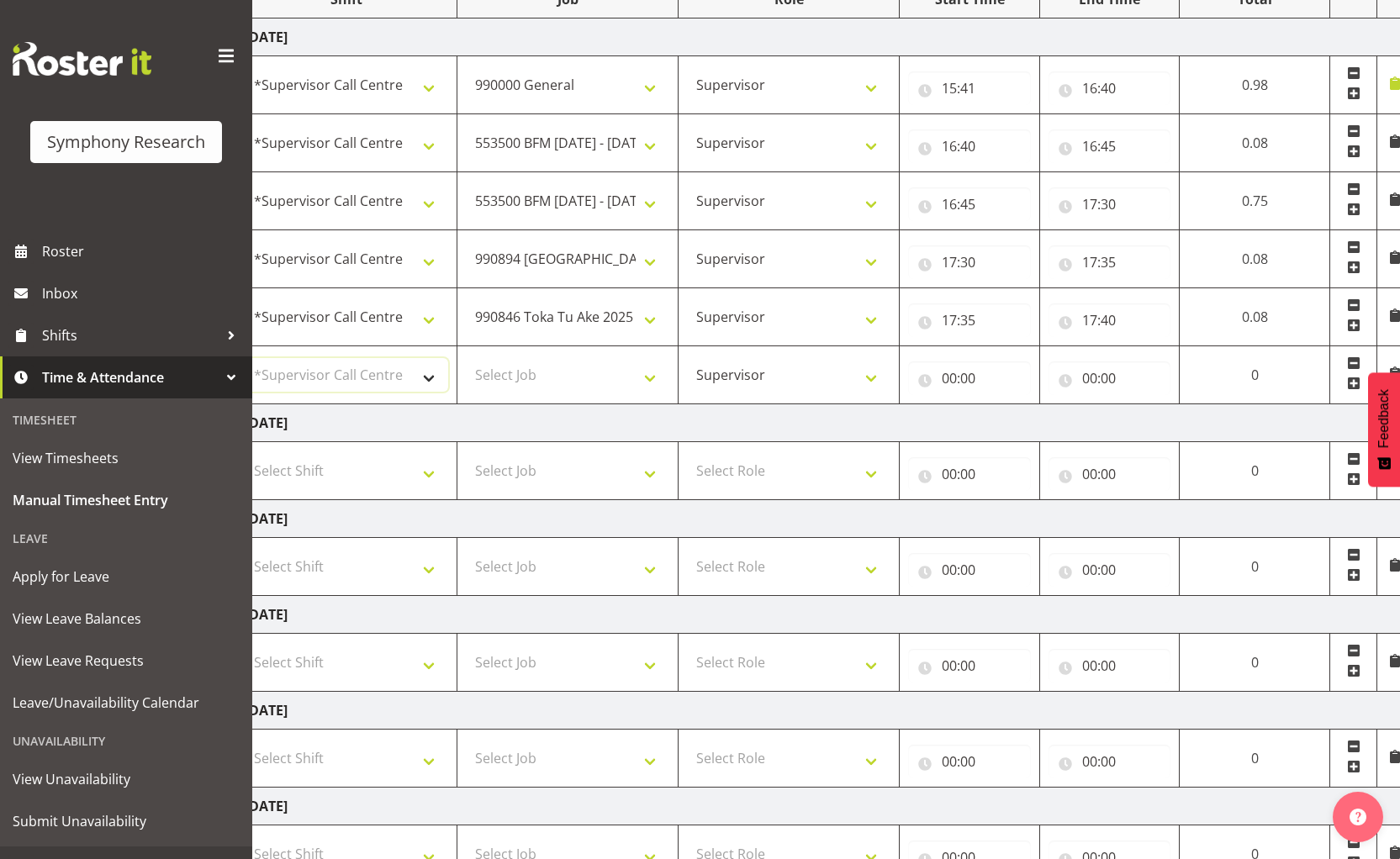
click at [245, 358] on select "Select Shift !!Weekend Residential (Roster IT Shift Label) *Business 9/10am ~ 4…" at bounding box center [347, 375] width 203 height 34
click at [1357, 383] on span at bounding box center [1354, 383] width 14 height 14
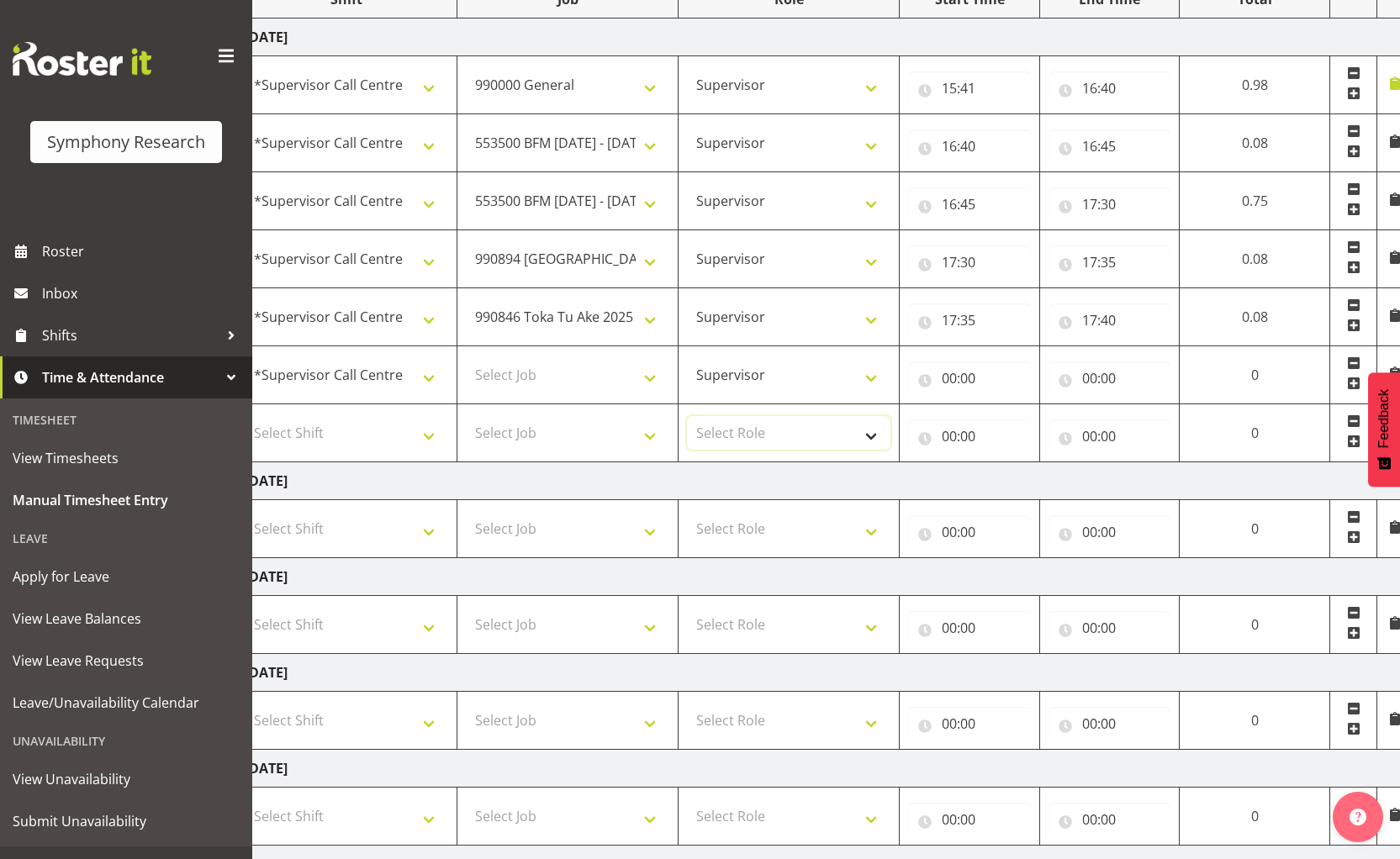
click at [736, 430] on select "Select Role Supervisor Briefing Interviewing" at bounding box center [788, 433] width 203 height 34
select select "45"
click at [687, 416] on select "Select Role Supervisor Briefing Interviewing" at bounding box center [788, 433] width 203 height 34
click at [320, 442] on select "Select Shift !!Weekend Residential (Roster IT Shift Label) *Business 9/10am ~ 4…" at bounding box center [347, 433] width 203 height 34
select select "19164"
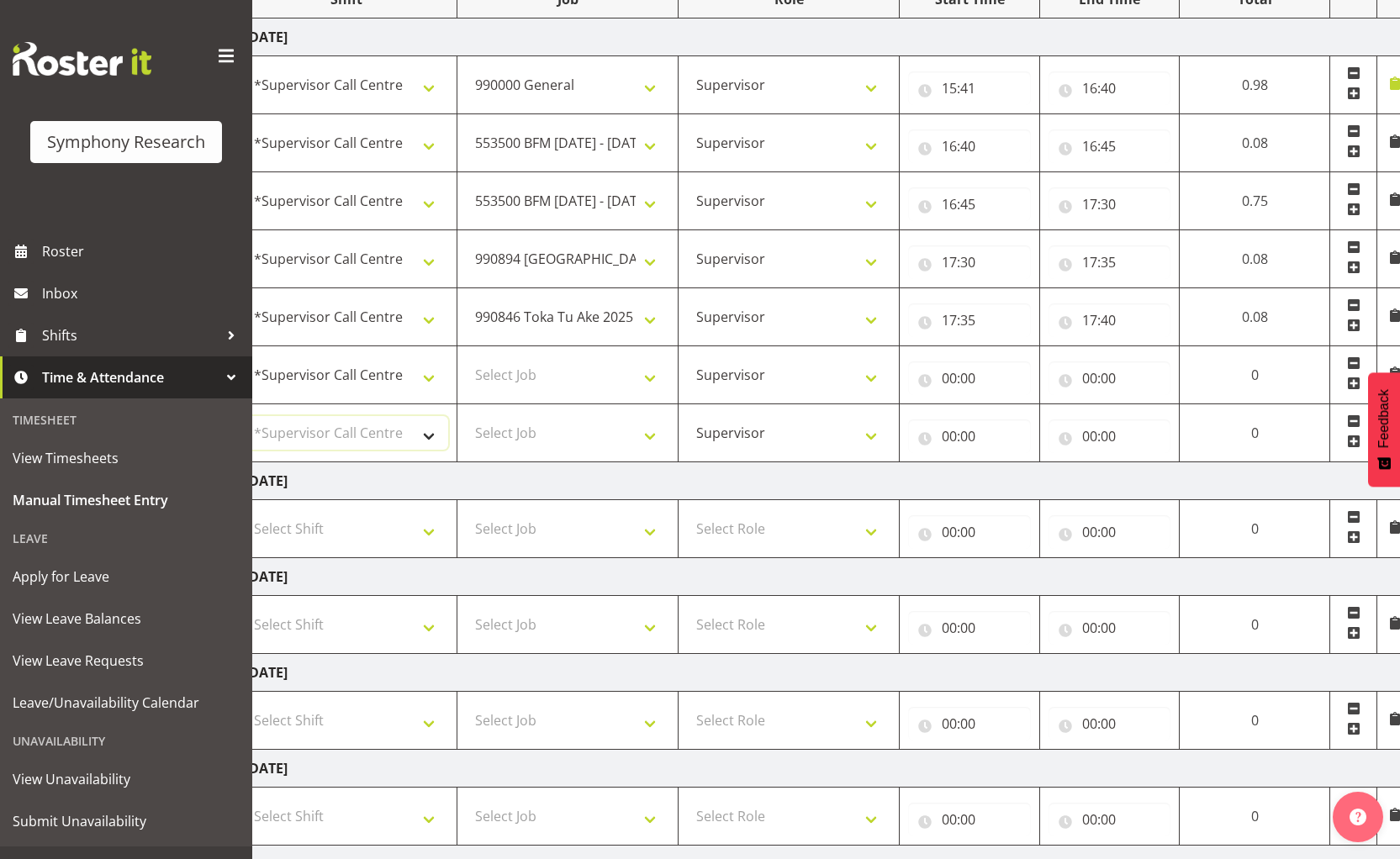
click at [245, 416] on select "Select Shift !!Weekend Residential (Roster IT Shift Label) *Business 9/10am ~ 4…" at bounding box center [347, 433] width 203 height 34
click at [561, 363] on select "Select Job 550060 IF Admin 553492 World Poll Aus Wave 2 Main 2025 553493 World …" at bounding box center [567, 375] width 203 height 34
select select "9636"
click at [465, 358] on select "Select Job 550060 IF Admin 553492 World Poll Aus Wave 2 Main 2025 553493 World …" at bounding box center [567, 375] width 203 height 34
click at [528, 433] on select "Select Job 550060 IF Admin 553492 World Poll Aus Wave 2 Main 2025 553493 World …" at bounding box center [567, 433] width 203 height 34
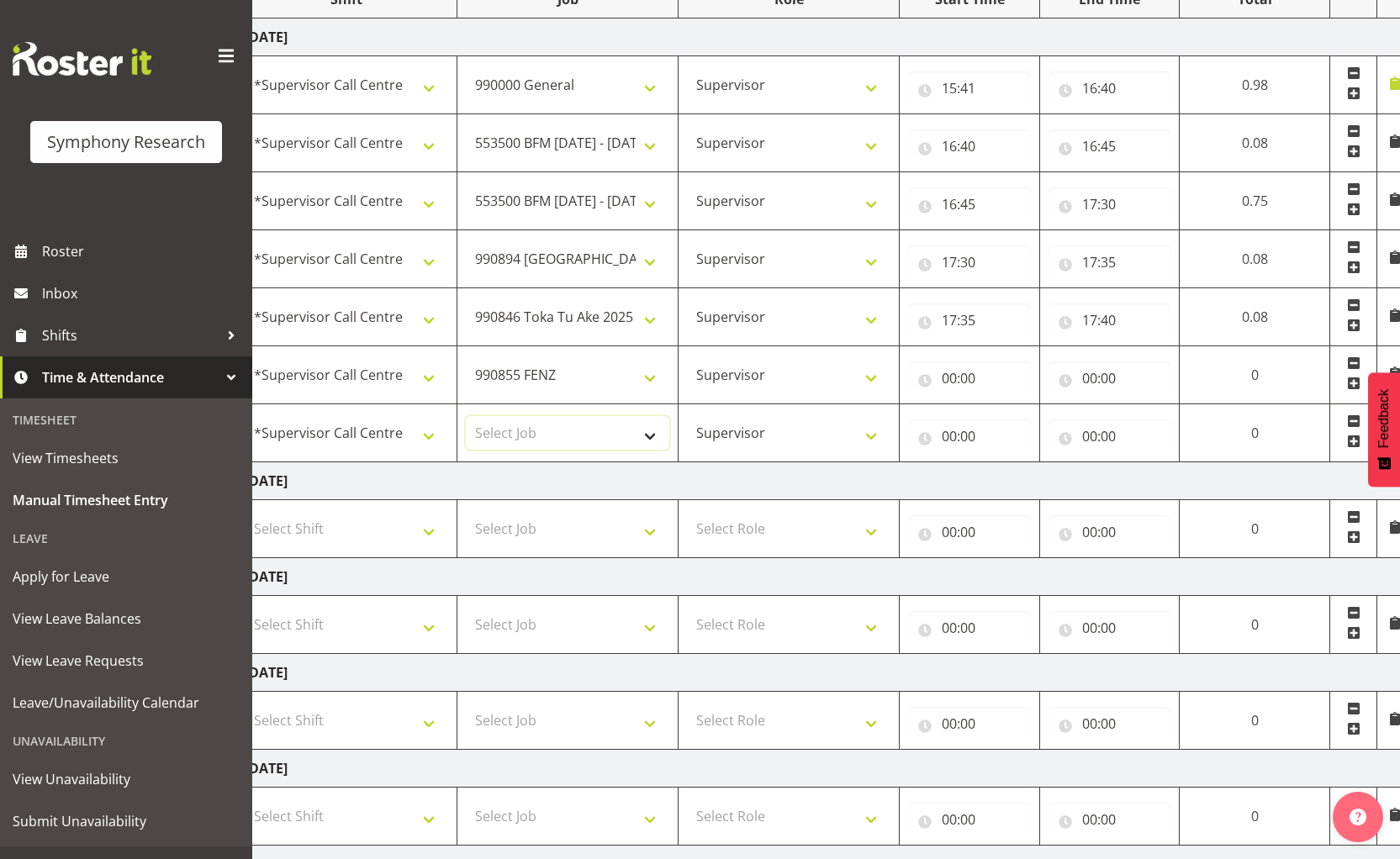
select select "10587"
click at [465, 416] on select "Select Job 550060 IF Admin 553492 World Poll Aus Wave 2 Main 2025 553493 World …" at bounding box center [567, 433] width 203 height 34
click at [945, 379] on input "00:00" at bounding box center [969, 378] width 122 height 34
click at [1019, 426] on select "00 01 02 03 04 05 06 07 08 09 10 11 12 13 14 15 16 17 18 19 20 21 22 23" at bounding box center [1023, 422] width 38 height 34
select select "17"
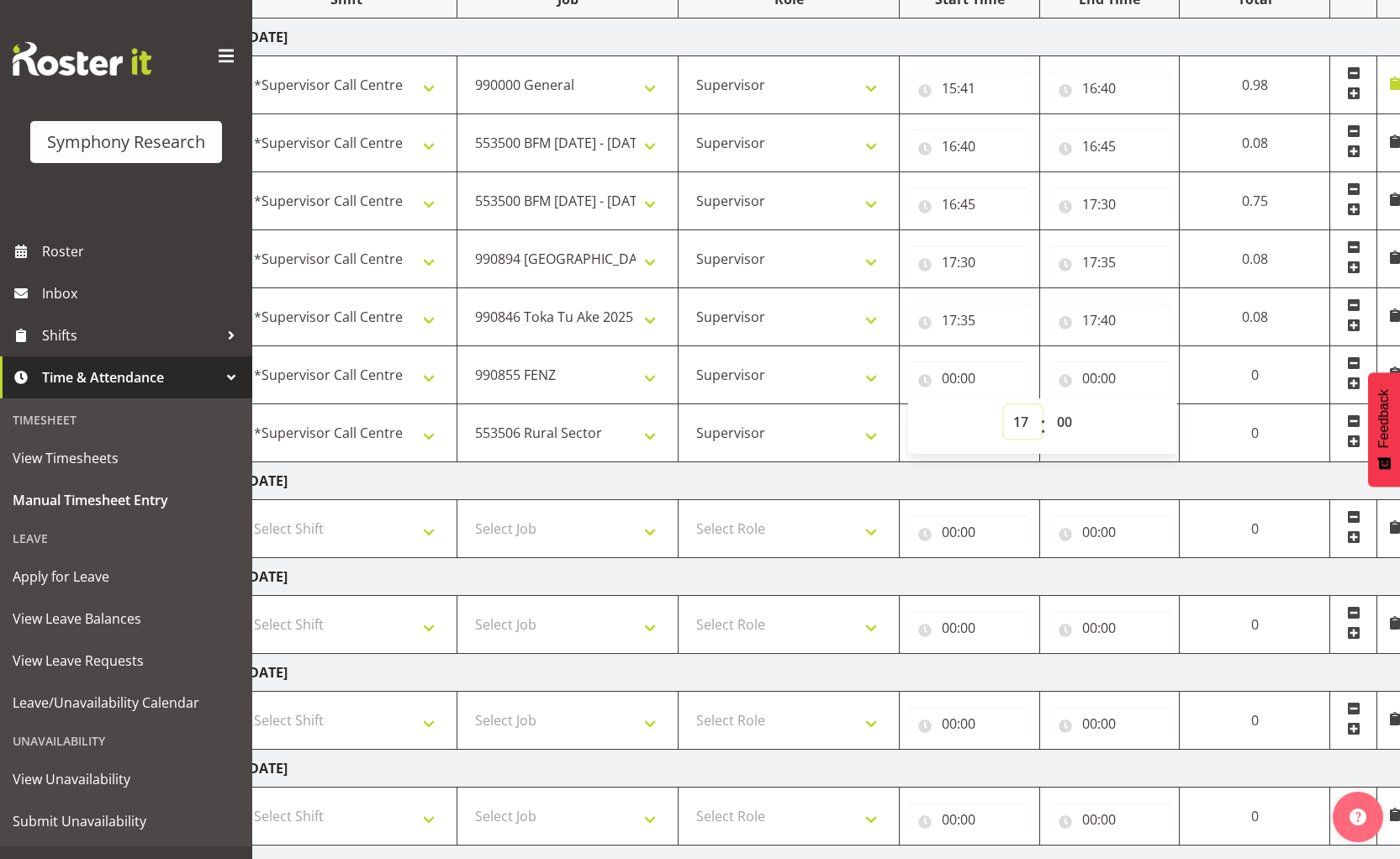
click at [1042, 405] on select "00 01 02 03 04 05 06 07 08 09 10 11 12 13 14 15 16 17 18 19 20 21 22 23" at bounding box center [1023, 422] width 38 height 34
type input "17:00"
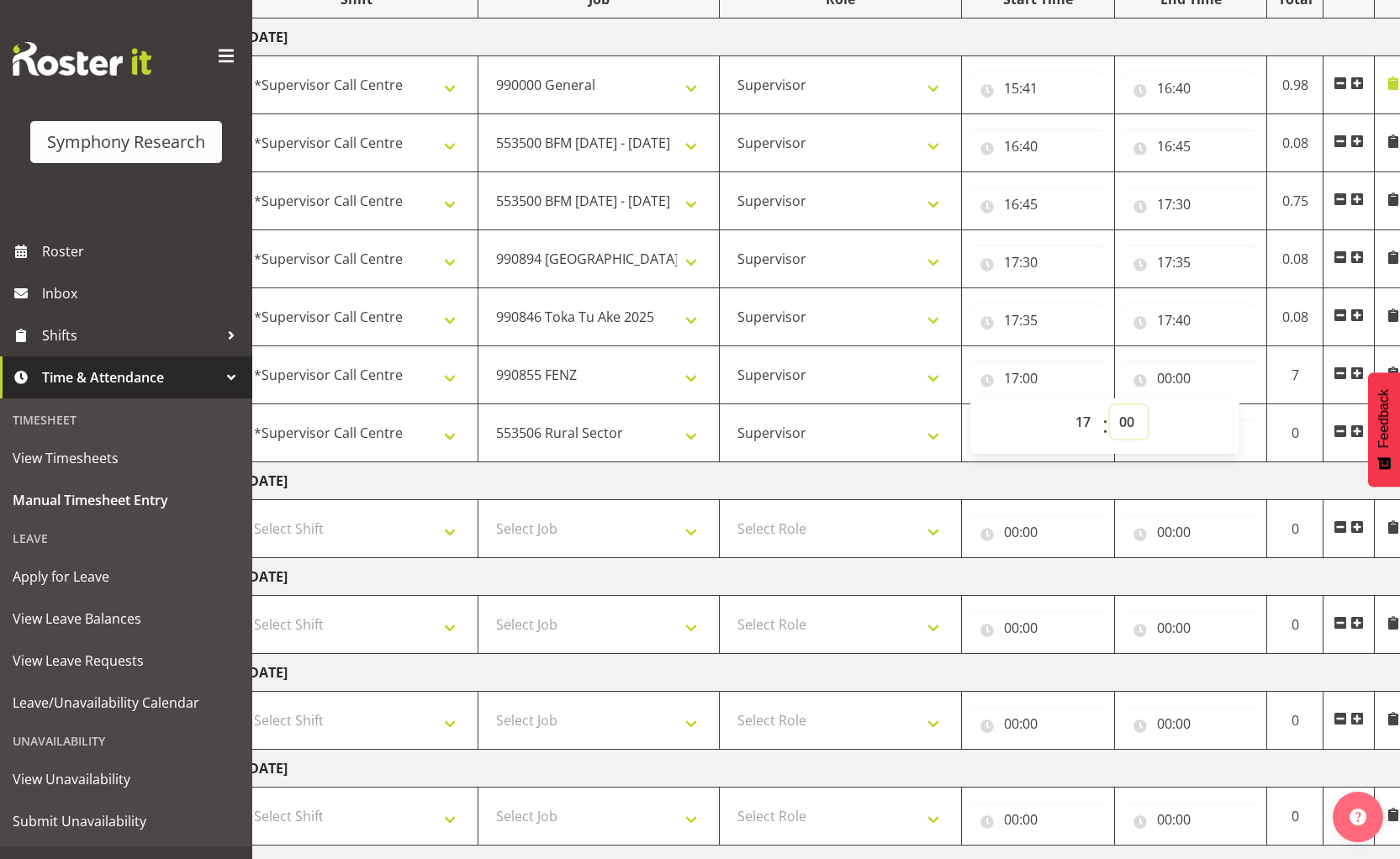
drag, startPoint x: 1119, startPoint y: 421, endPoint x: 1120, endPoint y: 407, distance: 14.0
click at [1119, 420] on select "00 01 02 03 04 05 06 07 08 09 10 11 12 13 14 15 16 17 18 19 20 21 22 23 24 25 2…" at bounding box center [1129, 422] width 38 height 34
select select "40"
click at [1110, 405] on select "00 01 02 03 04 05 06 07 08 09 10 11 12 13 14 15 16 17 18 19 20 21 22 23 24 25 2…" at bounding box center [1129, 422] width 38 height 34
type input "17:40"
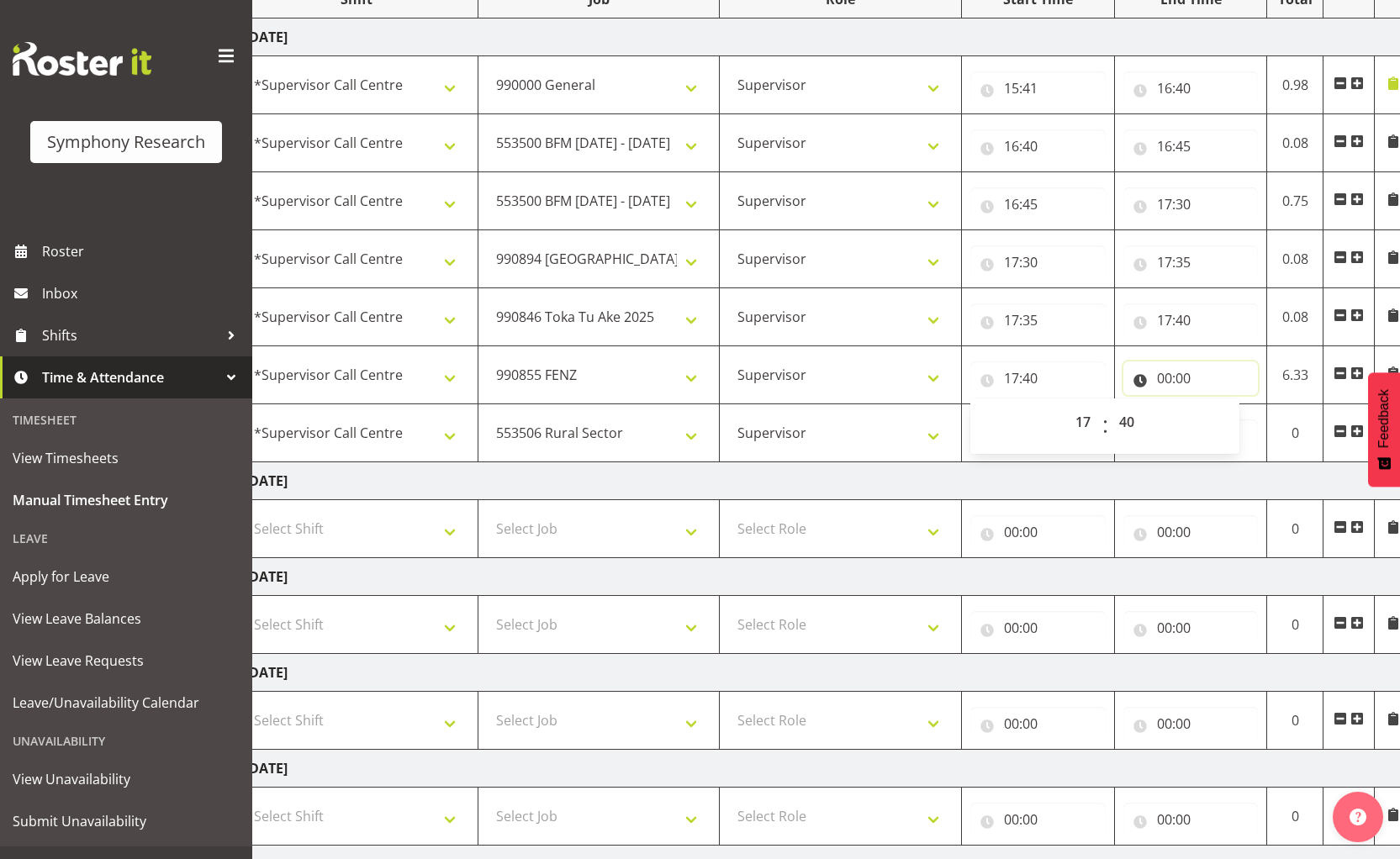
click at [1167, 380] on input "00:00" at bounding box center [1190, 378] width 135 height 34
click at [1230, 425] on select "00 01 02 03 04 05 06 07 08 09 10 11 12 13 14 15 16 17 18 19 20 21 22 23" at bounding box center [1238, 422] width 38 height 34
select select "18"
click at [1219, 405] on select "00 01 02 03 04 05 06 07 08 09 10 11 12 13 14 15 16 17 18 19 20 21 22 23" at bounding box center [1238, 422] width 38 height 34
type input "18:00"
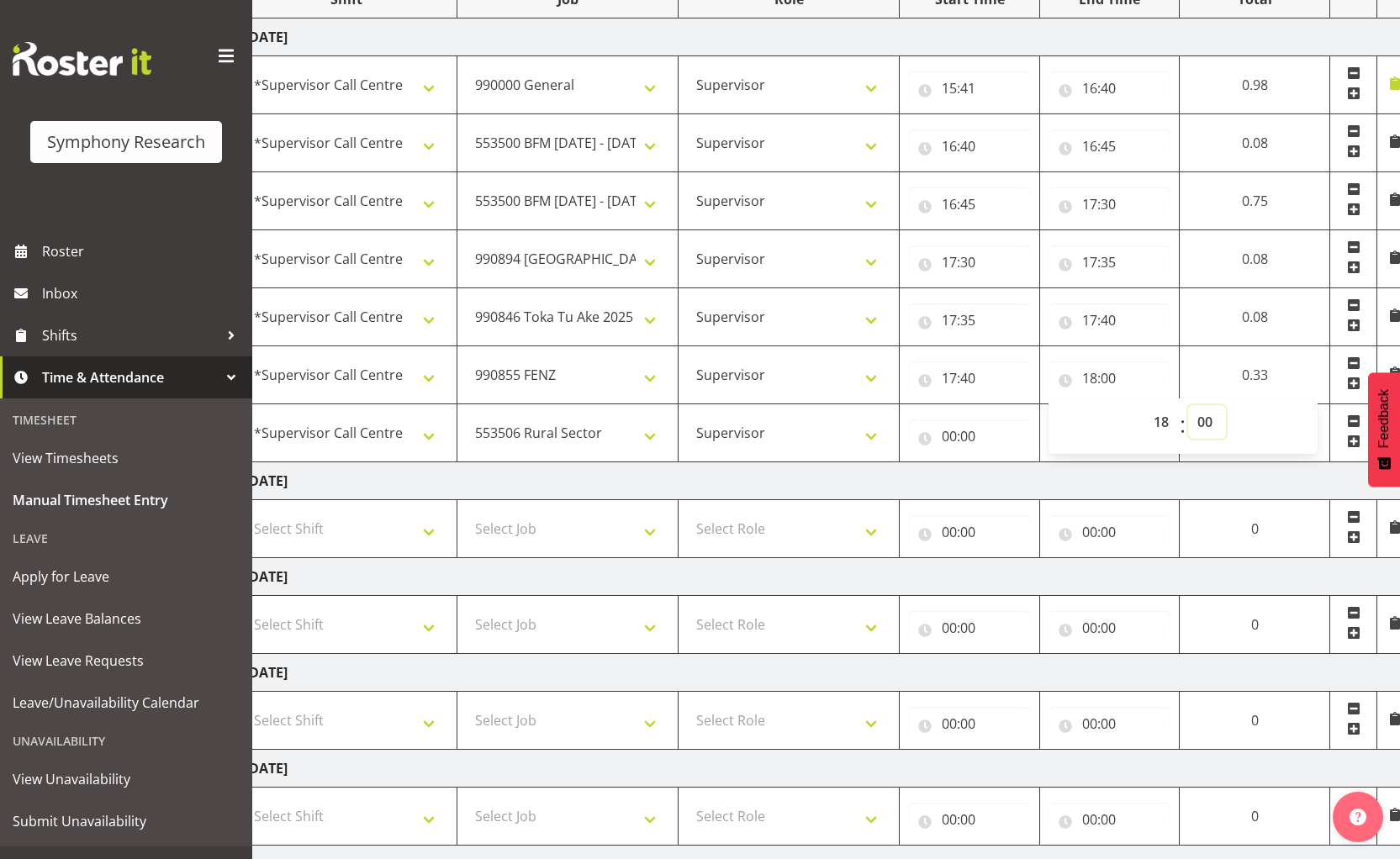
drag, startPoint x: 1212, startPoint y: 418, endPoint x: 1209, endPoint y: 405, distance: 13.3
click at [1212, 418] on select "00 01 02 03 04 05 06 07 08 09 10 11 12 13 14 15 16 17 18 19 20 21 22 23 24 25 2…" at bounding box center [1208, 422] width 38 height 34
select select "15"
click at [1189, 405] on select "00 01 02 03 04 05 06 07 08 09 10 11 12 13 14 15 16 17 18 19 20 21 22 23 24 25 2…" at bounding box center [1208, 422] width 38 height 34
type input "18:15"
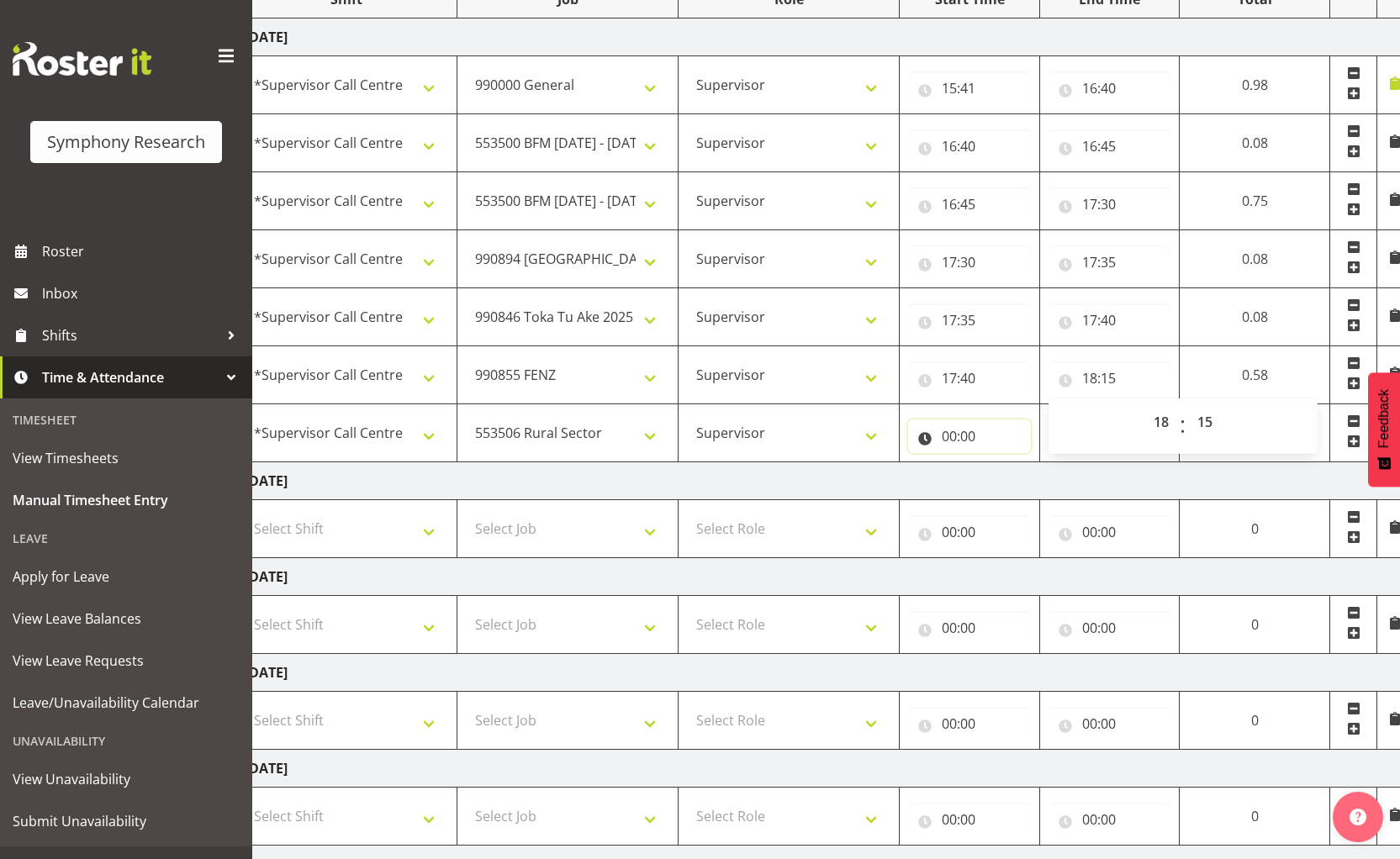
click at [942, 439] on input "00:00" at bounding box center [969, 435] width 122 height 34
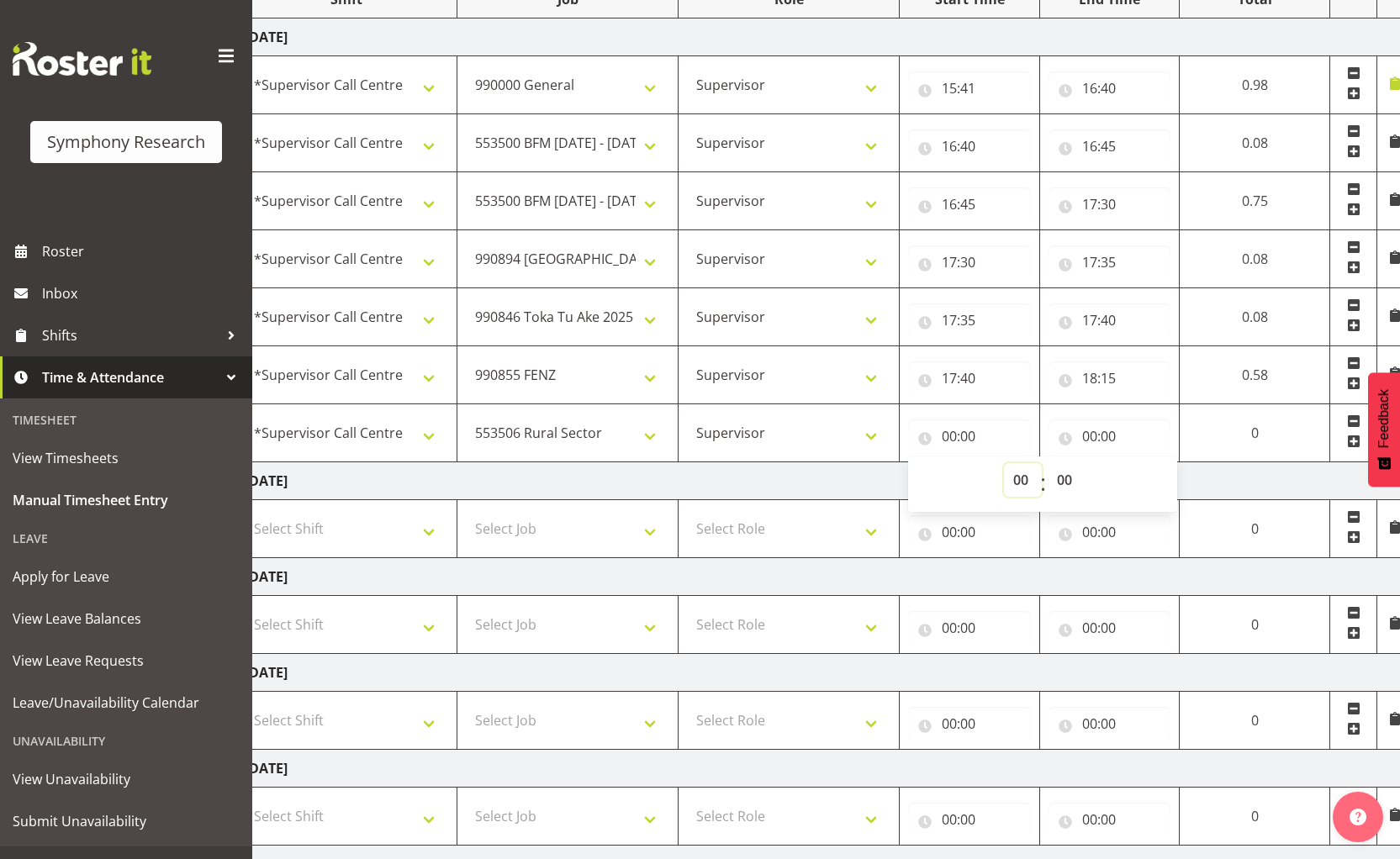
click at [1021, 484] on select "00 01 02 03 04 05 06 07 08 09 10 11 12 13 14 15 16 17 18 19 20 21 22 23" at bounding box center [1023, 480] width 38 height 34
select select "19"
click at [1007, 464] on select "00 01 02 03 04 05 06 07 08 09 10 11 12 13 14 15 16 17 18 19 20 21 22 23" at bounding box center [1023, 480] width 38 height 34
type input "19:00"
click at [1025, 478] on select "00 01 02 03 04 05 06 07 08 09 10 11 12 13 14 15 16 17 18 19 20 21 22 23" at bounding box center [1029, 480] width 38 height 34
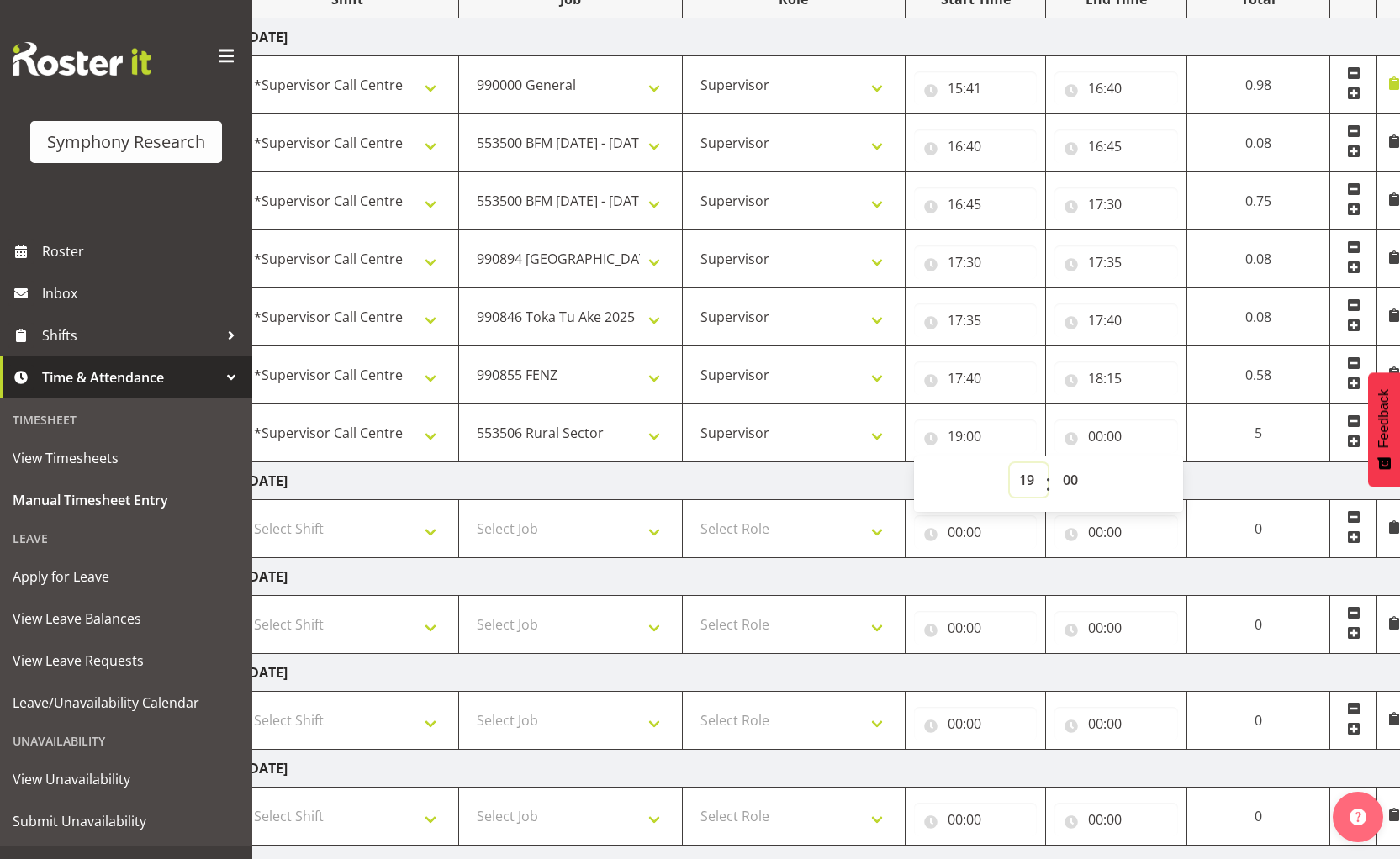
select select "18"
click at [1048, 464] on select "00 01 02 03 04 05 06 07 08 09 10 11 12 13 14 15 16 17 18 19 20 21 22 23" at bounding box center [1029, 480] width 38 height 34
type input "18:00"
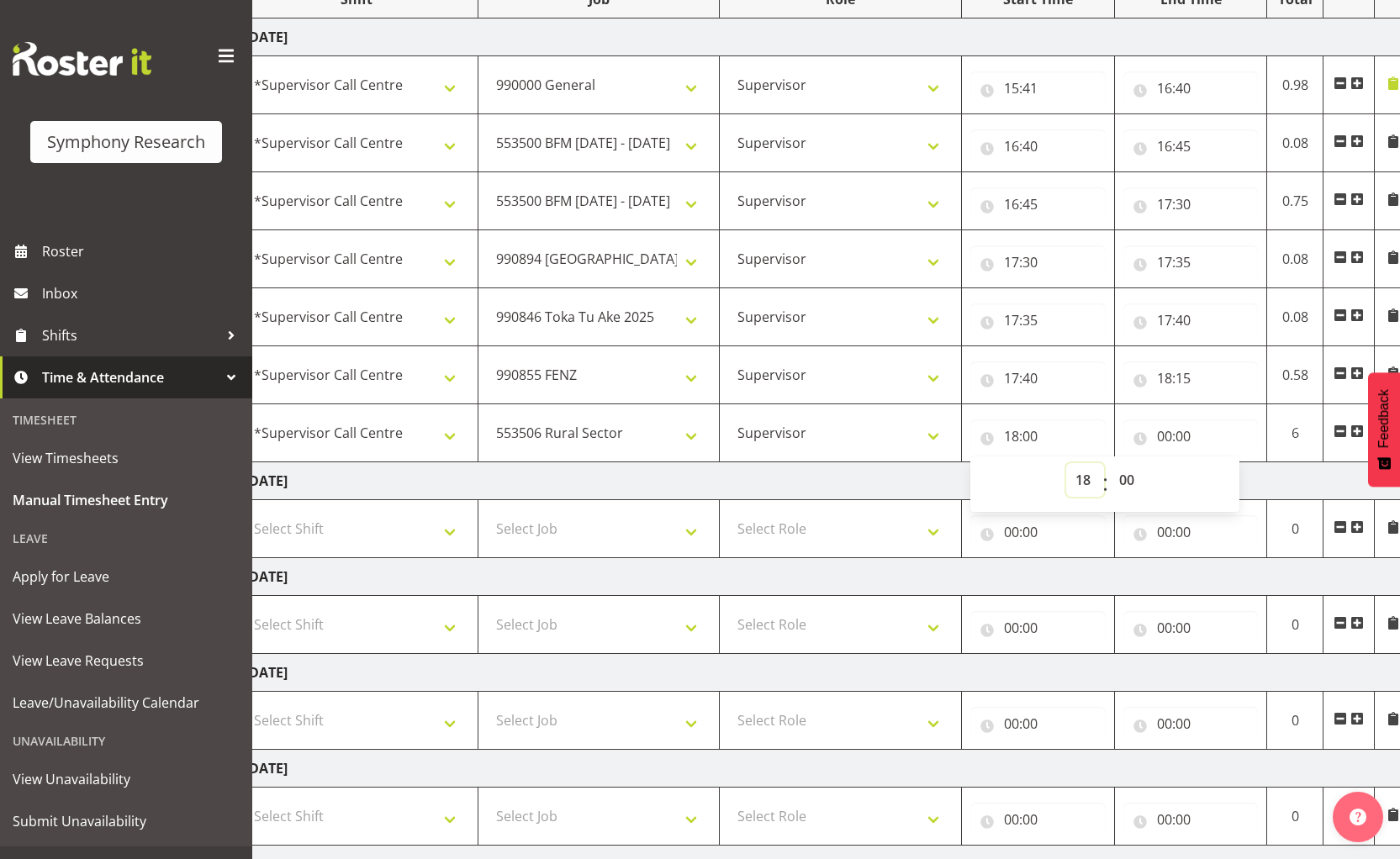
click at [1068, 477] on select "00 01 02 03 04 05 06 07 08 09 10 11 12 13 14 15 16 17 18 19 20 21 22 23" at bounding box center [1085, 480] width 38 height 34
drag, startPoint x: 1130, startPoint y: 483, endPoint x: 1130, endPoint y: 466, distance: 17.0
click at [1130, 483] on select "00 01 02 03 04 05 06 07 08 09 10 11 12 13 14 15 16 17 18 19 20 21 22 23 24 25 2…" at bounding box center [1129, 480] width 38 height 34
select select "15"
click at [1110, 464] on select "00 01 02 03 04 05 06 07 08 09 10 11 12 13 14 15 16 17 18 19 20 21 22 23 24 25 2…" at bounding box center [1129, 480] width 38 height 34
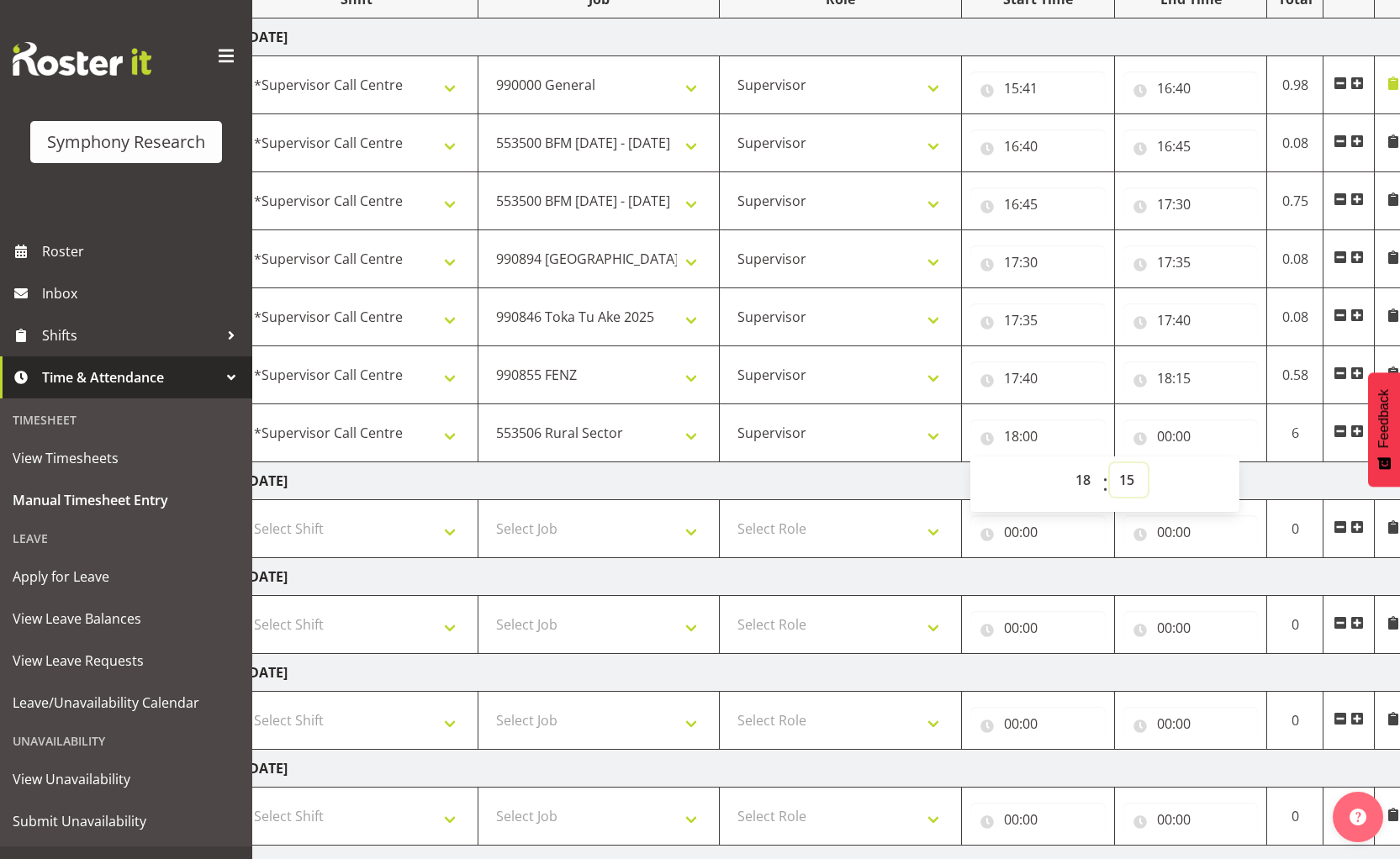
type input "18:15"
click at [1165, 436] on input "00:00" at bounding box center [1190, 435] width 135 height 34
click at [1234, 479] on select "00 01 02 03 04 05 06 07 08 09 10 11 12 13 14 15 16 17 18 19 20 21 22 23" at bounding box center [1238, 480] width 38 height 34
select select "22"
click at [1219, 464] on select "00 01 02 03 04 05 06 07 08 09 10 11 12 13 14 15 16 17 18 19 20 21 22 23" at bounding box center [1238, 480] width 38 height 34
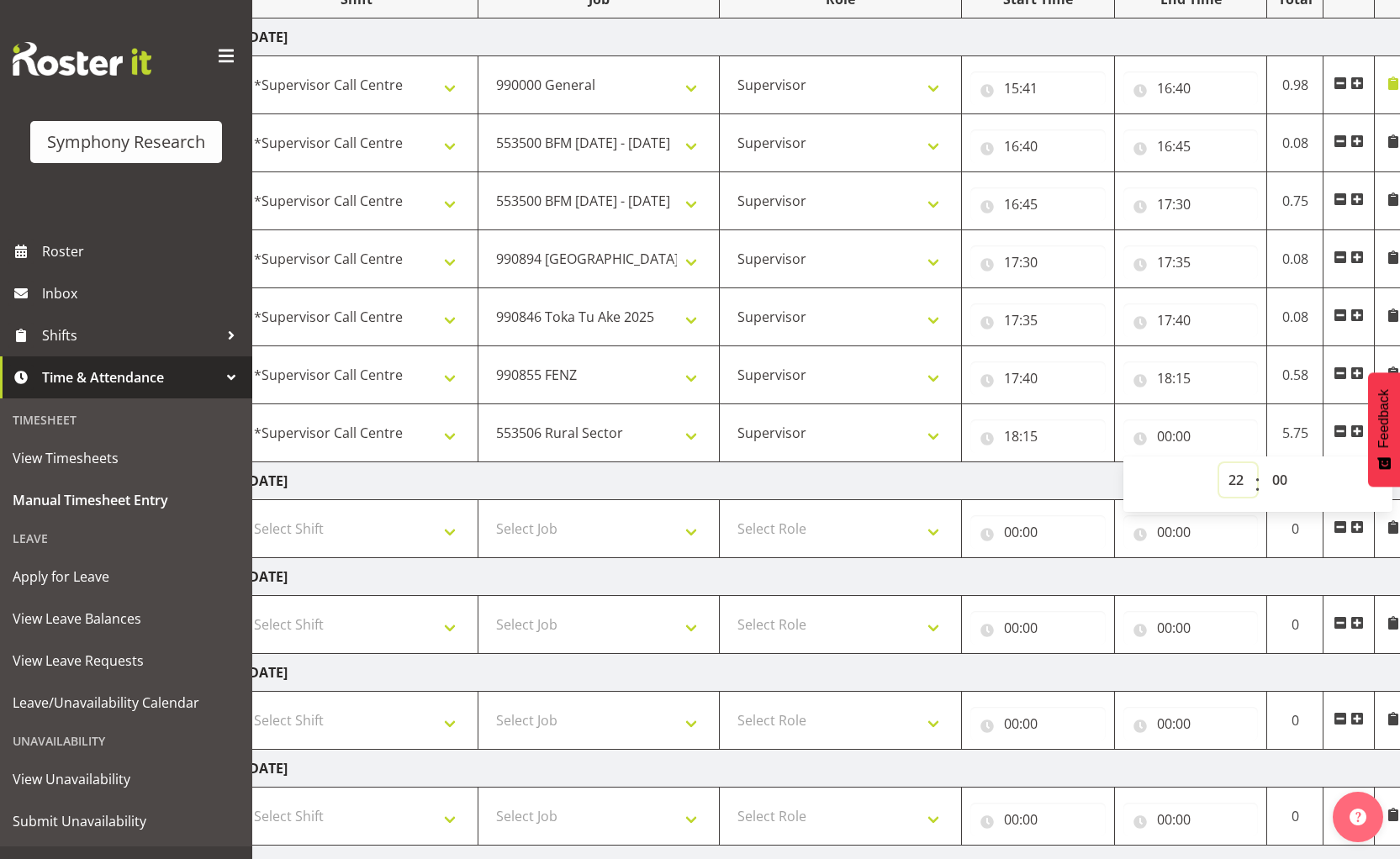
type input "22:00"
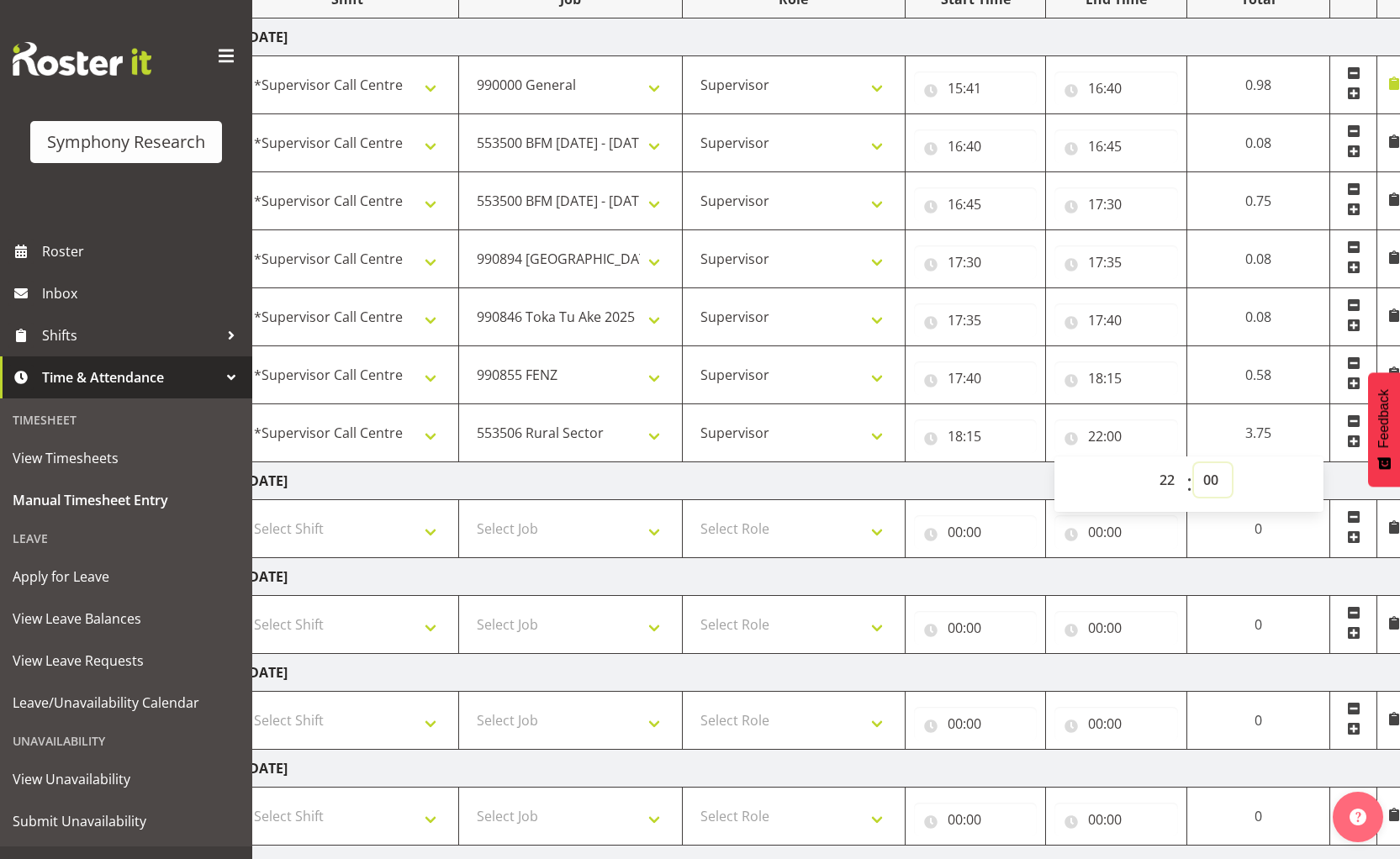
click at [1217, 476] on select "00 01 02 03 04 05 06 07 08 09 10 11 12 13 14 15 16 17 18 19 20 21 22 23 24 25 2…" at bounding box center [1213, 480] width 38 height 34
select select "20"
click at [1194, 464] on select "00 01 02 03 04 05 06 07 08 09 10 11 12 13 14 15 16 17 18 19 20 21 22 23 24 25 2…" at bounding box center [1213, 480] width 38 height 34
type input "22:20"
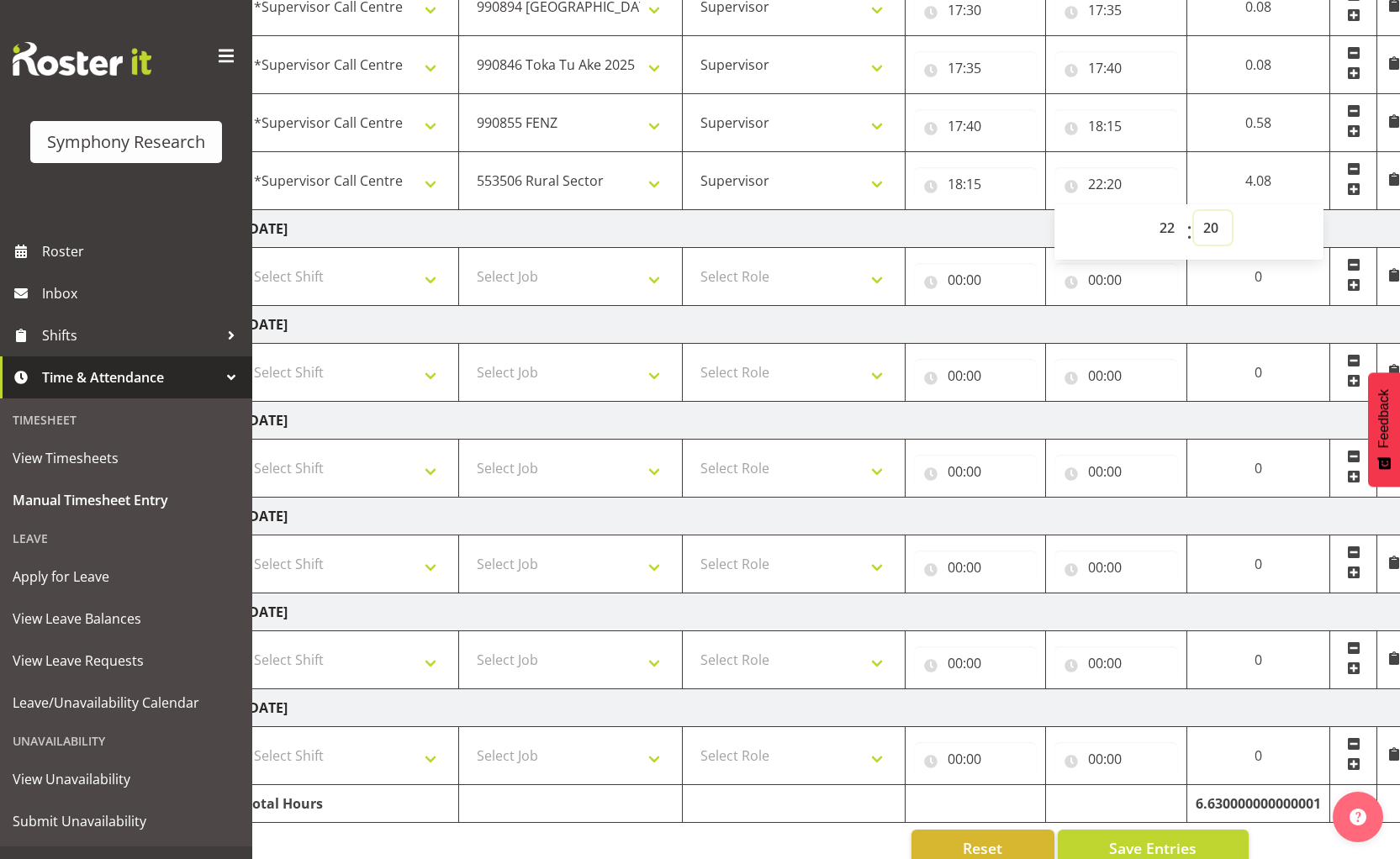
scroll to position [537, 0]
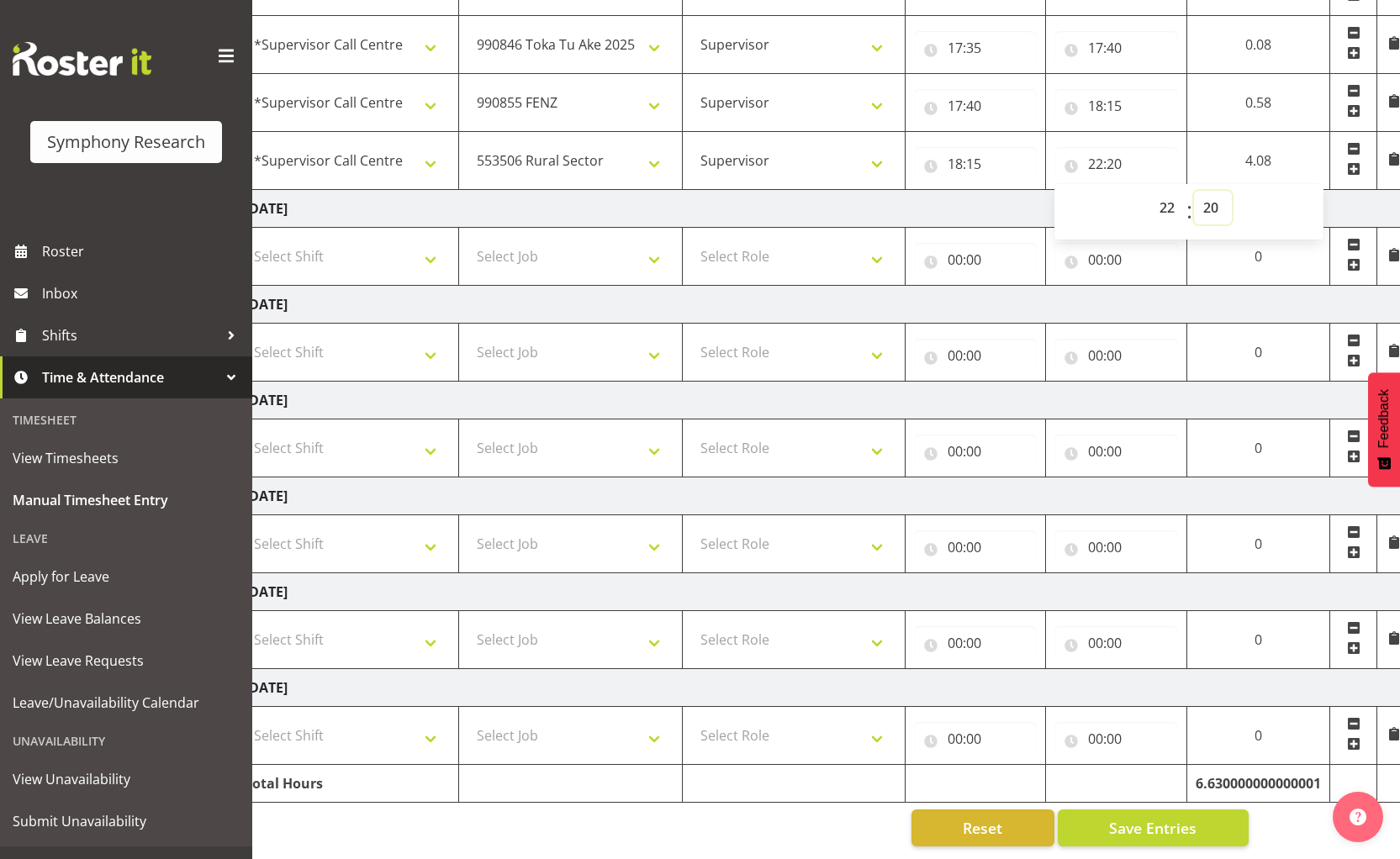
click at [1208, 194] on select "00 01 02 03 04 05 06 07 08 09 10 11 12 13 14 15 16 17 18 19 20 21 22 23 24 25 2…" at bounding box center [1213, 207] width 38 height 34
select select "25"
click at [1194, 190] on select "00 01 02 03 04 05 06 07 08 09 10 11 12 13 14 15 16 17 18 19 20 21 22 23 24 25 2…" at bounding box center [1213, 207] width 38 height 34
type input "22:25"
click at [1153, 831] on button "Save Entries" at bounding box center [1153, 827] width 191 height 37
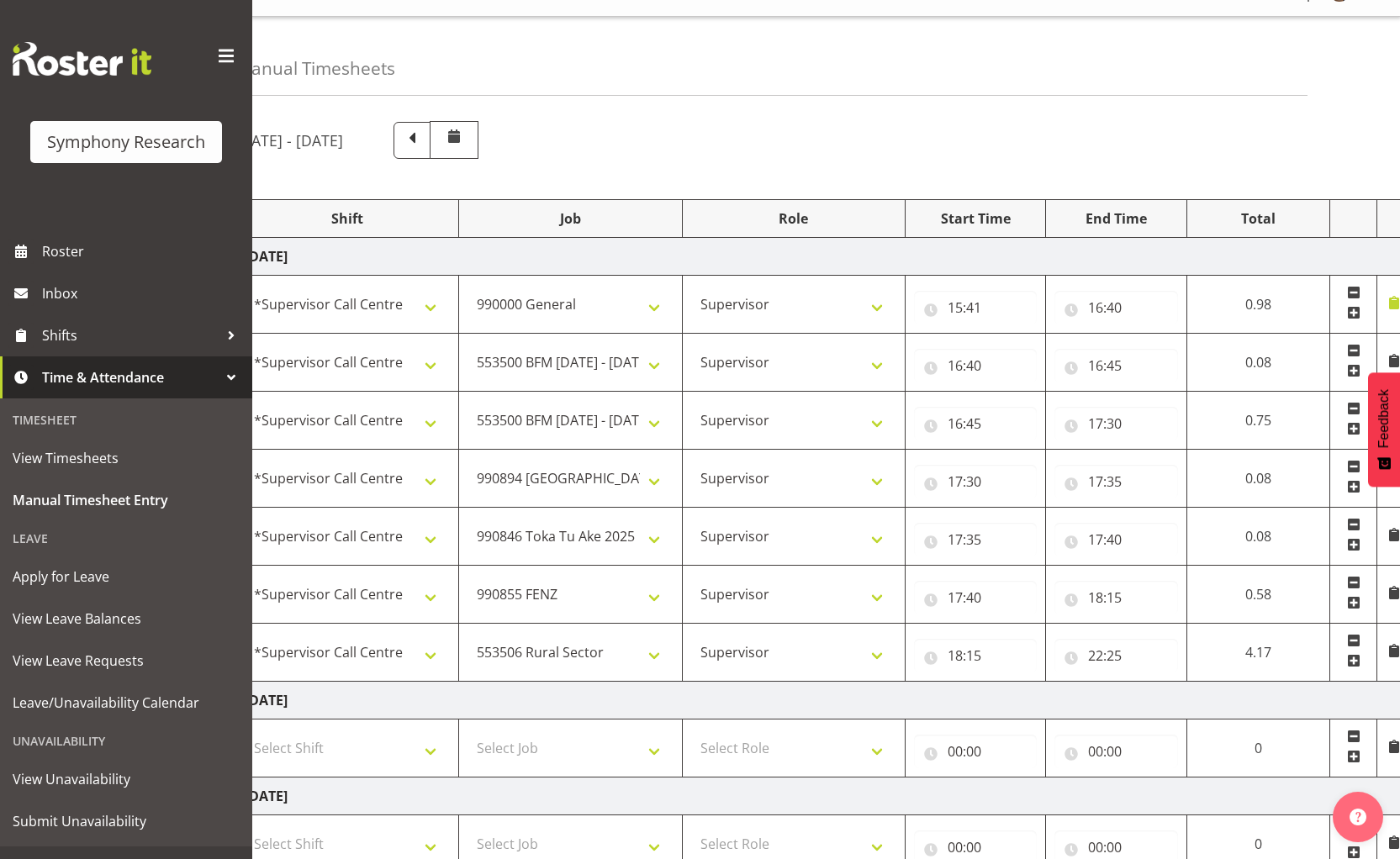
scroll to position [0, 0]
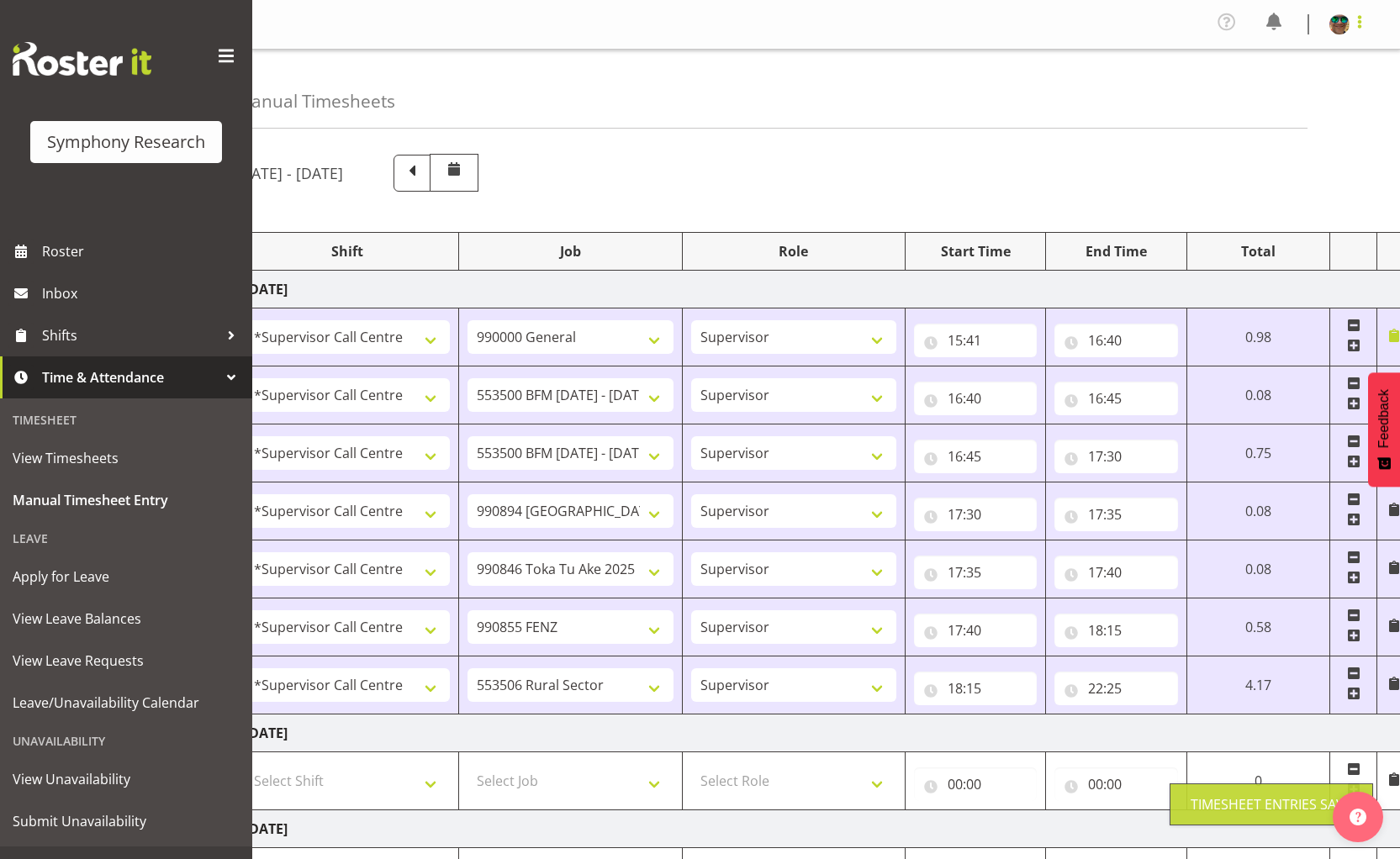
click at [1361, 28] on span at bounding box center [1359, 22] width 20 height 20
click at [1270, 96] on link "Log Out" at bounding box center [1289, 92] width 162 height 30
